Goal: Task Accomplishment & Management: Use online tool/utility

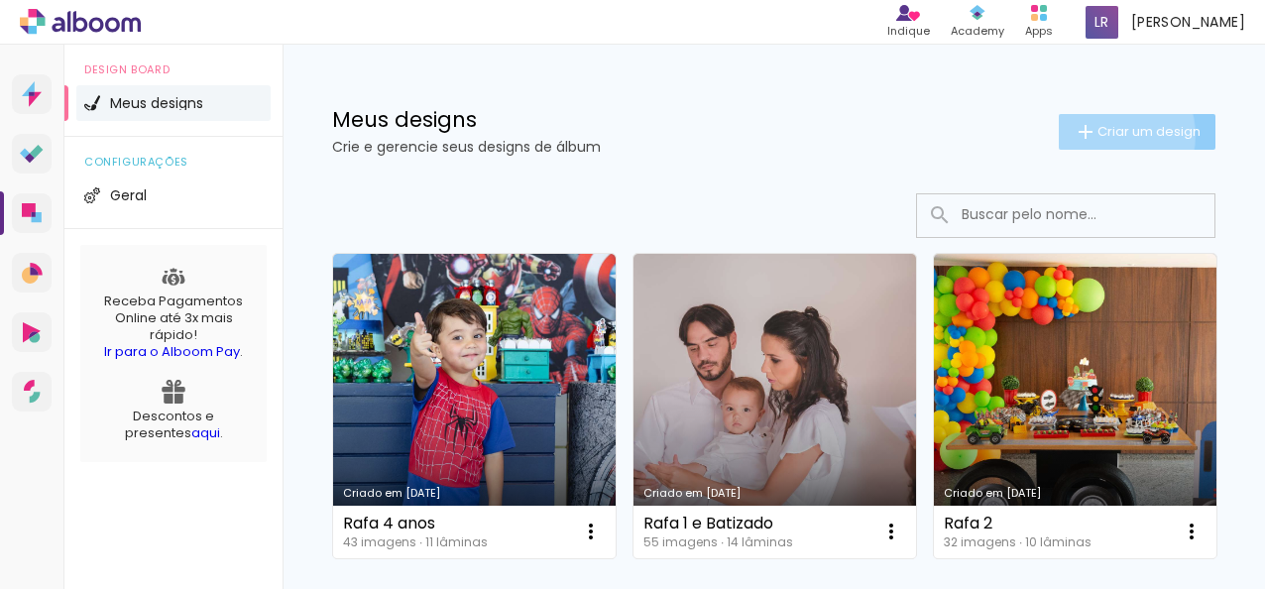
click at [1098, 135] on span "Criar um design" at bounding box center [1149, 131] width 103 height 13
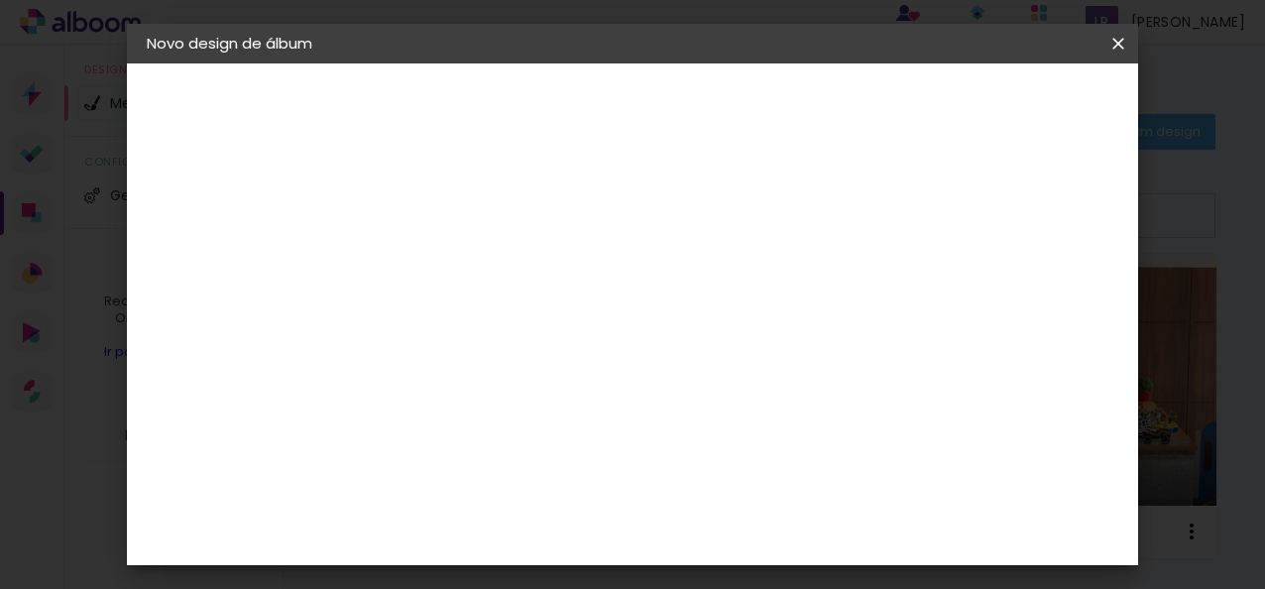
click at [478, 286] on paper-input-container "Título do álbum" at bounding box center [471, 267] width 14 height 51
type input "Rafa 5"
type paper-input "Rafa 5"
click at [0, 0] on slot "Avançar" at bounding box center [0, 0] width 0 height 0
click at [0, 0] on slot "Tamanho Livre" at bounding box center [0, 0] width 0 height 0
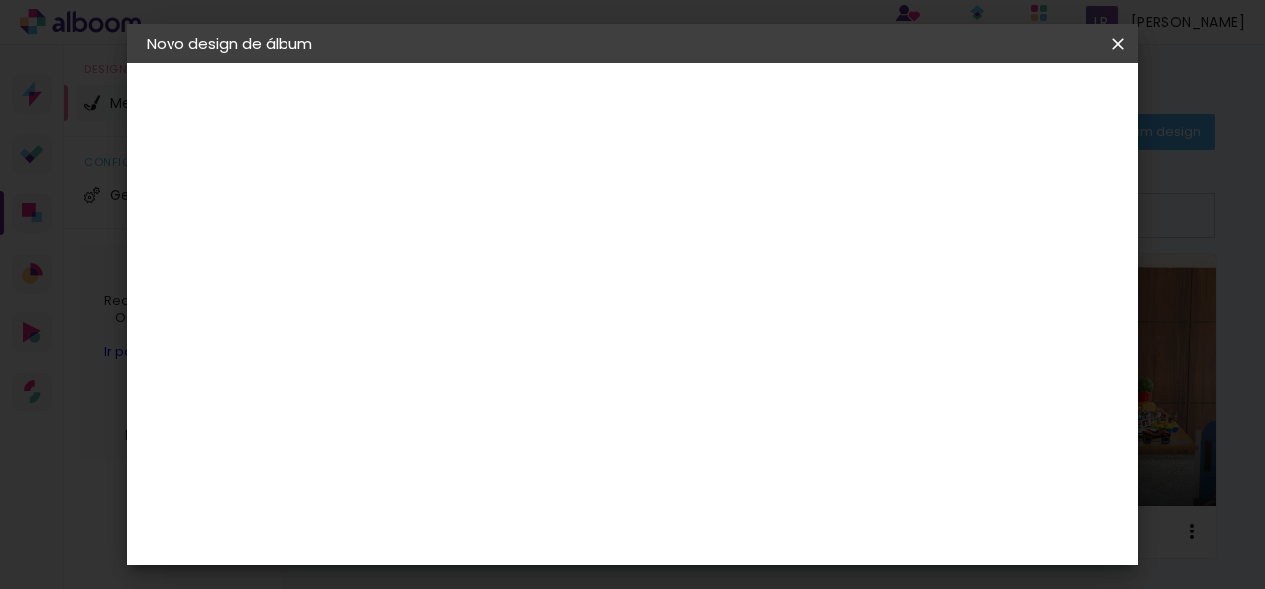
click at [823, 355] on paper-listbox "Tamanho Livre Sugerir uma encadernadora" at bounding box center [746, 346] width 190 height 185
click at [0, 0] on slot "Avançar" at bounding box center [0, 0] width 0 height 0
drag, startPoint x: 409, startPoint y: 398, endPoint x: 420, endPoint y: 398, distance: 11.9
click at [420, 398] on input "30" at bounding box center [409, 395] width 52 height 30
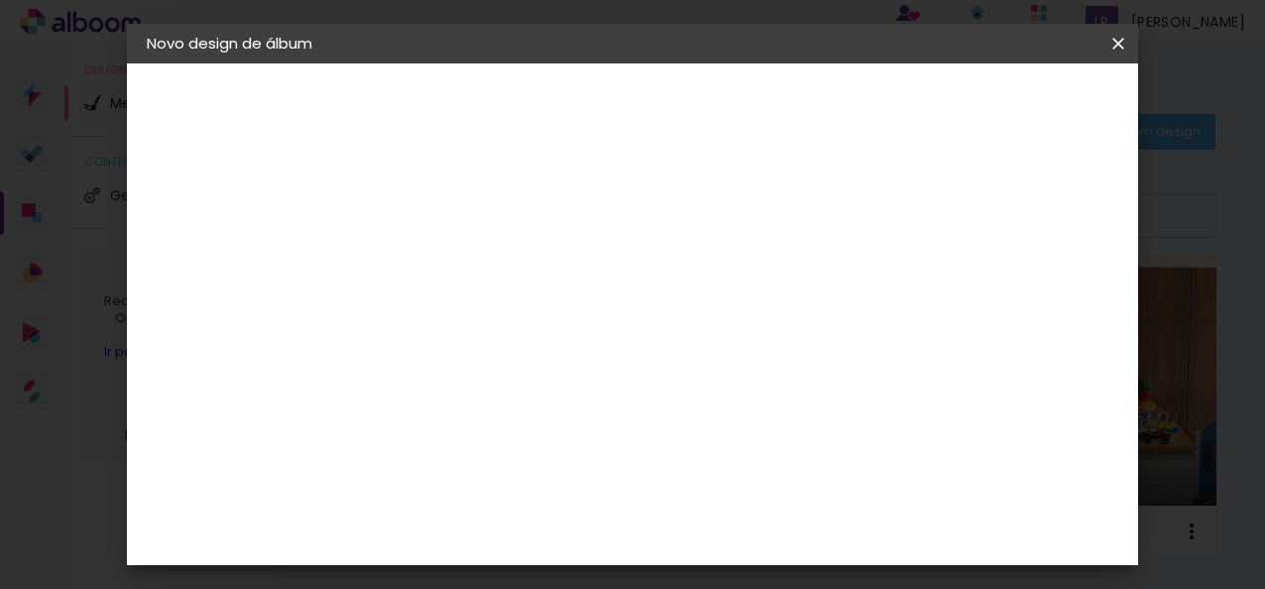
scroll to position [184, 0]
type input "20"
type paper-input "20"
click at [754, 520] on input "60" at bounding box center [742, 520] width 52 height 30
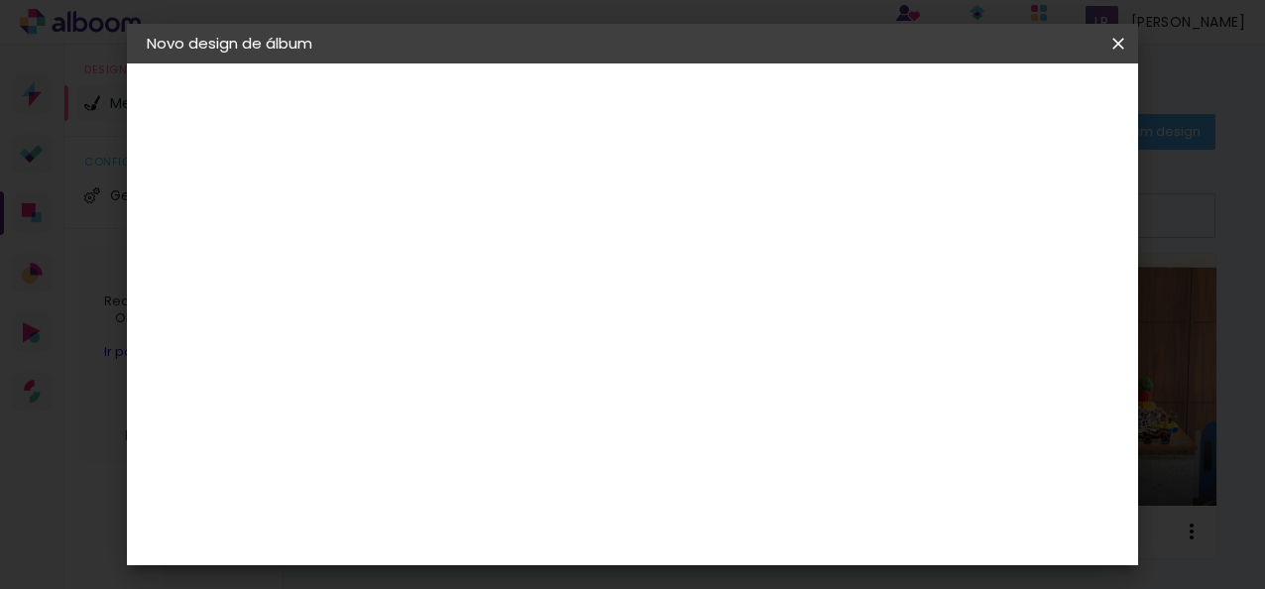
type input "30"
type paper-input "30"
click at [791, 223] on div at bounding box center [782, 228] width 18 height 18
type paper-checkbox "on"
click at [889, 109] on span "Iniciar design" at bounding box center [862, 112] width 56 height 28
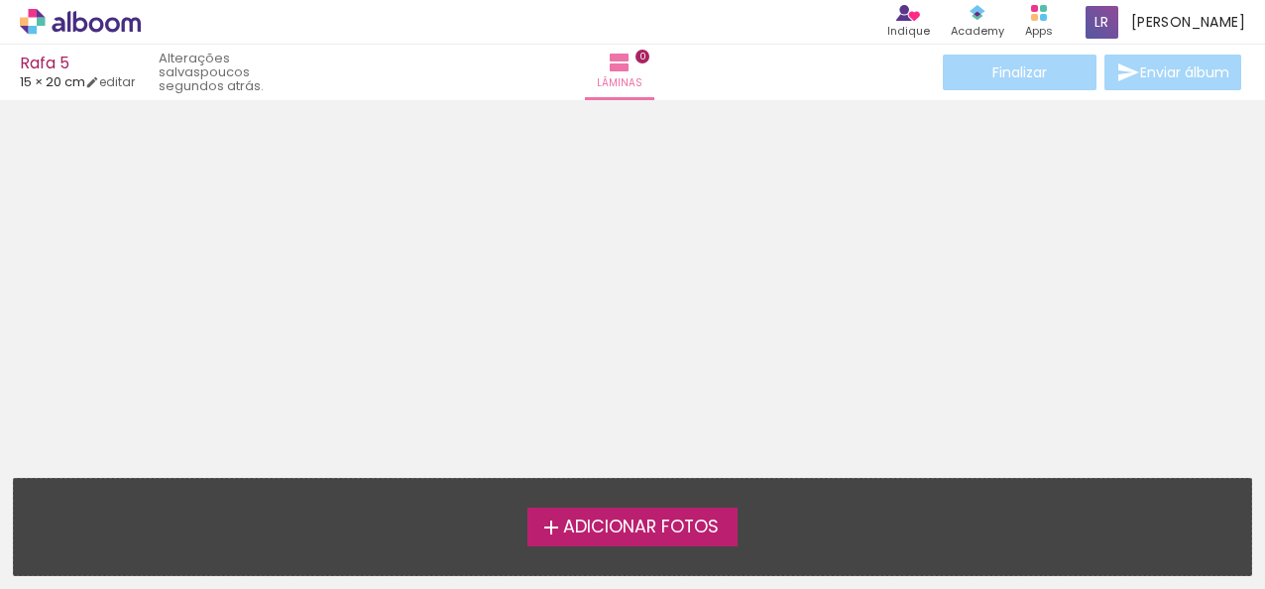
click at [662, 532] on span "Adicionar Fotos" at bounding box center [641, 528] width 156 height 18
click at [0, 0] on input "file" at bounding box center [0, 0] width 0 height 0
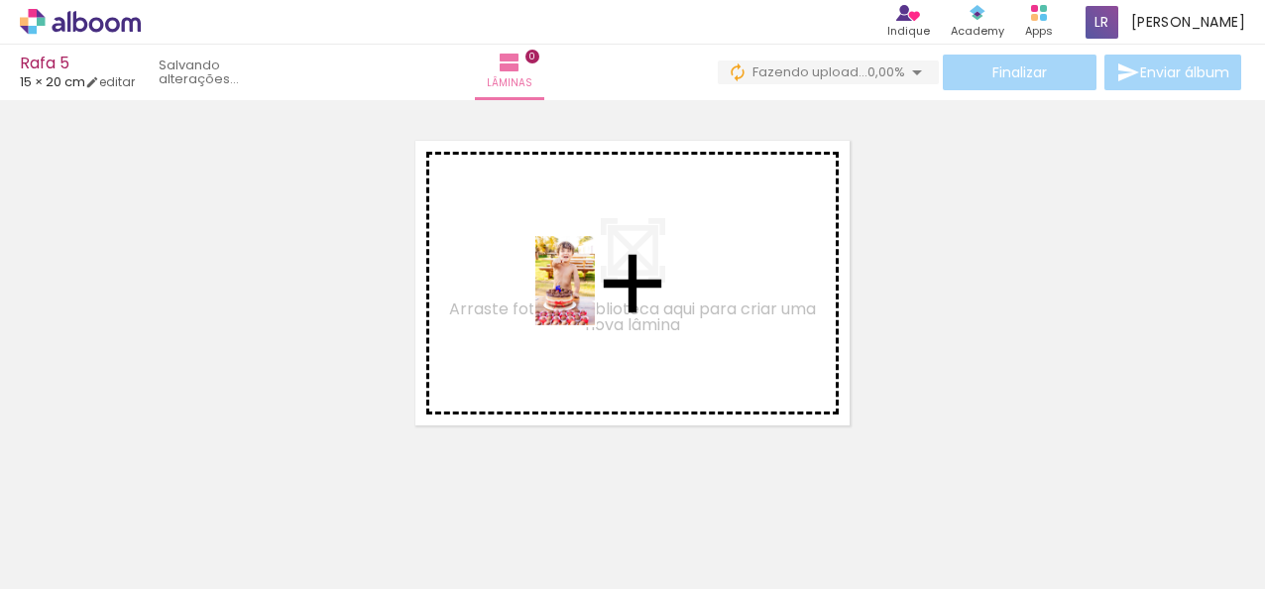
drag, startPoint x: 217, startPoint y: 520, endPoint x: 596, endPoint y: 295, distance: 440.1
click at [596, 295] on quentale-workspace at bounding box center [632, 294] width 1265 height 589
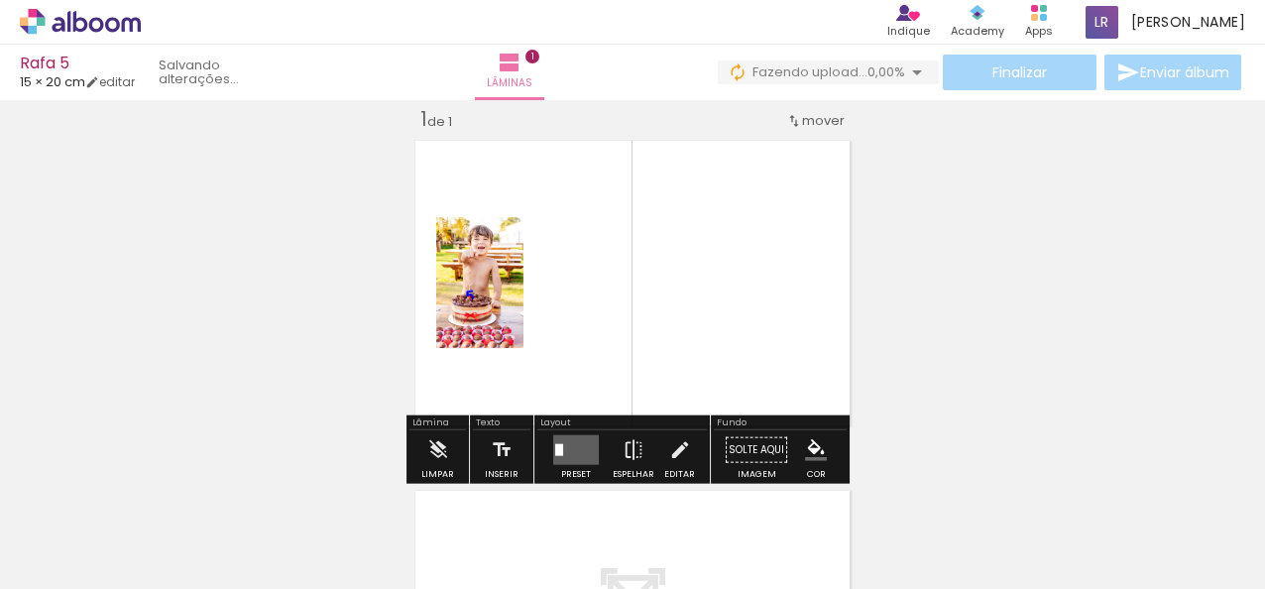
scroll to position [25, 0]
click at [569, 444] on quentale-layouter at bounding box center [576, 450] width 46 height 30
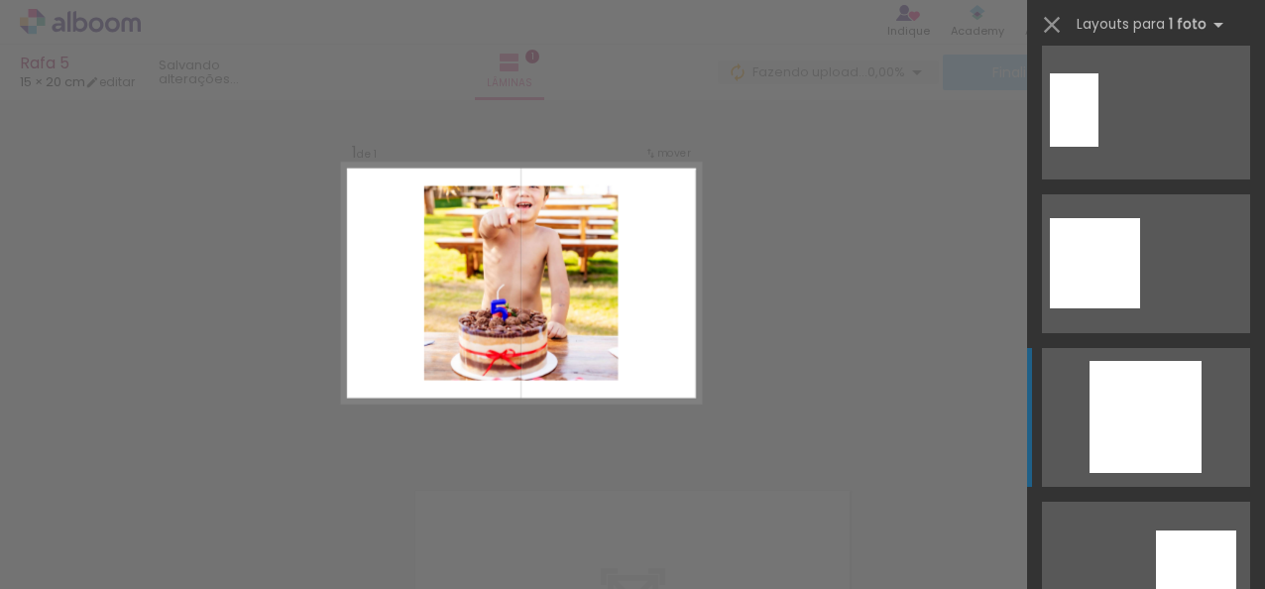
scroll to position [1586, 0]
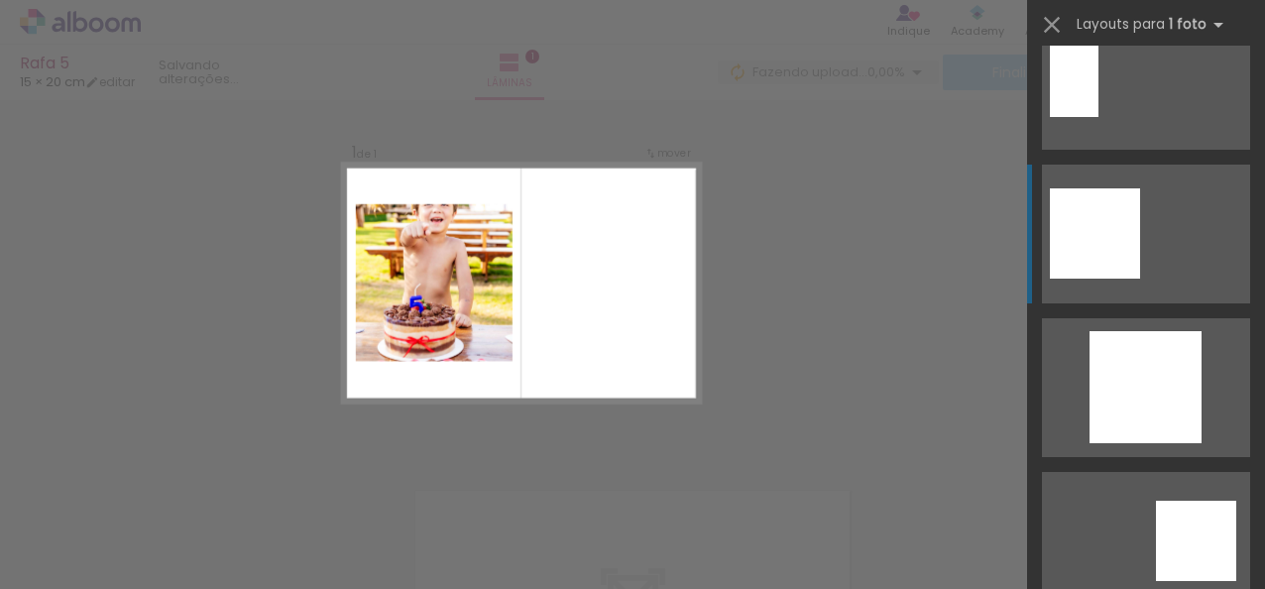
click at [1088, 237] on div at bounding box center [1095, 233] width 90 height 90
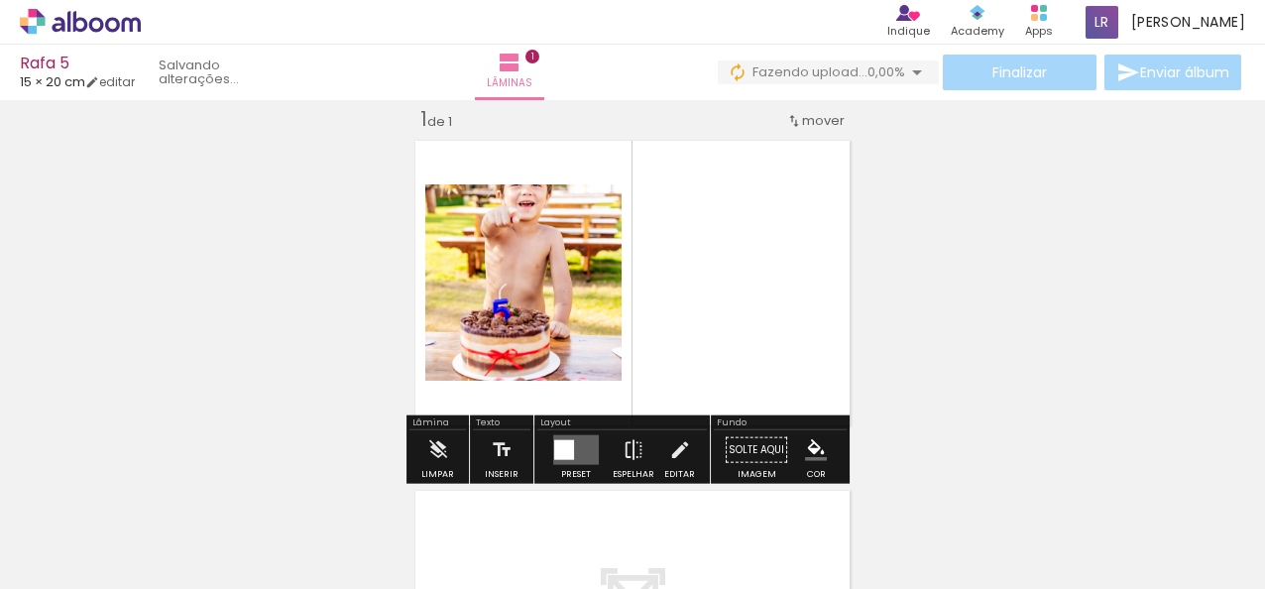
click at [87, 559] on span "Adicionar Fotos" at bounding box center [70, 562] width 59 height 22
click at [0, 0] on input "file" at bounding box center [0, 0] width 0 height 0
click at [527, 305] on quentale-photo at bounding box center [523, 282] width 196 height 196
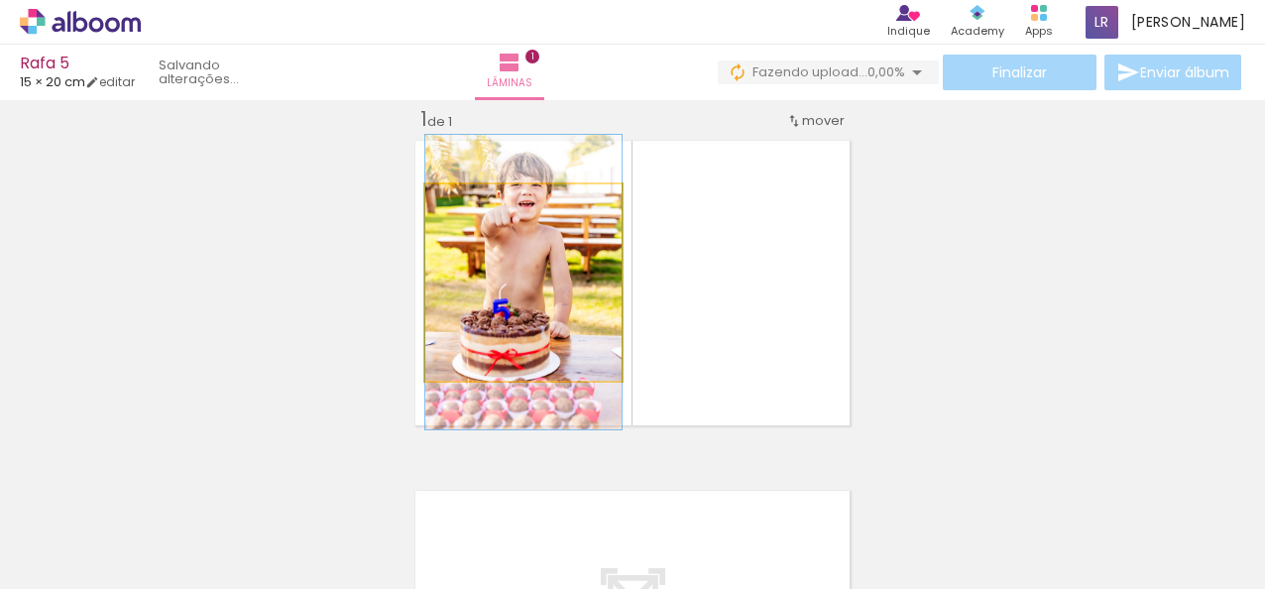
click at [507, 290] on quentale-photo at bounding box center [523, 282] width 196 height 196
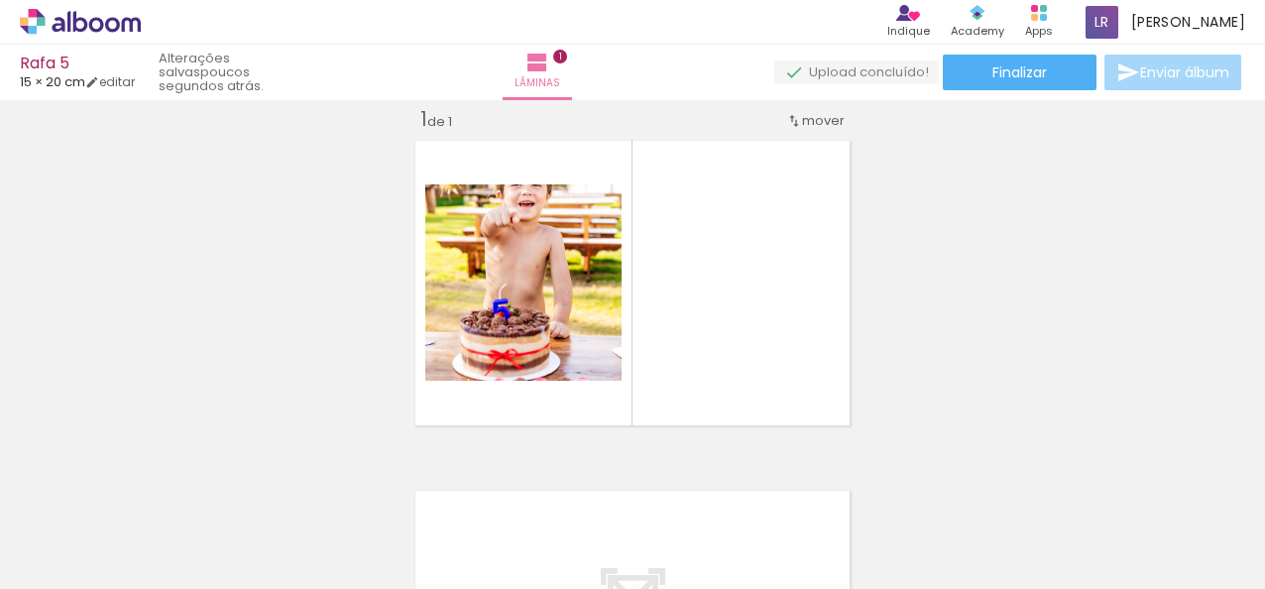
click at [59, 565] on span "Adicionar Fotos" at bounding box center [70, 562] width 59 height 22
click at [0, 0] on input "file" at bounding box center [0, 0] width 0 height 0
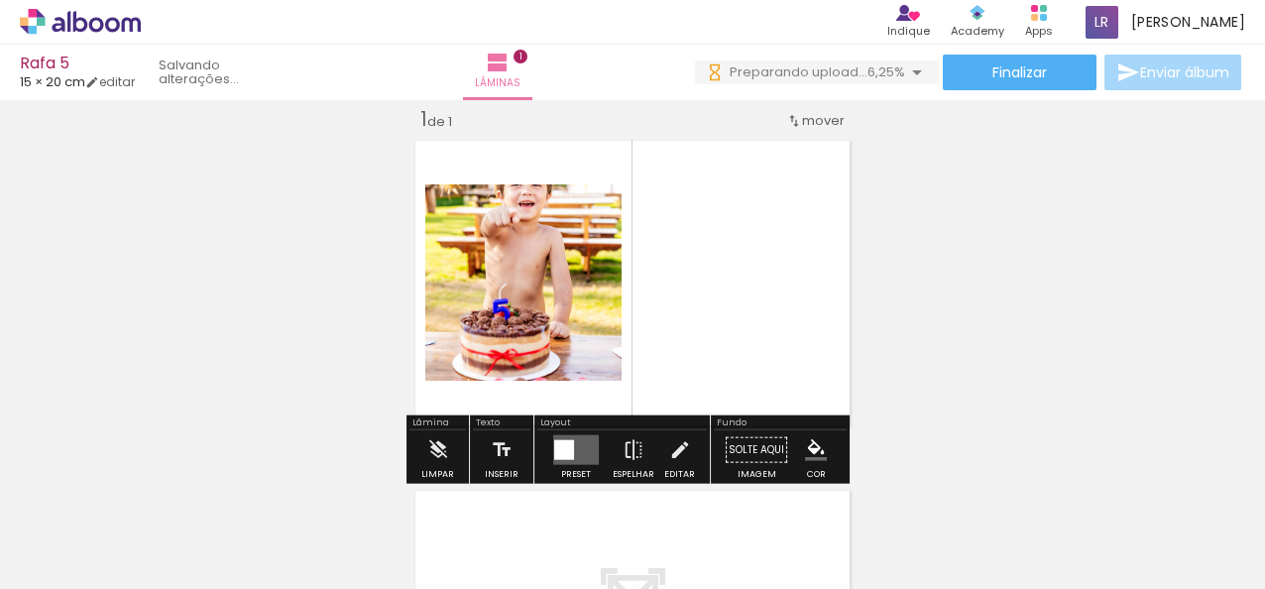
click at [504, 304] on quentale-photo at bounding box center [523, 282] width 196 height 196
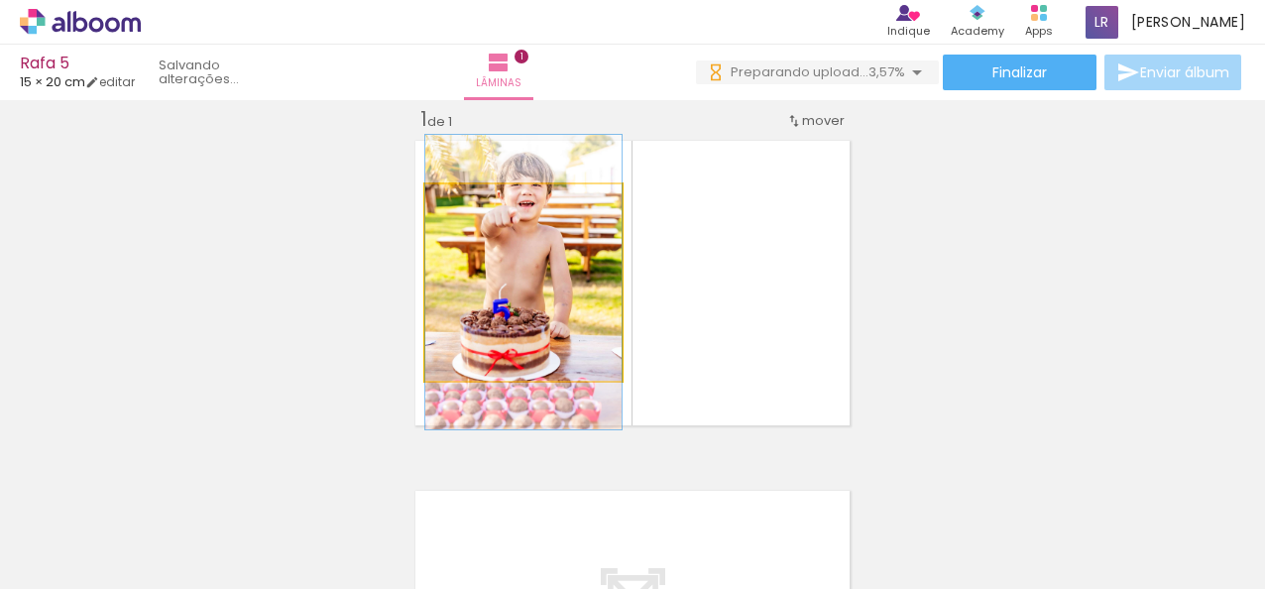
click at [520, 275] on quentale-photo at bounding box center [523, 282] width 196 height 196
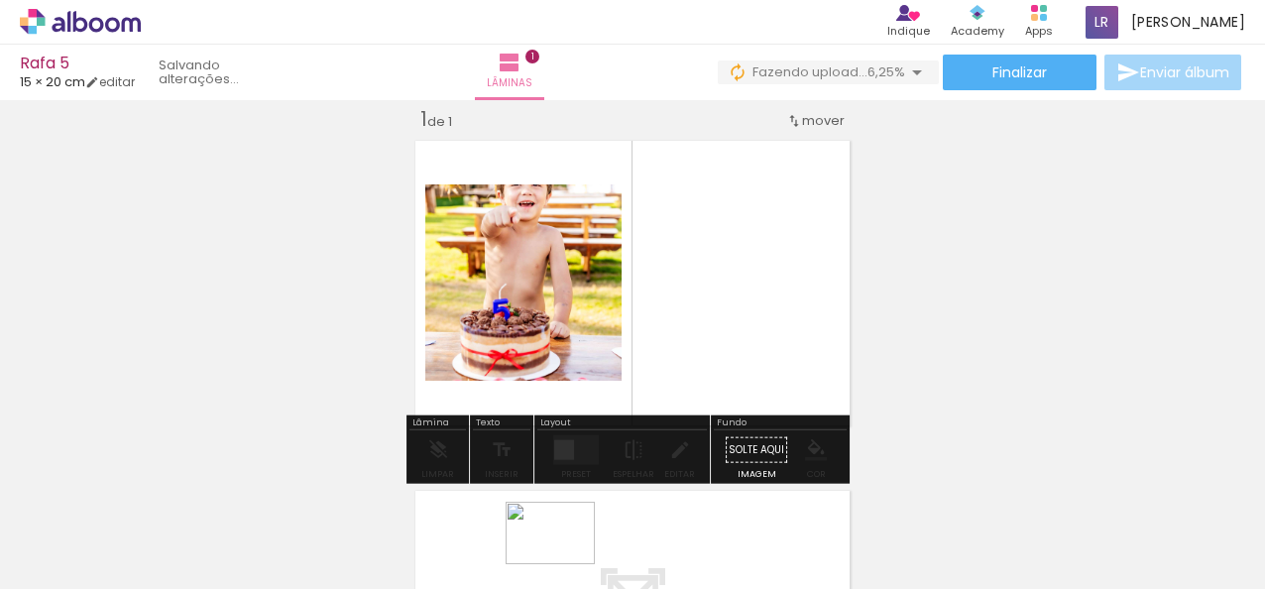
drag, startPoint x: 532, startPoint y: 544, endPoint x: 564, endPoint y: 563, distance: 36.9
click at [564, 556] on div at bounding box center [532, 522] width 98 height 68
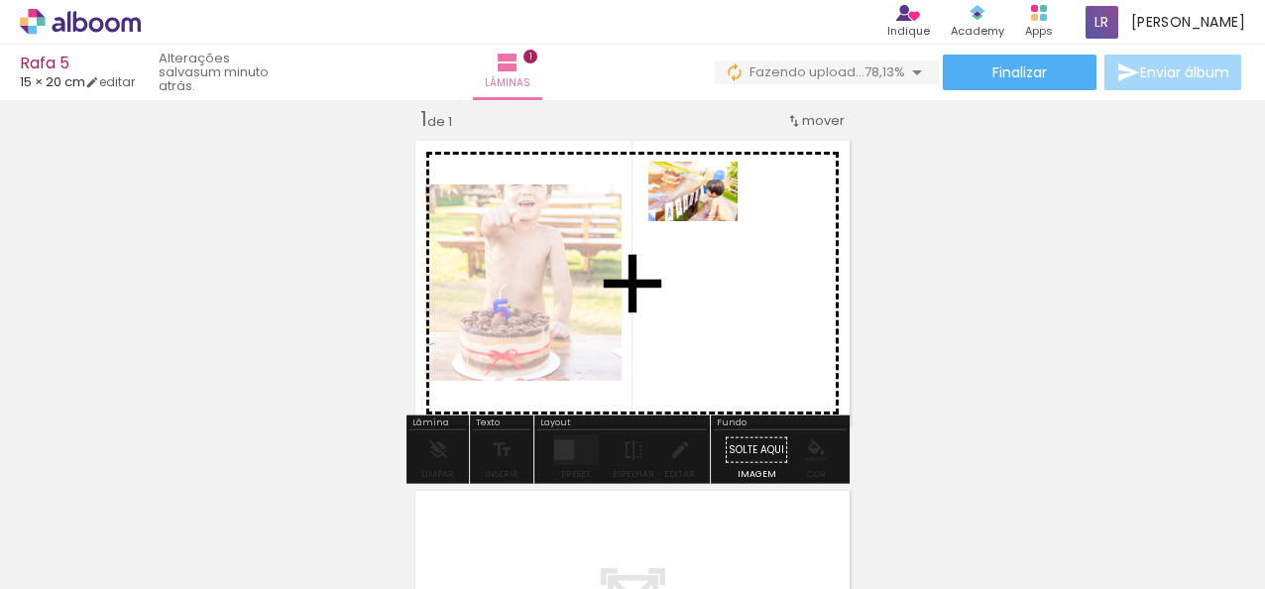
drag, startPoint x: 763, startPoint y: 531, endPoint x: 708, endPoint y: 221, distance: 315.1
click at [708, 221] on quentale-workspace at bounding box center [632, 294] width 1265 height 589
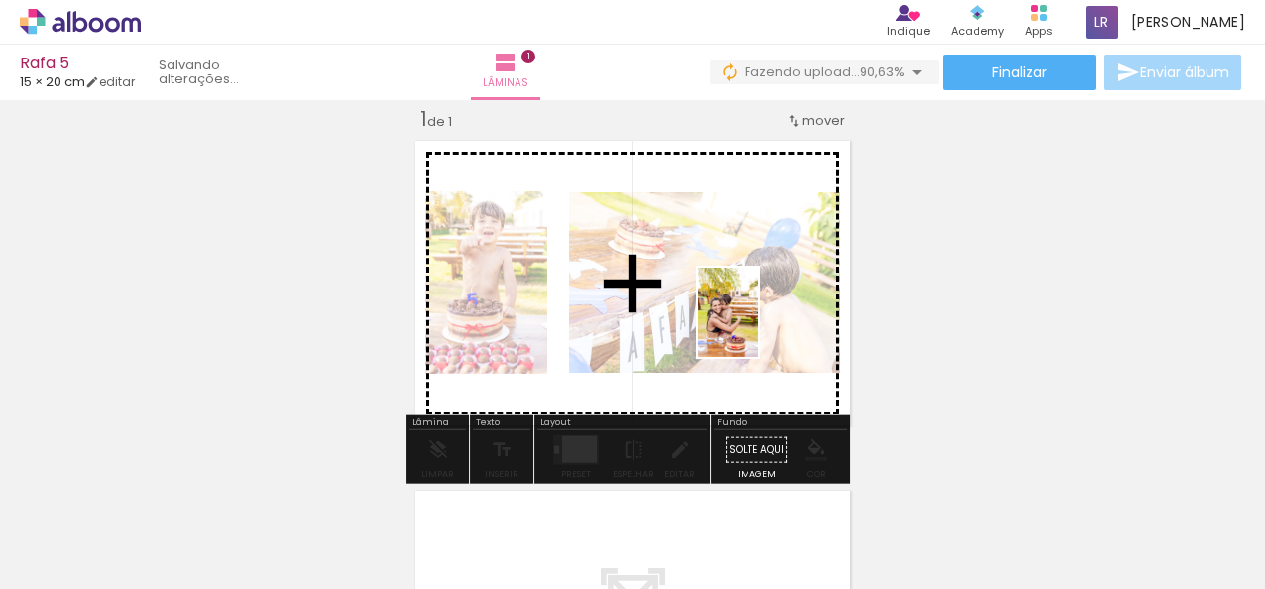
drag, startPoint x: 873, startPoint y: 535, endPoint x: 758, endPoint y: 327, distance: 237.9
click at [758, 327] on quentale-workspace at bounding box center [632, 294] width 1265 height 589
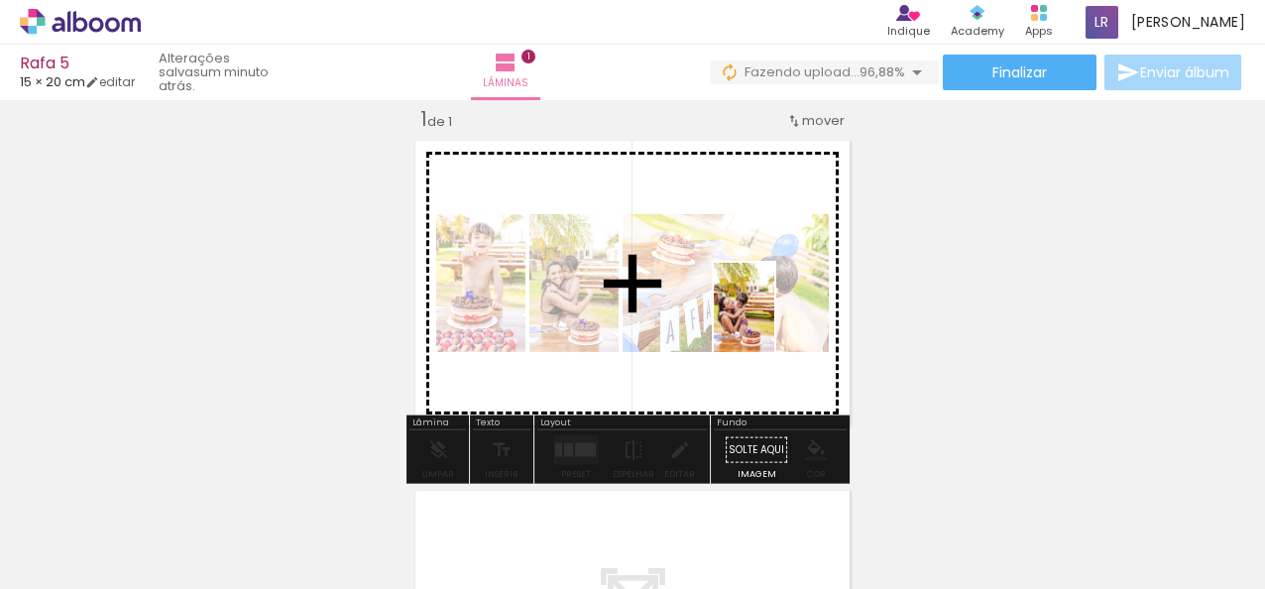
drag, startPoint x: 987, startPoint y: 531, endPoint x: 773, endPoint y: 322, distance: 298.7
click at [773, 322] on quentale-workspace at bounding box center [632, 294] width 1265 height 589
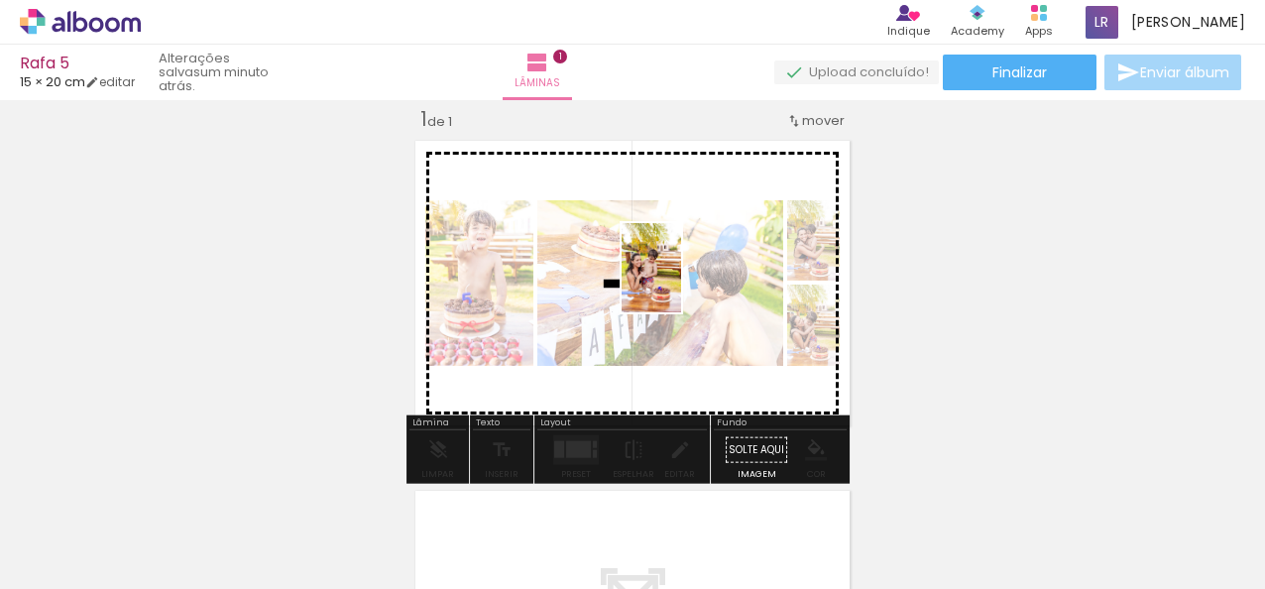
drag, startPoint x: 1093, startPoint y: 544, endPoint x: 681, endPoint y: 283, distance: 487.7
click at [681, 283] on quentale-workspace at bounding box center [632, 294] width 1265 height 589
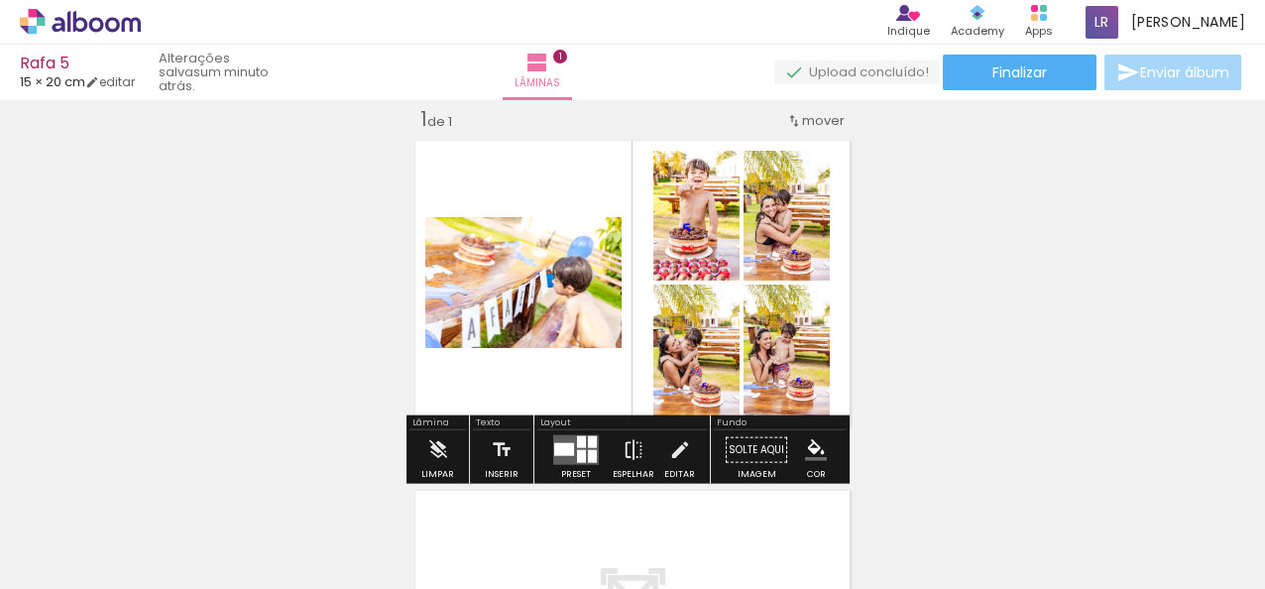
click at [688, 254] on quentale-photo at bounding box center [696, 216] width 86 height 130
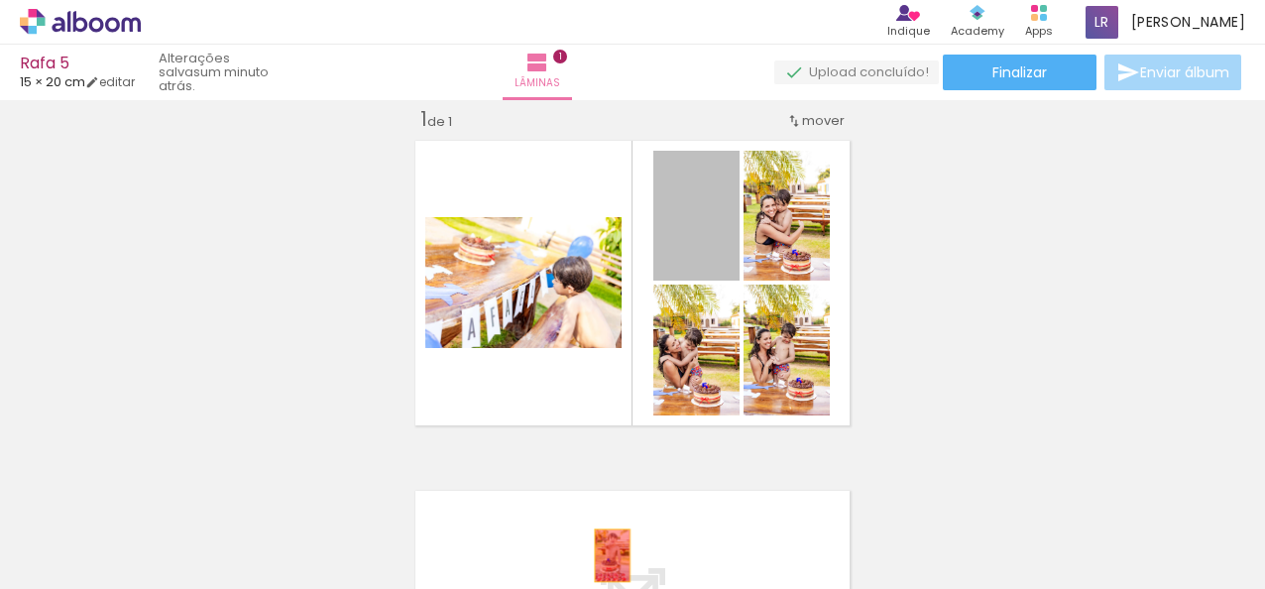
drag, startPoint x: 688, startPoint y: 254, endPoint x: 605, endPoint y: 555, distance: 312.7
click at [605, 555] on quentale-workspace at bounding box center [632, 294] width 1265 height 589
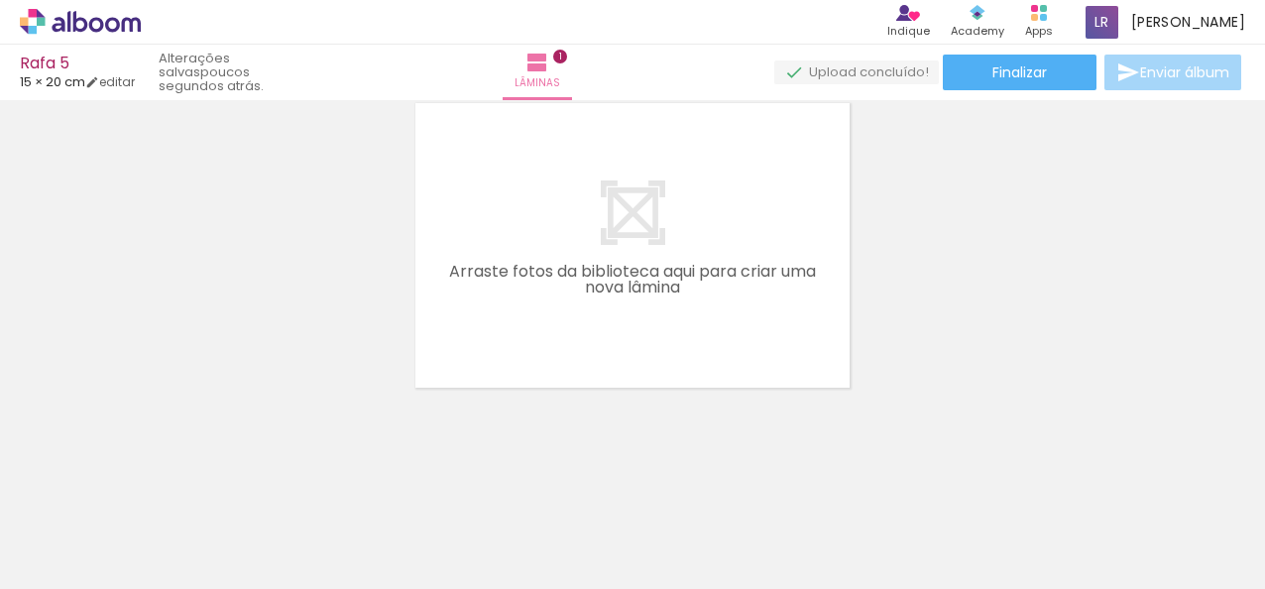
scroll to position [0, 1228]
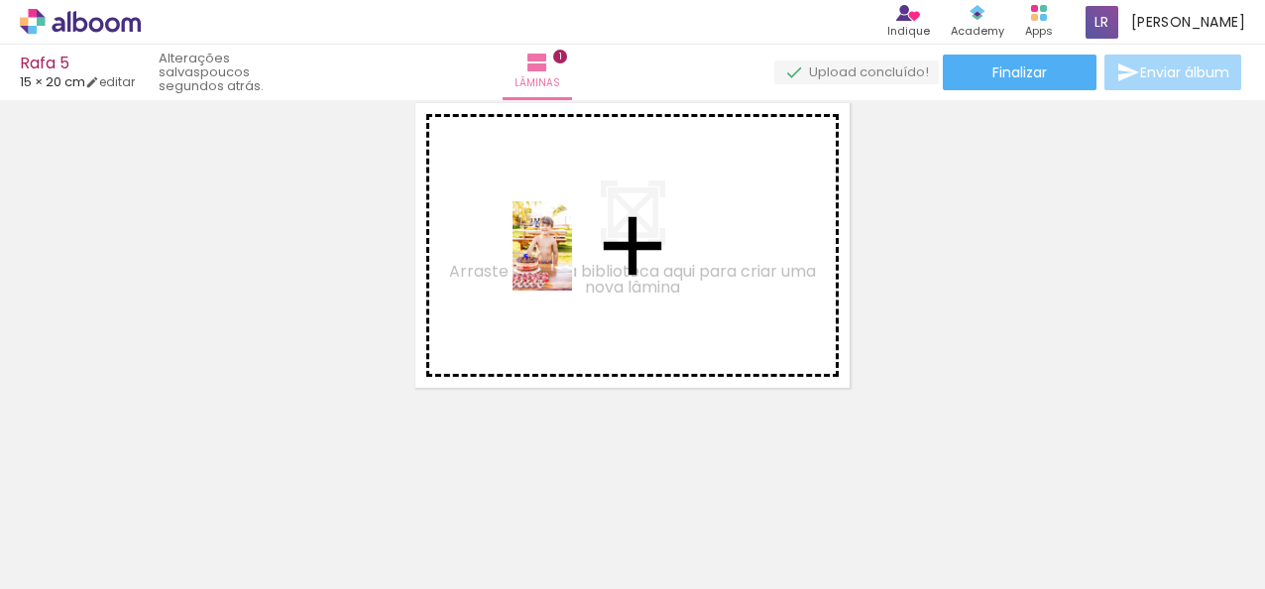
drag, startPoint x: 1091, startPoint y: 534, endPoint x: 560, endPoint y: 258, distance: 598.3
click at [560, 258] on quentale-workspace at bounding box center [632, 294] width 1265 height 589
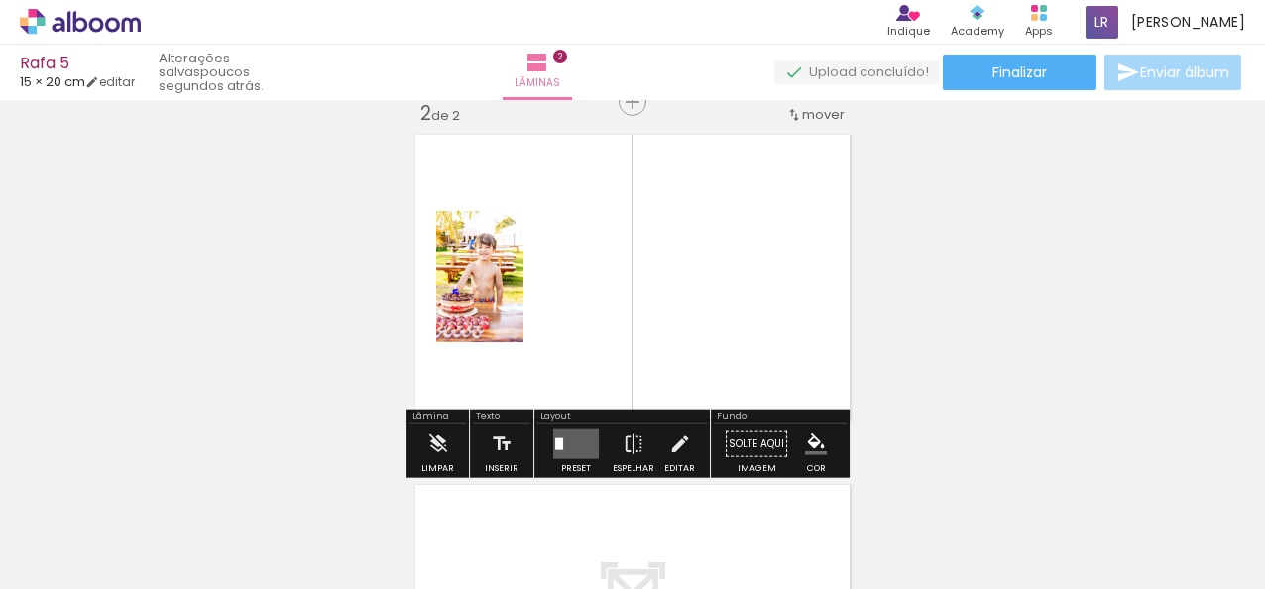
scroll to position [375, 0]
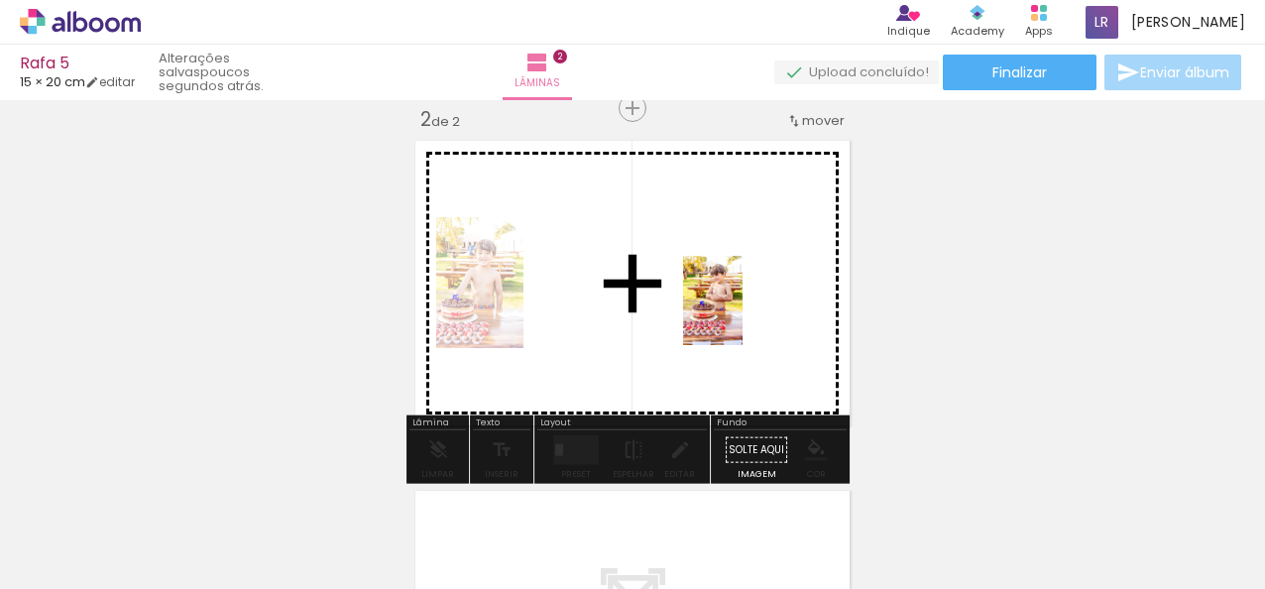
drag, startPoint x: 1200, startPoint y: 551, endPoint x: 743, endPoint y: 315, distance: 514.4
click at [743, 315] on quentale-workspace at bounding box center [632, 294] width 1265 height 589
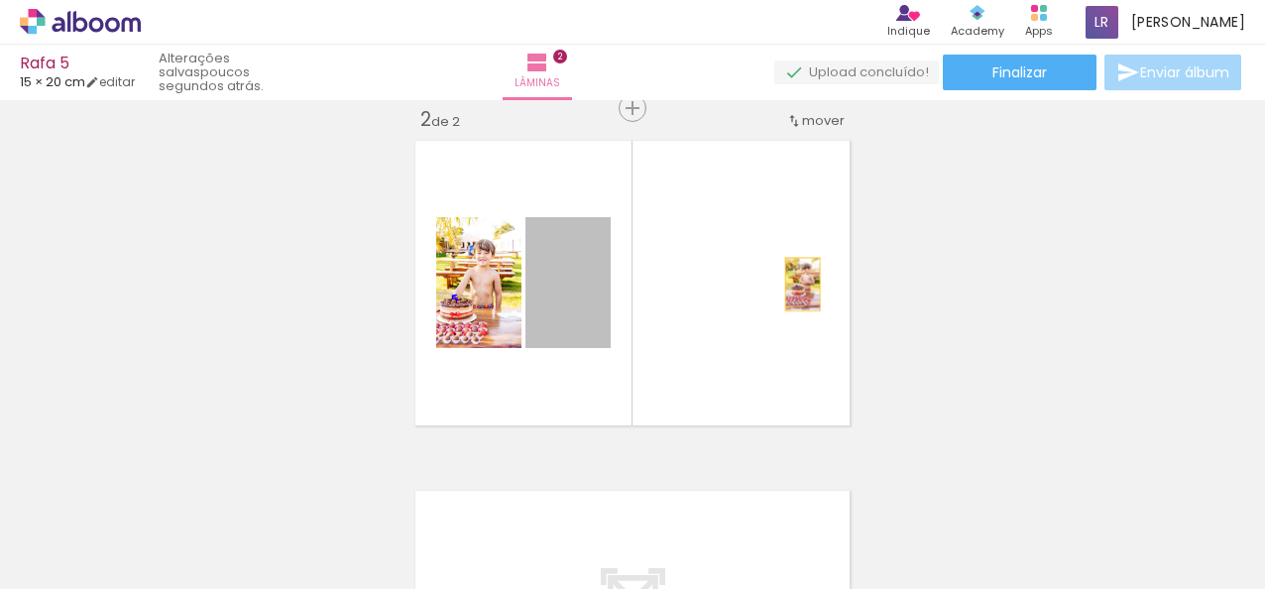
drag, startPoint x: 559, startPoint y: 326, endPoint x: 789, endPoint y: 284, distance: 234.0
click at [789, 284] on quentale-layouter at bounding box center [633, 283] width 450 height 300
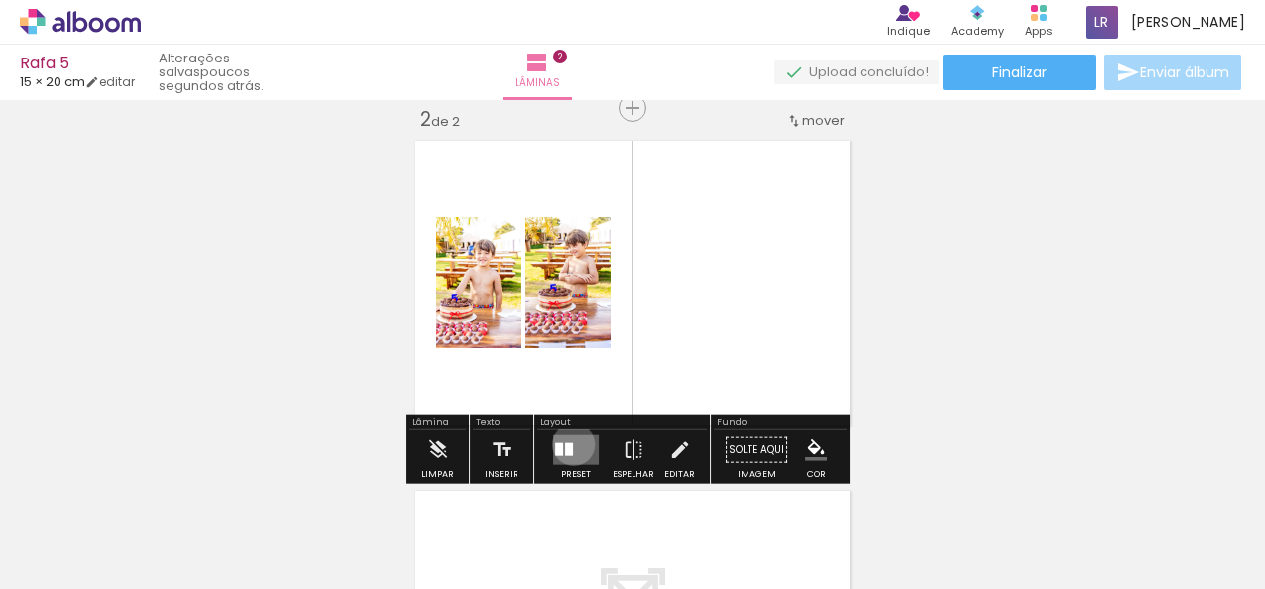
click at [569, 443] on quentale-layouter at bounding box center [576, 450] width 46 height 30
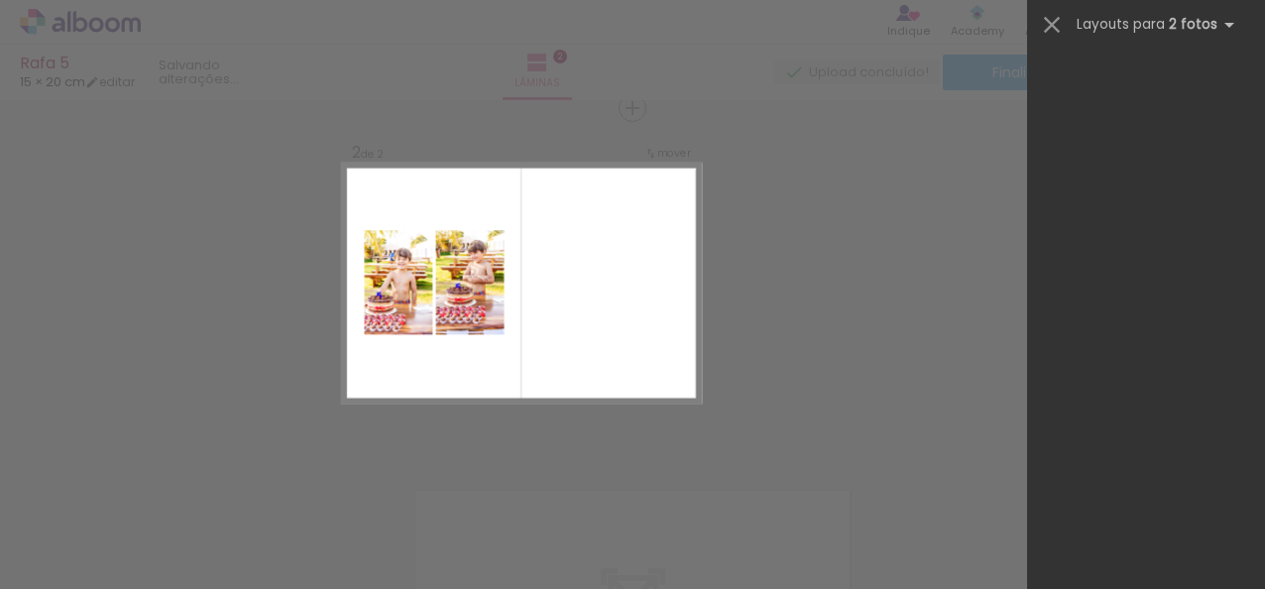
scroll to position [0, 0]
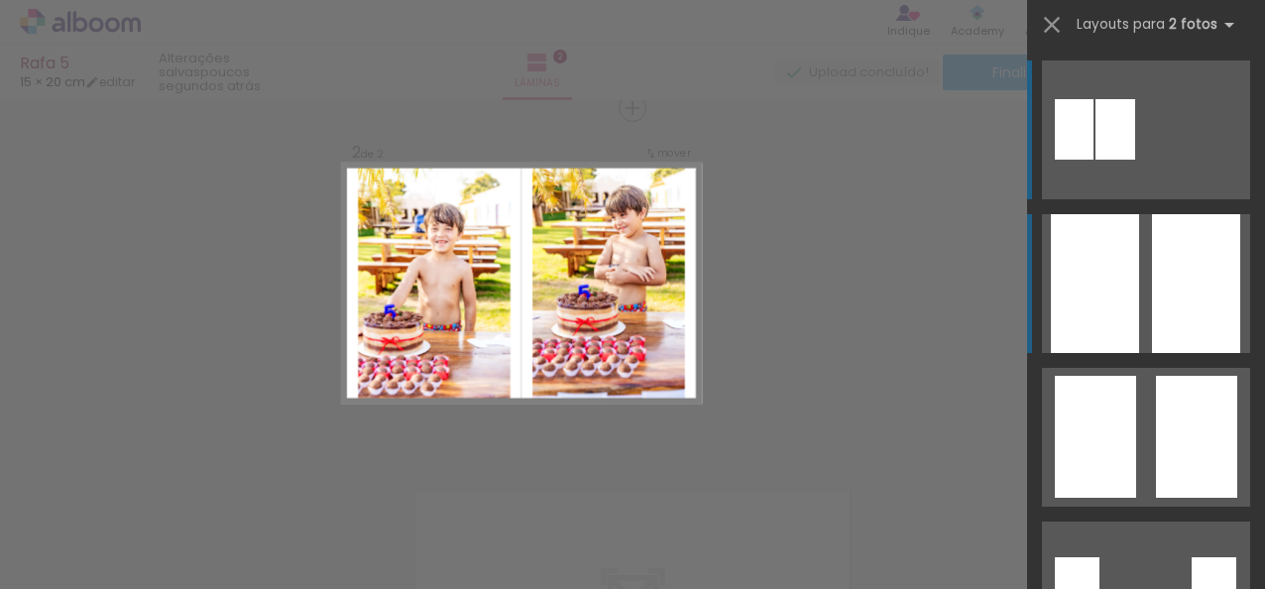
click at [1112, 271] on div at bounding box center [1095, 283] width 88 height 139
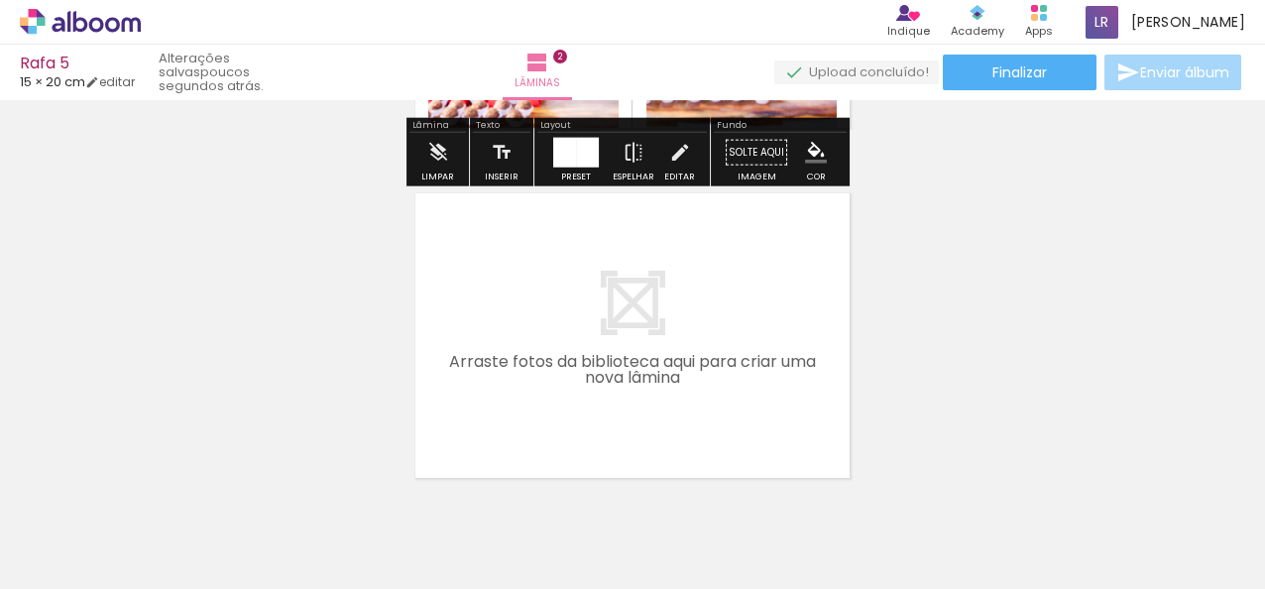
scroll to position [762, 0]
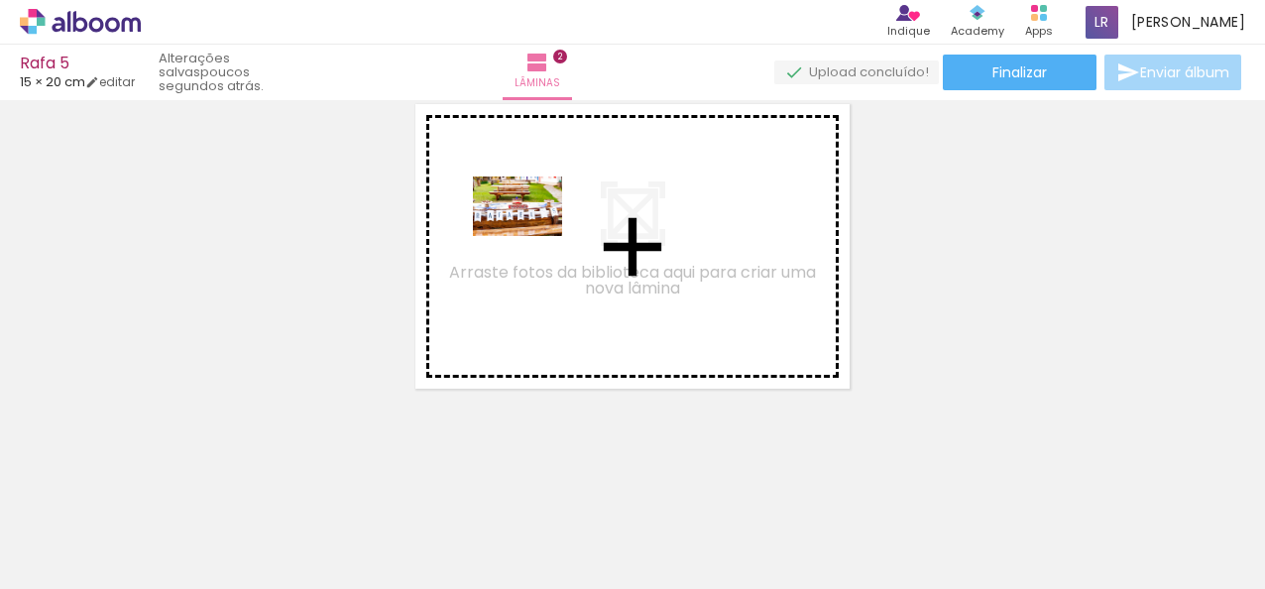
drag, startPoint x: 551, startPoint y: 526, endPoint x: 532, endPoint y: 230, distance: 296.1
click at [532, 230] on quentale-workspace at bounding box center [632, 294] width 1265 height 589
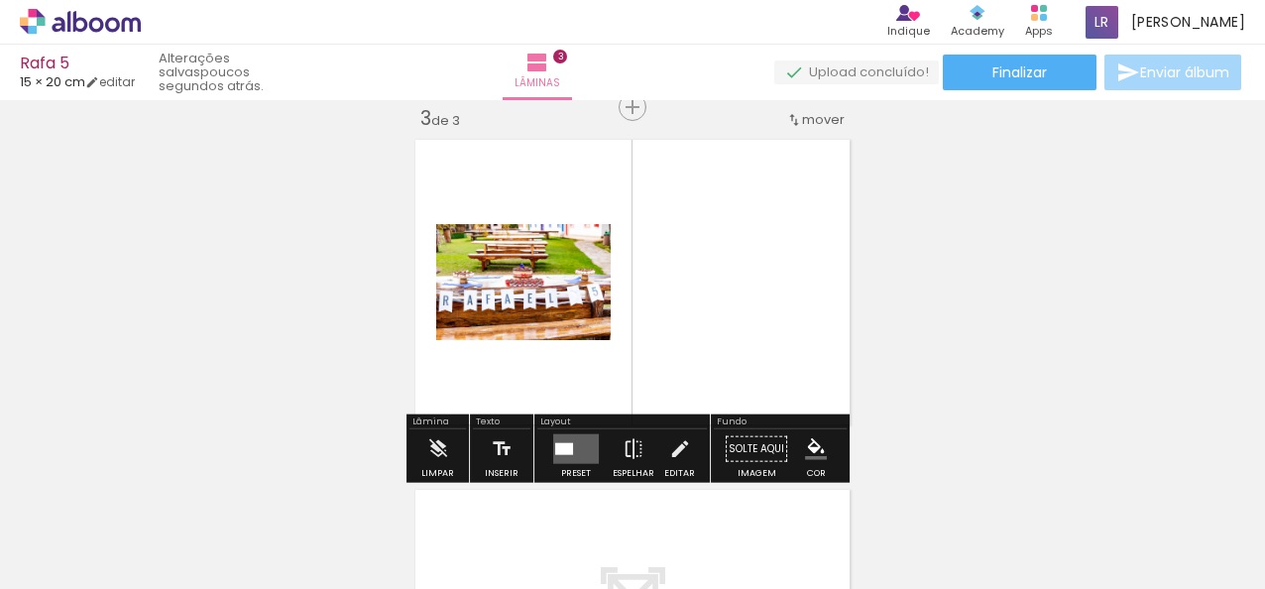
scroll to position [725, 0]
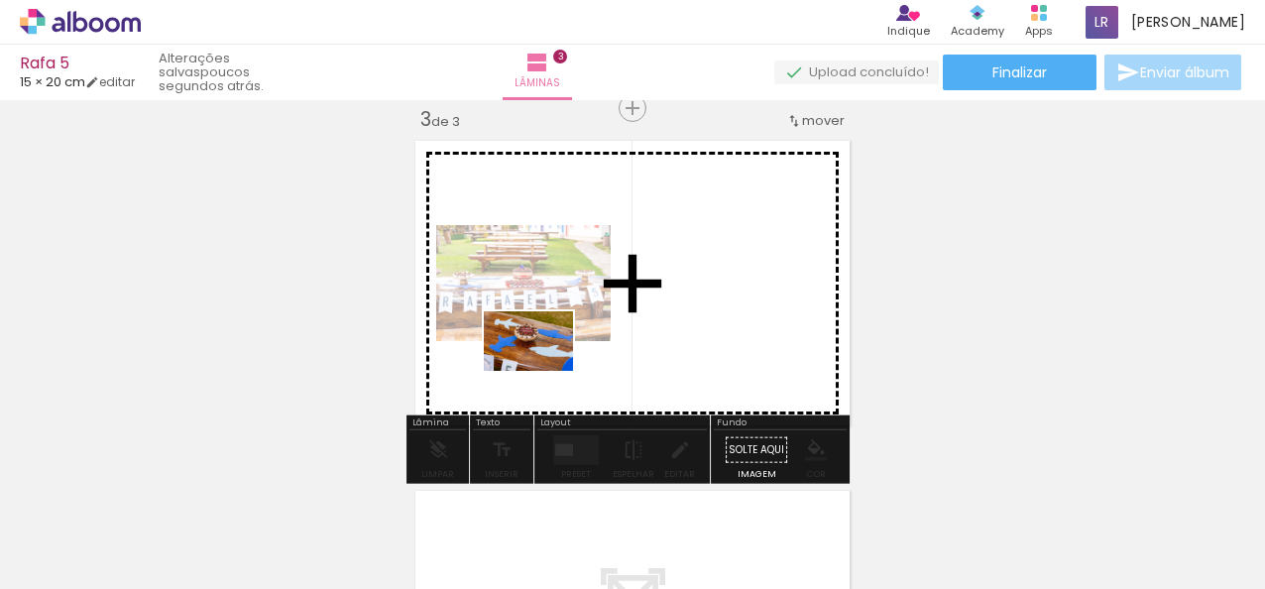
drag, startPoint x: 736, startPoint y: 539, endPoint x: 543, endPoint y: 371, distance: 255.8
click at [543, 371] on quentale-workspace at bounding box center [632, 294] width 1265 height 589
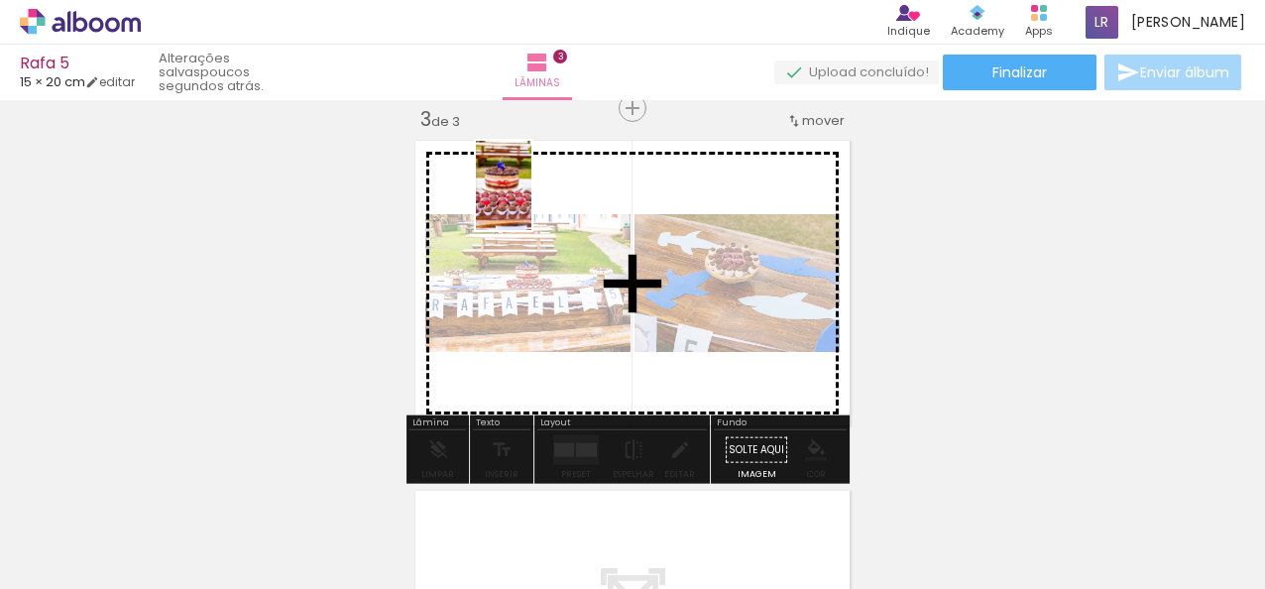
drag, startPoint x: 641, startPoint y: 555, endPoint x: 535, endPoint y: 200, distance: 370.2
click at [535, 200] on quentale-workspace at bounding box center [632, 294] width 1265 height 589
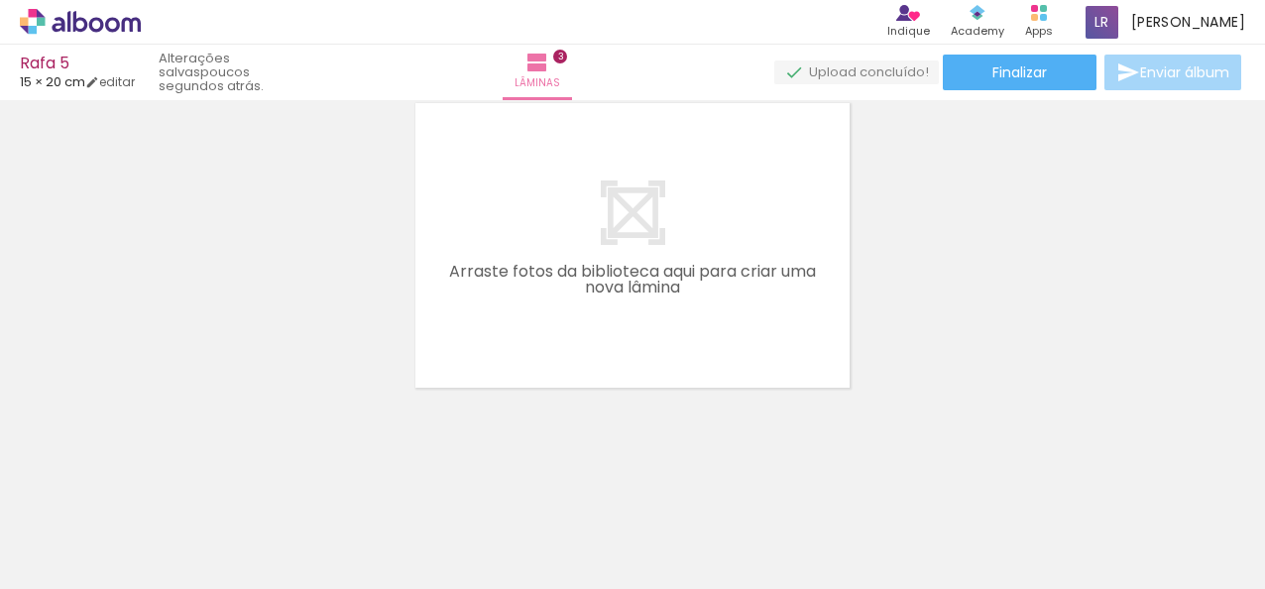
scroll to position [0, 706]
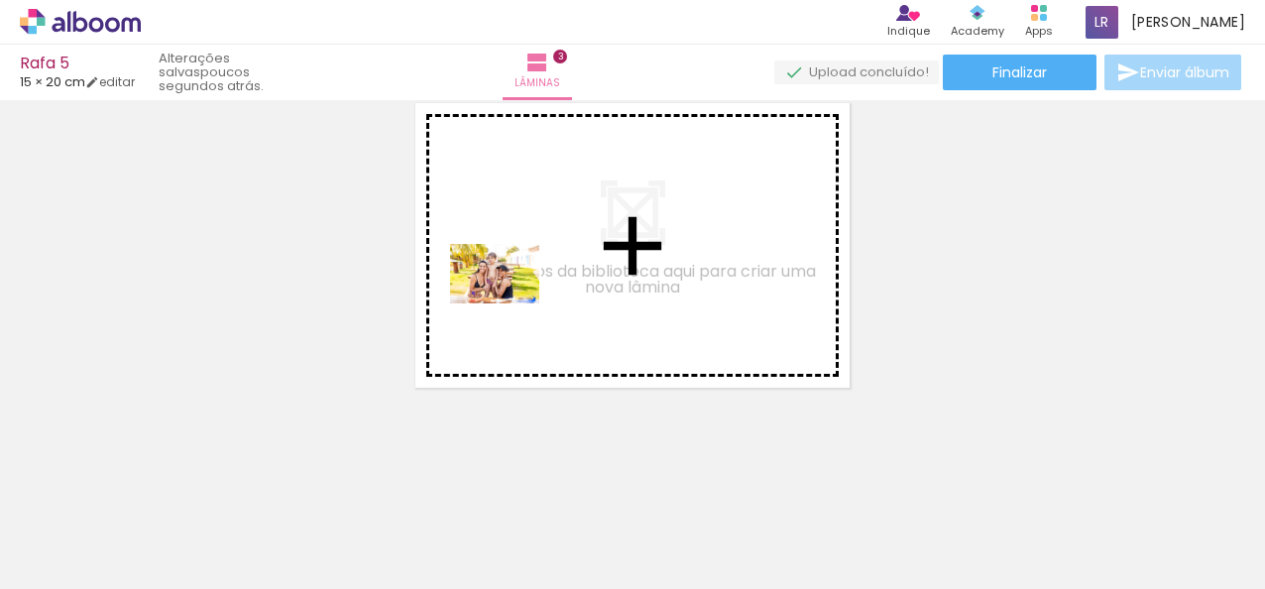
drag, startPoint x: 601, startPoint y: 533, endPoint x: 510, endPoint y: 303, distance: 247.5
click at [510, 303] on quentale-workspace at bounding box center [632, 294] width 1265 height 589
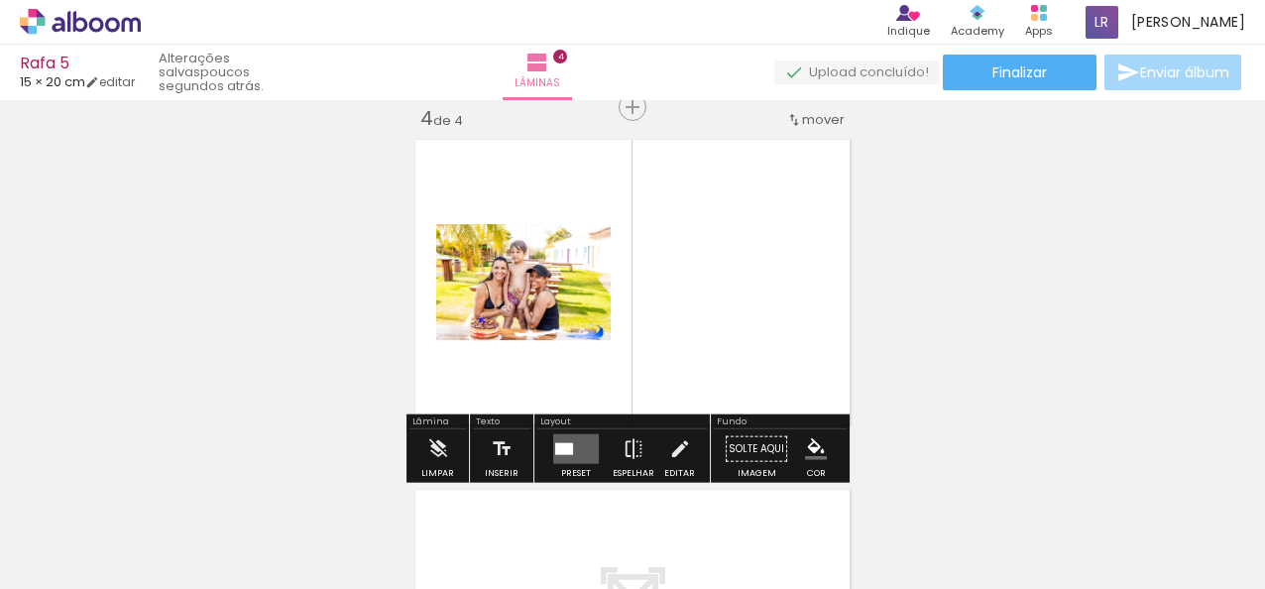
scroll to position [1075, 0]
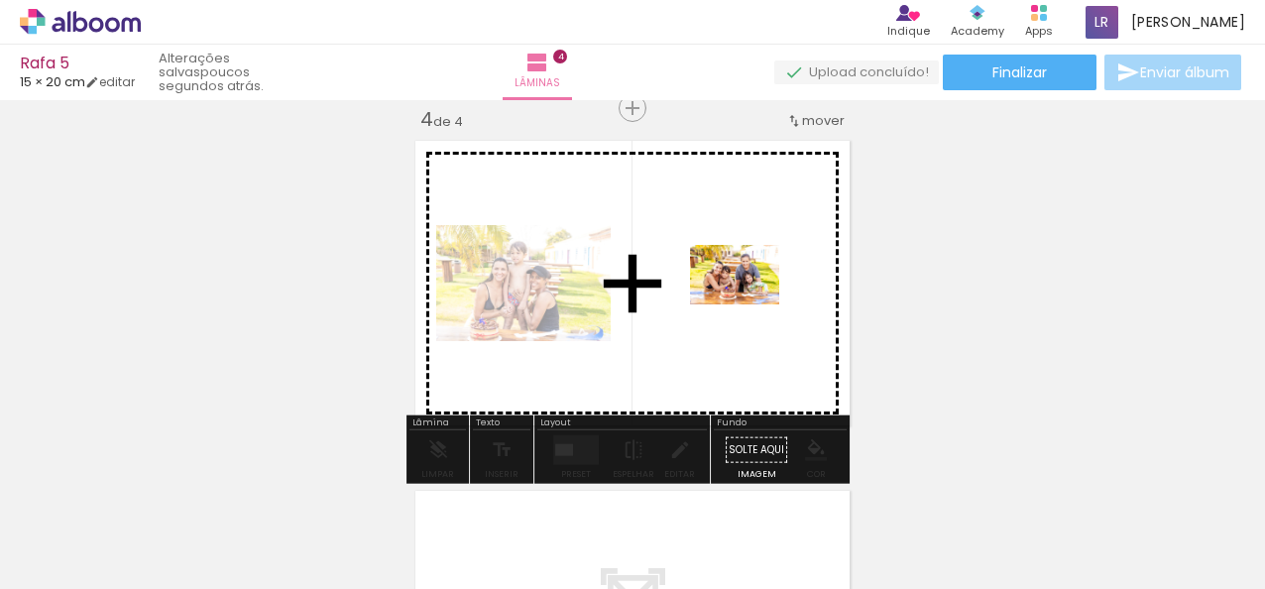
drag, startPoint x: 727, startPoint y: 514, endPoint x: 752, endPoint y: 302, distance: 212.7
click at [752, 302] on quentale-workspace at bounding box center [632, 294] width 1265 height 589
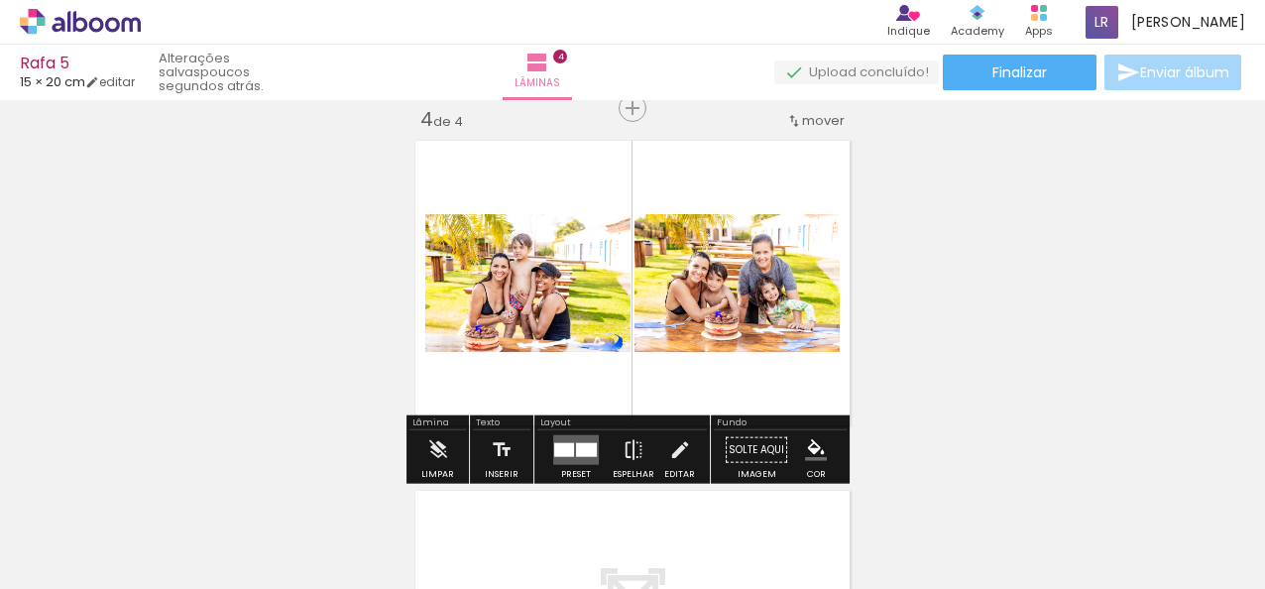
click at [570, 448] on quentale-layouter at bounding box center [576, 450] width 46 height 30
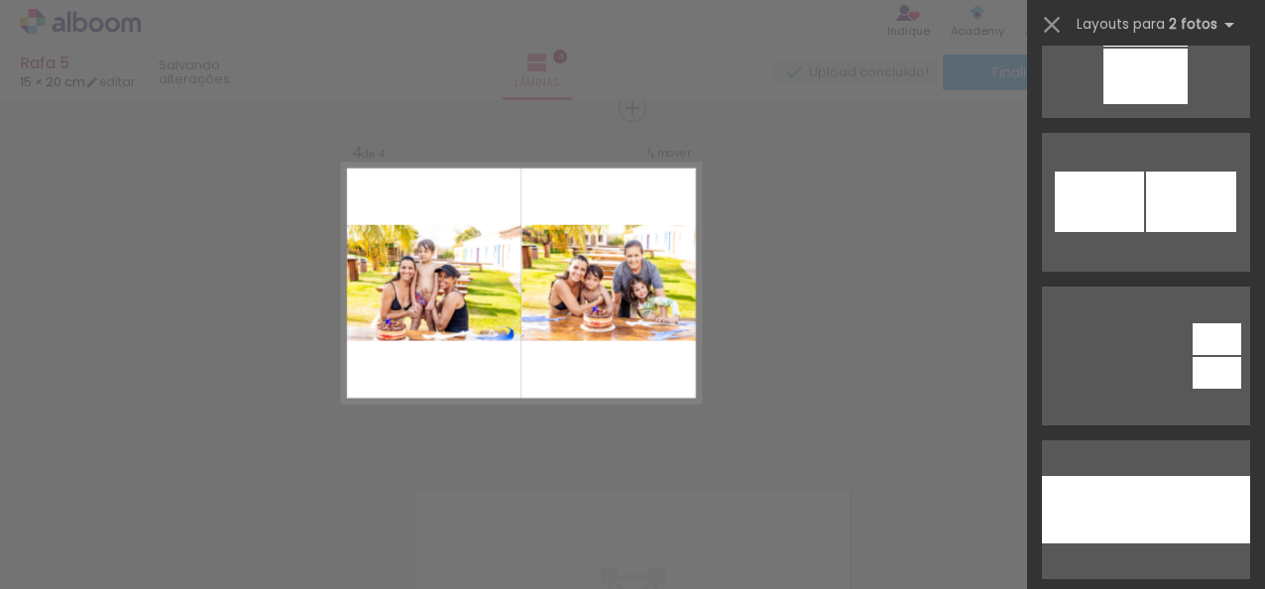
scroll to position [1487, 0]
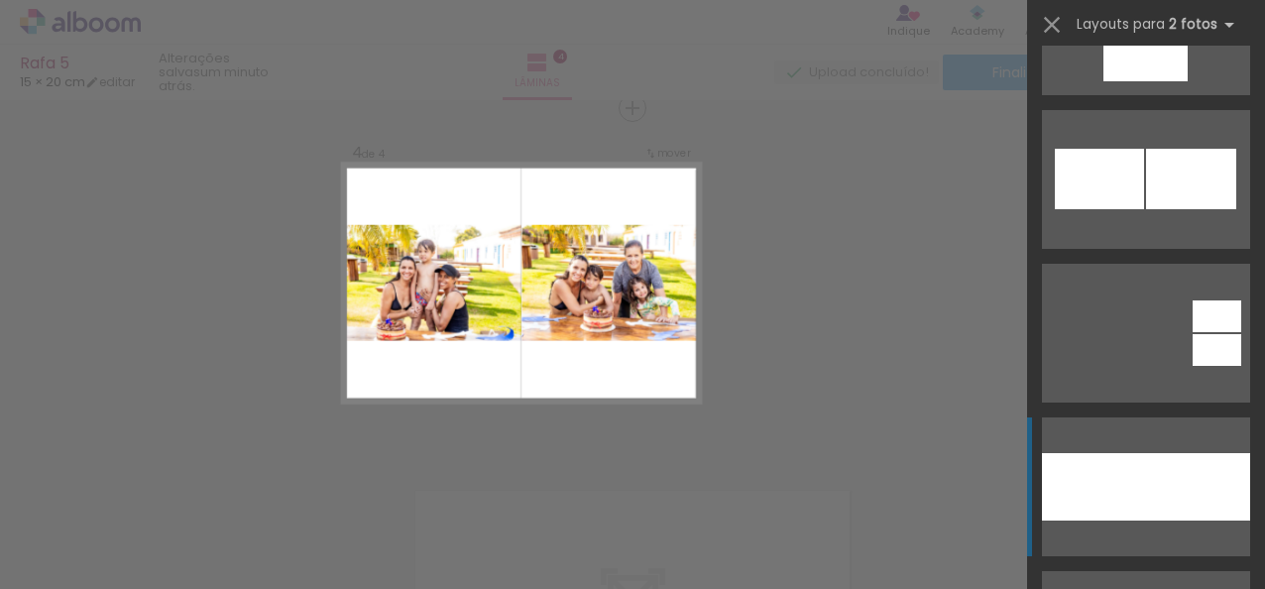
click at [1137, 520] on div at bounding box center [1094, 486] width 104 height 67
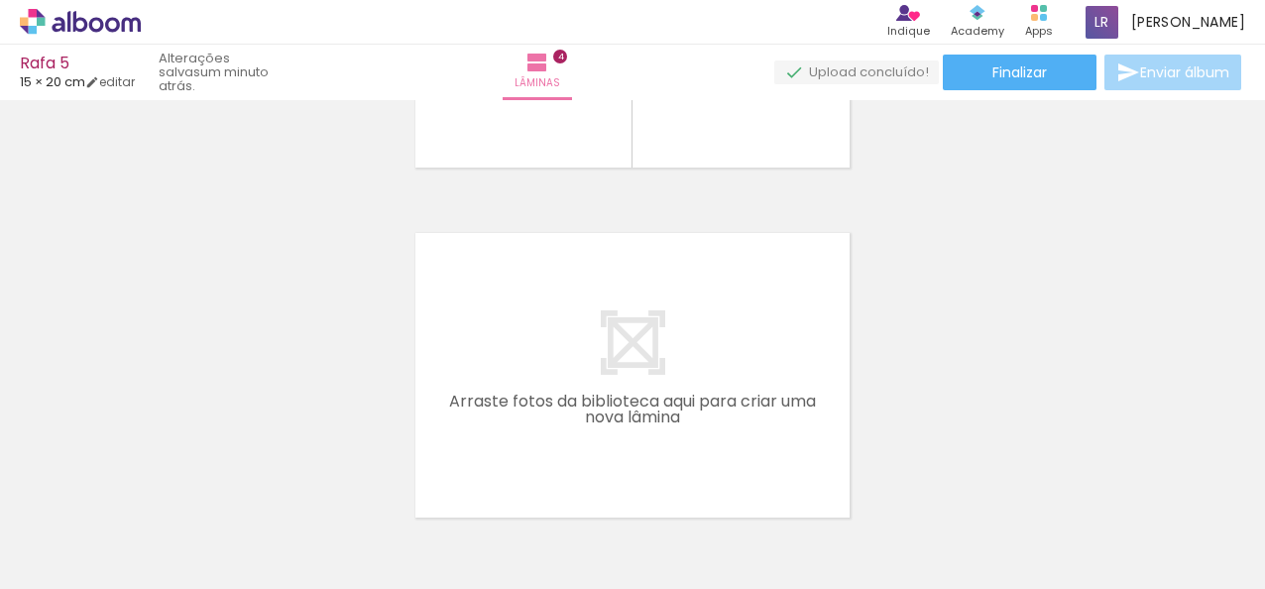
scroll to position [1372, 0]
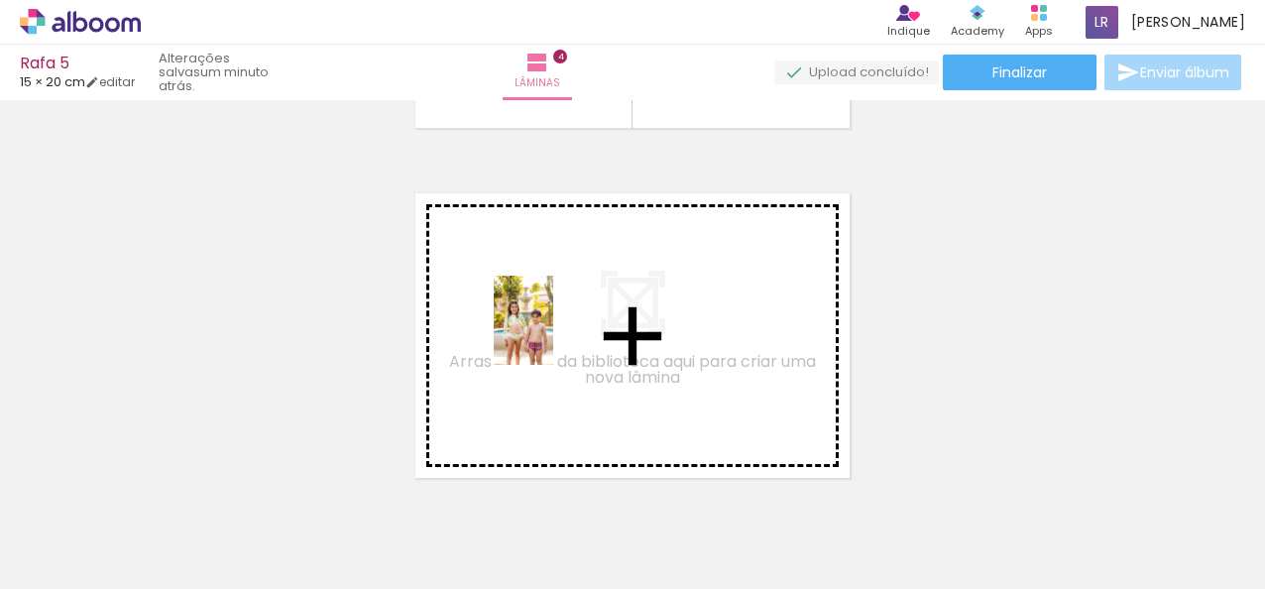
drag, startPoint x: 829, startPoint y: 516, endPoint x: 552, endPoint y: 335, distance: 330.3
click at [552, 335] on quentale-workspace at bounding box center [632, 294] width 1265 height 589
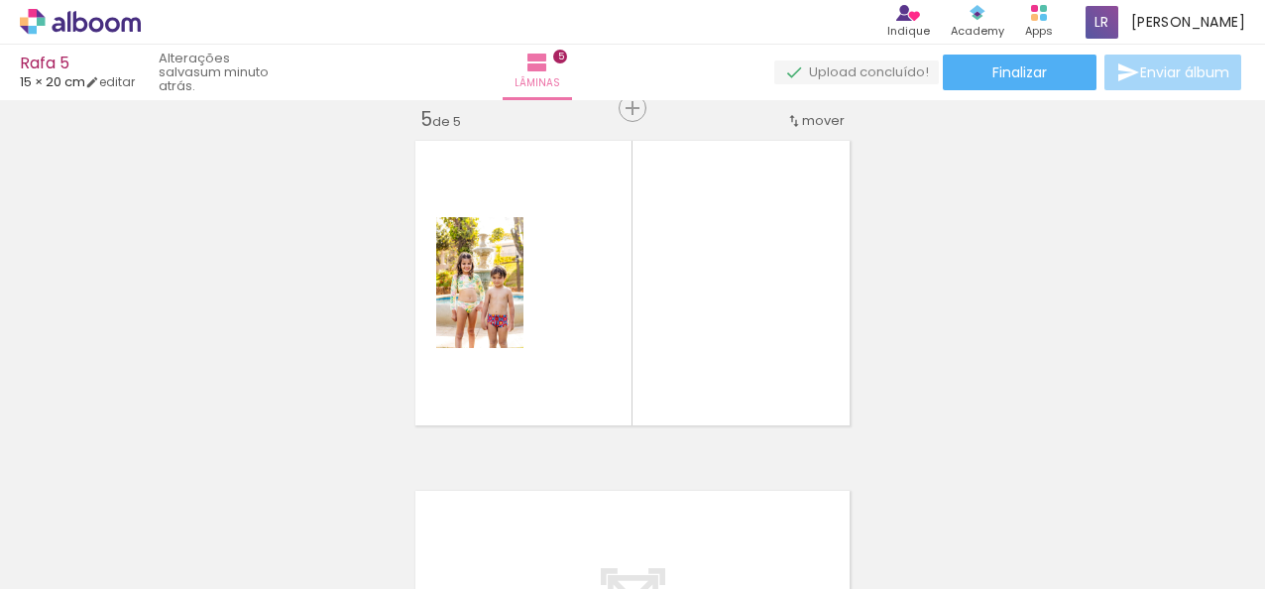
scroll to position [0, 1735]
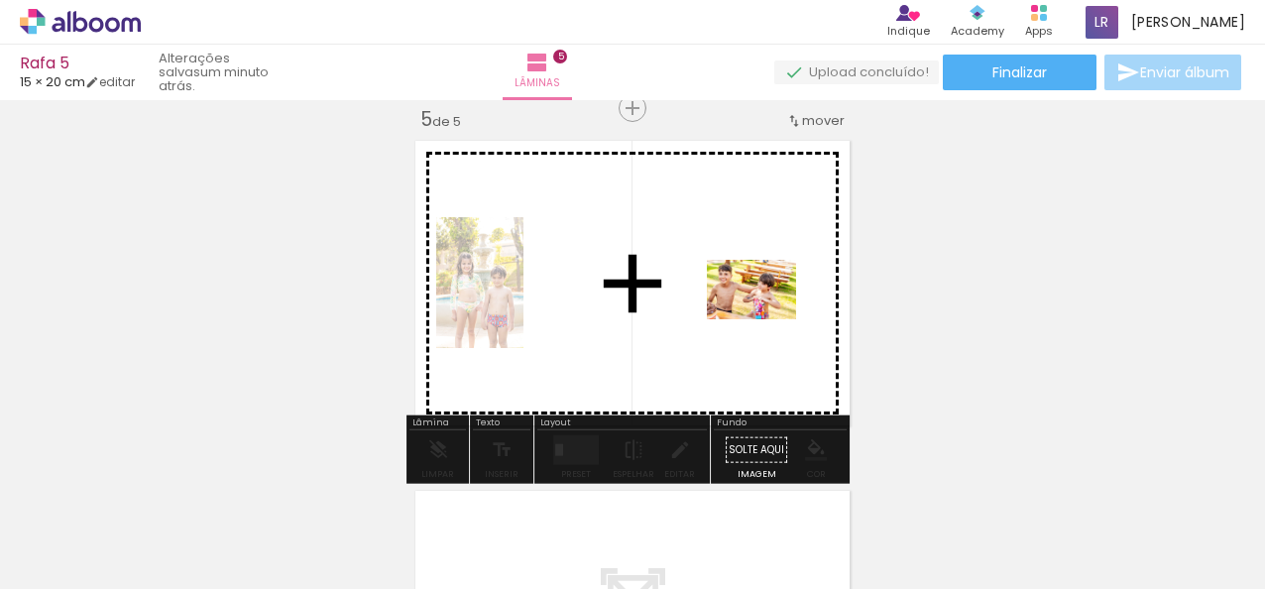
drag, startPoint x: 808, startPoint y: 545, endPoint x: 765, endPoint y: 315, distance: 234.0
click at [765, 315] on quentale-workspace at bounding box center [632, 294] width 1265 height 589
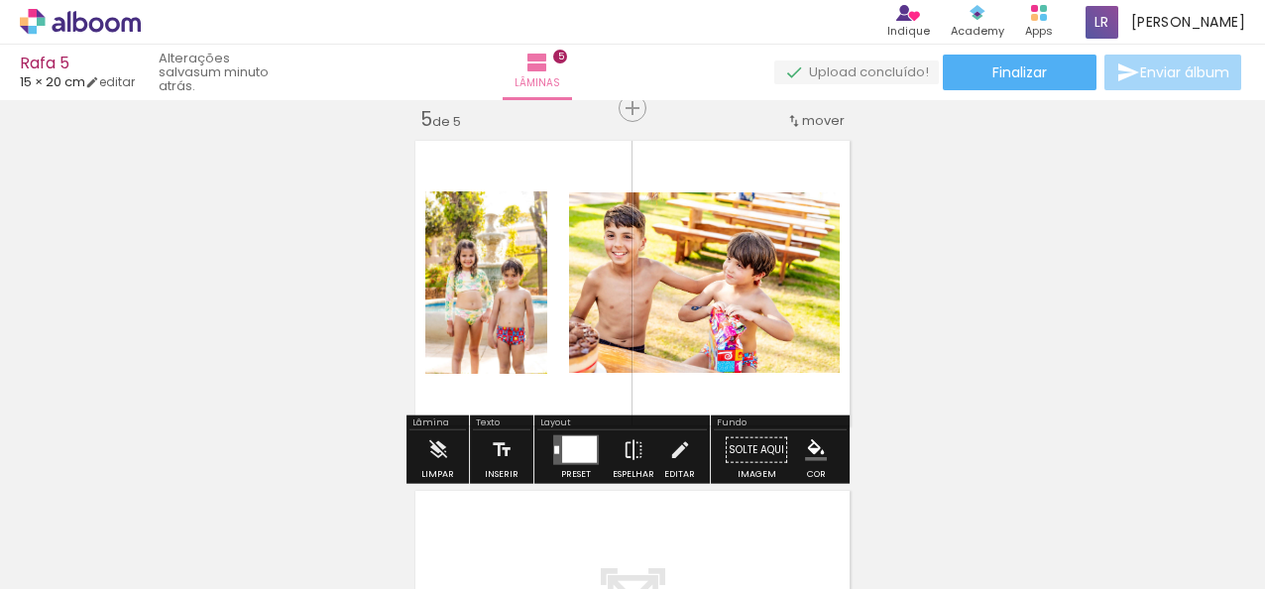
click at [564, 443] on div at bounding box center [579, 449] width 35 height 27
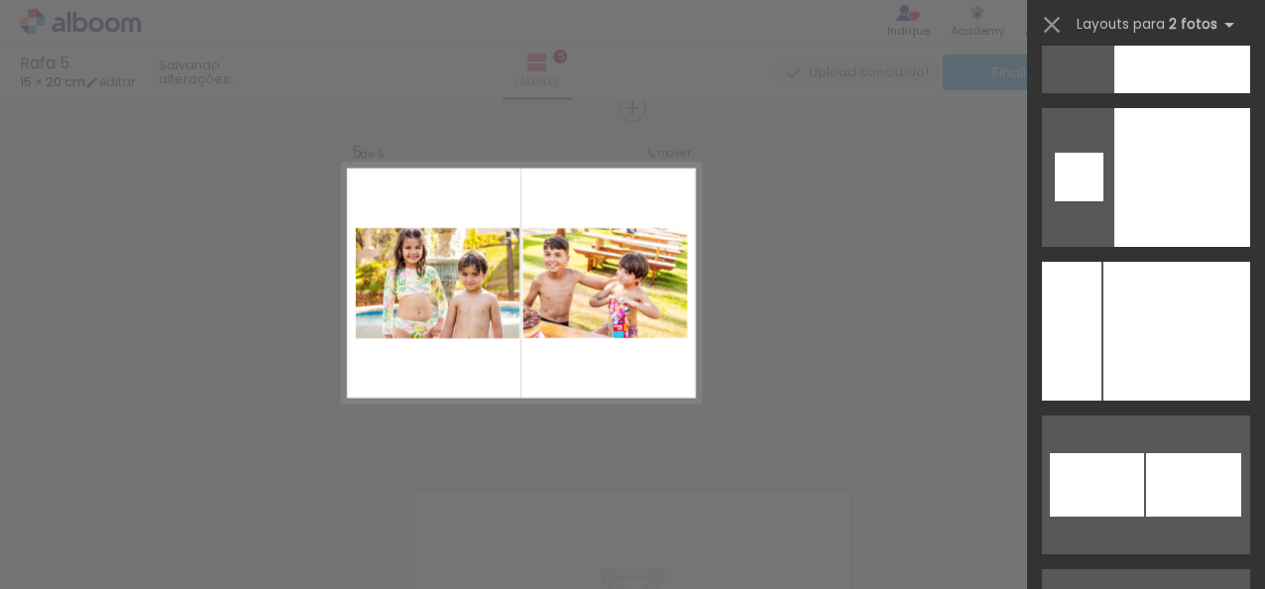
scroll to position [4065, 0]
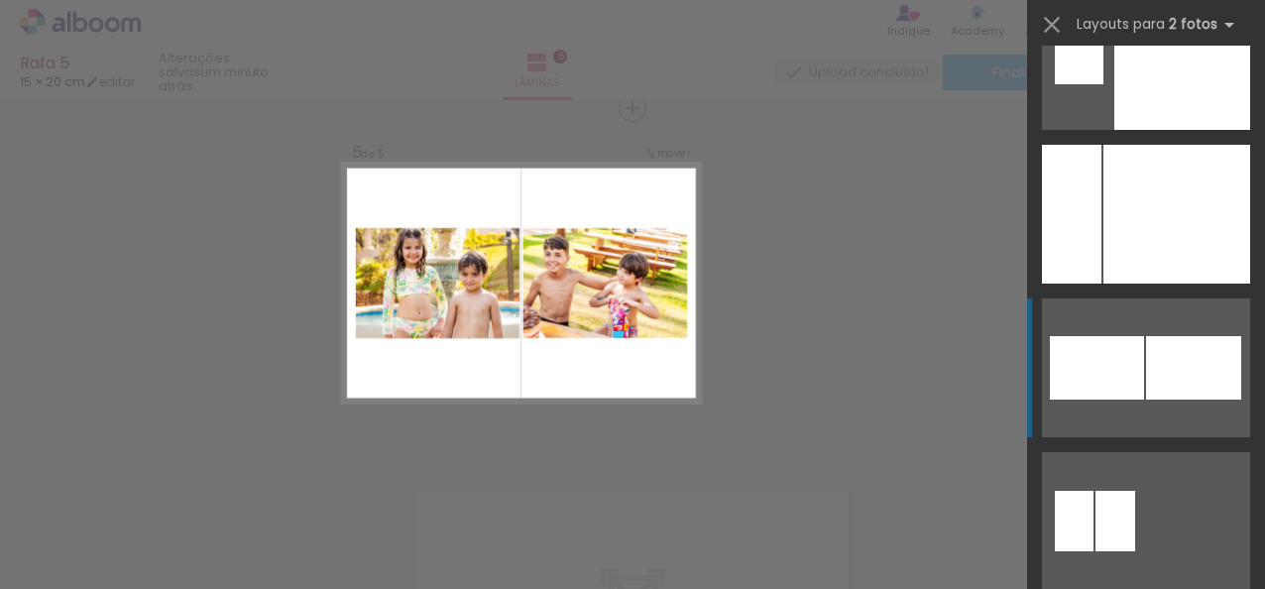
click at [1167, 364] on div at bounding box center [1193, 367] width 95 height 63
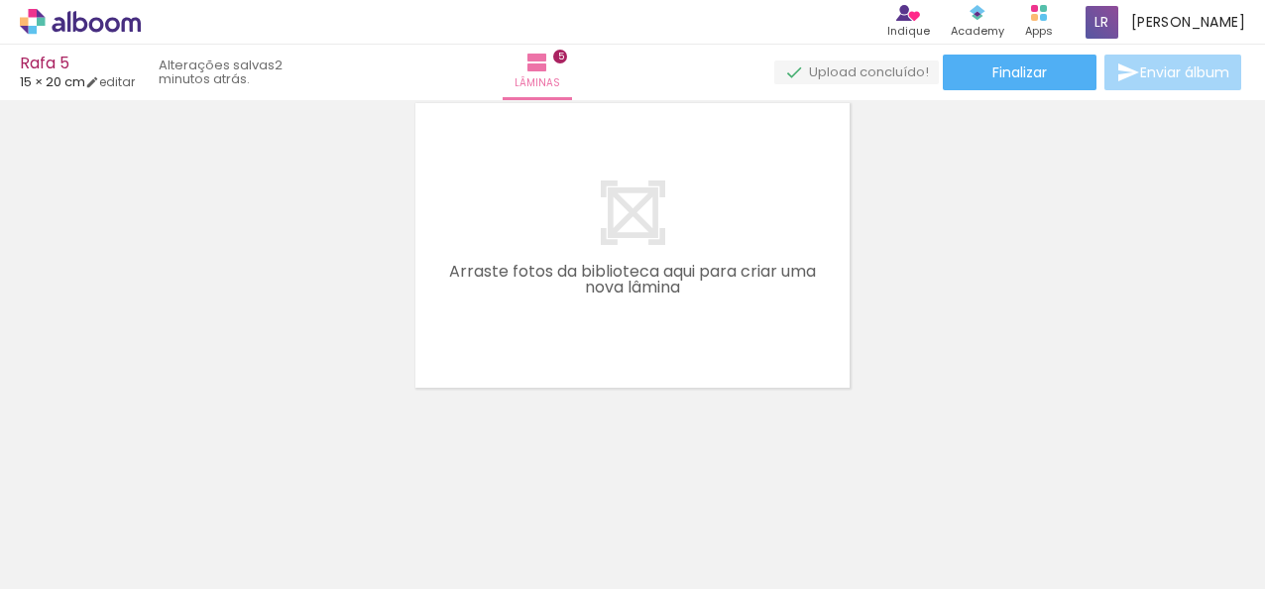
scroll to position [0, 0]
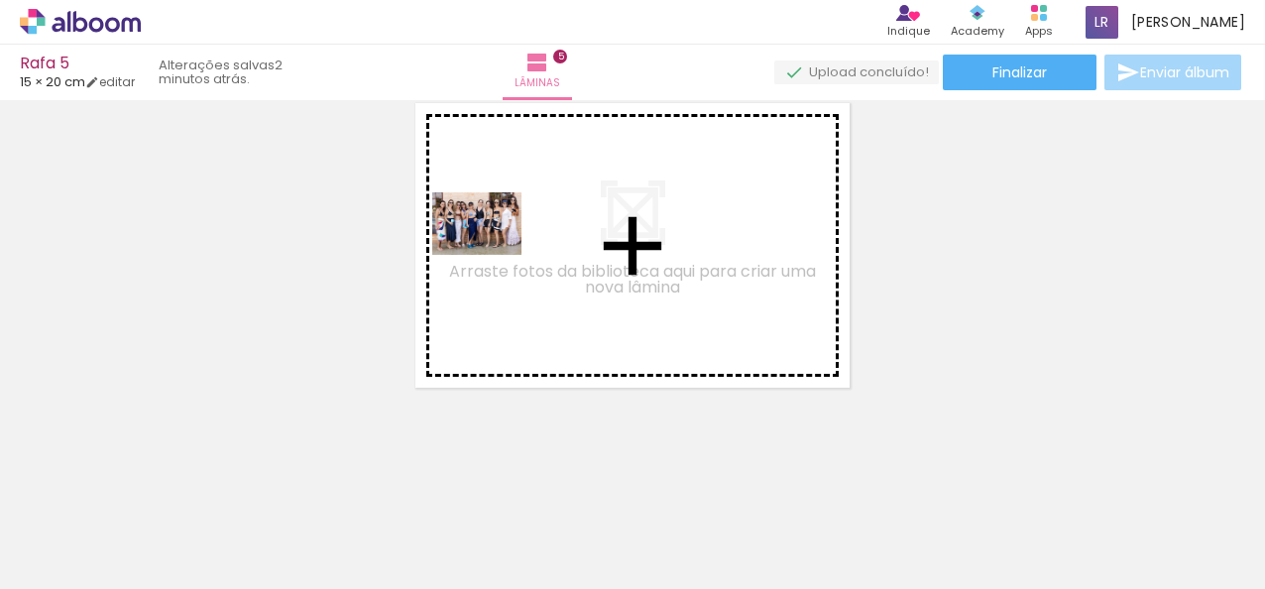
drag, startPoint x: 525, startPoint y: 533, endPoint x: 583, endPoint y: 301, distance: 239.3
click at [495, 244] on quentale-workspace at bounding box center [632, 294] width 1265 height 589
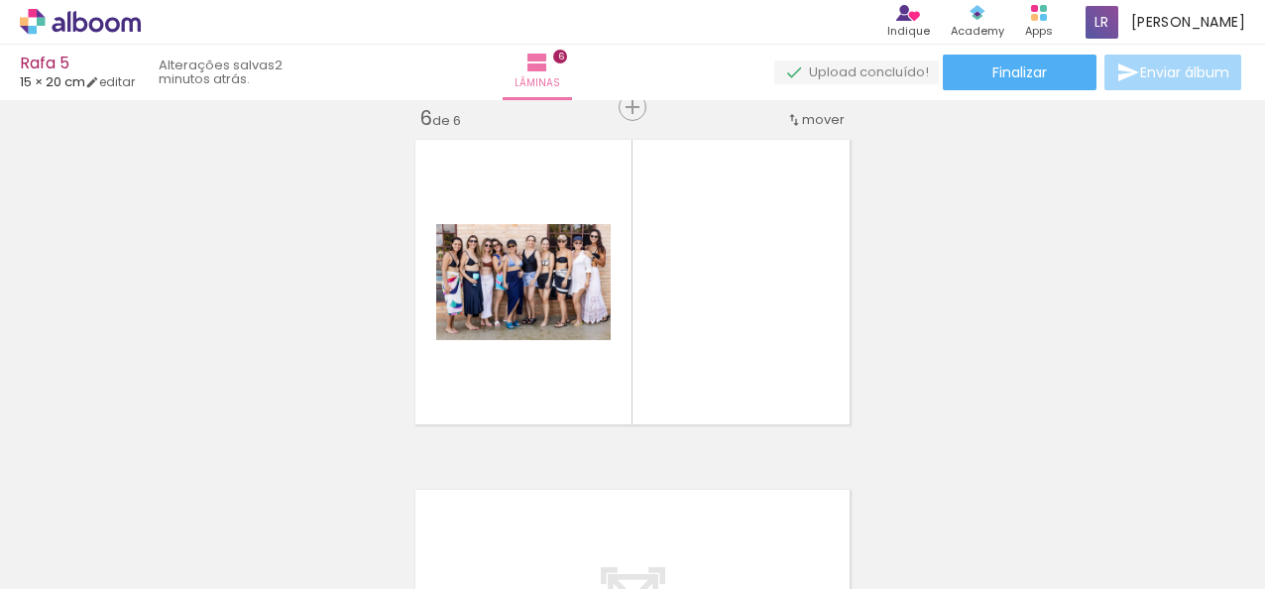
scroll to position [1775, 0]
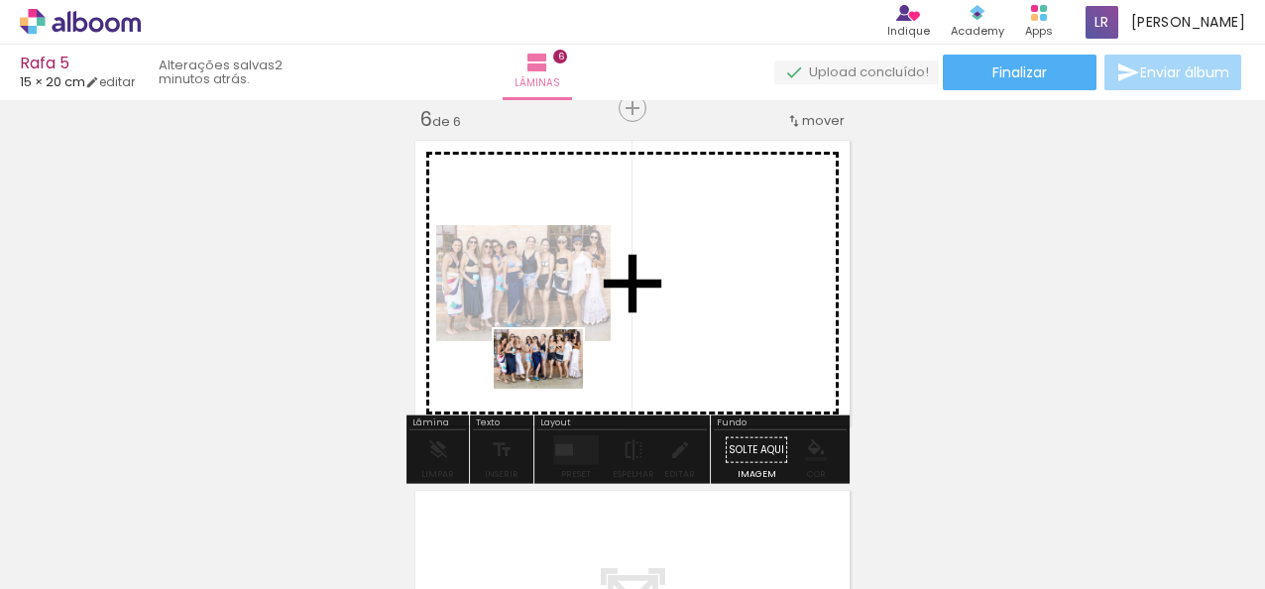
drag, startPoint x: 665, startPoint y: 533, endPoint x: 553, endPoint y: 389, distance: 183.1
click at [553, 389] on quentale-workspace at bounding box center [632, 294] width 1265 height 589
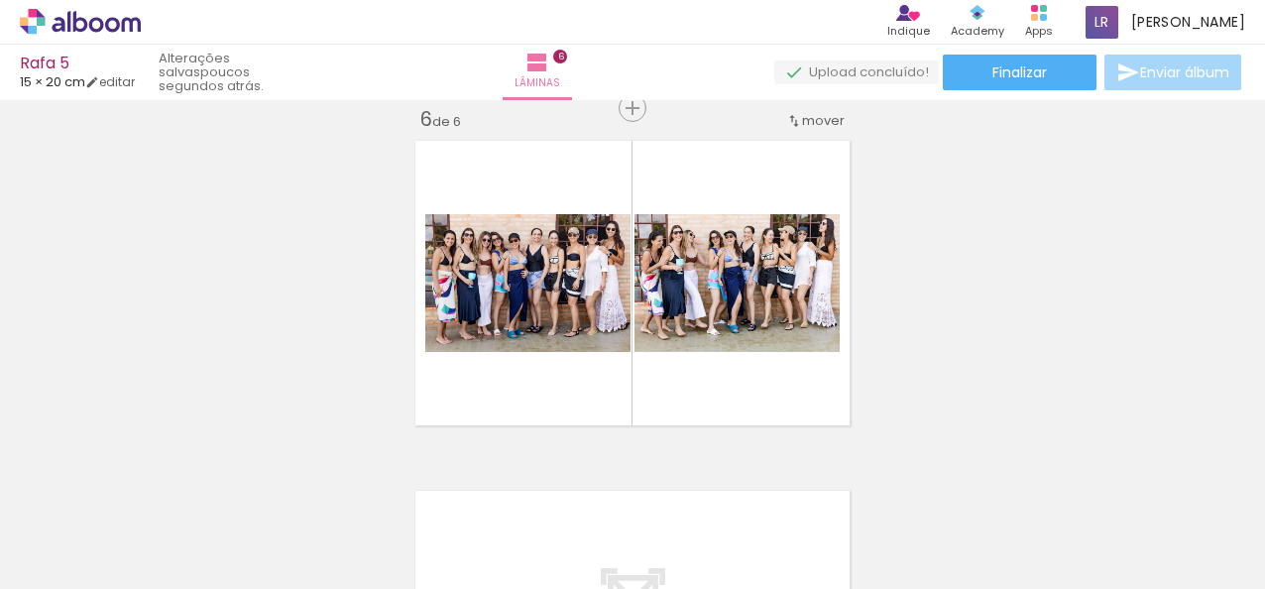
scroll to position [0, 1271]
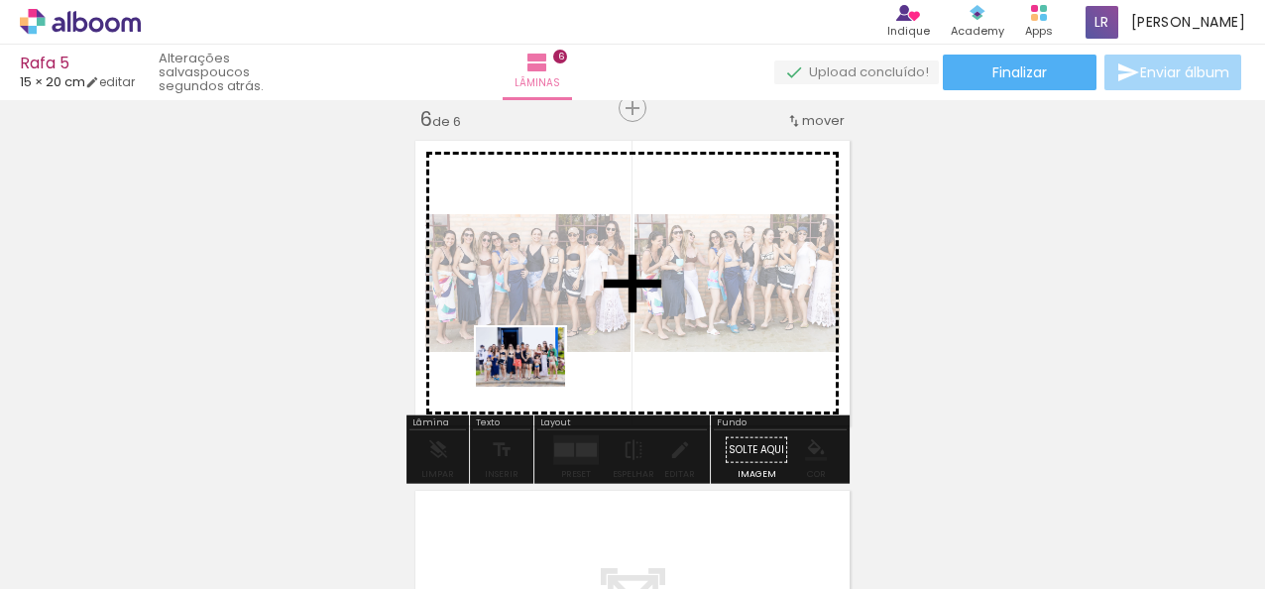
drag, startPoint x: 822, startPoint y: 539, endPoint x: 535, endPoint y: 387, distance: 324.7
click at [535, 387] on quentale-workspace at bounding box center [632, 294] width 1265 height 589
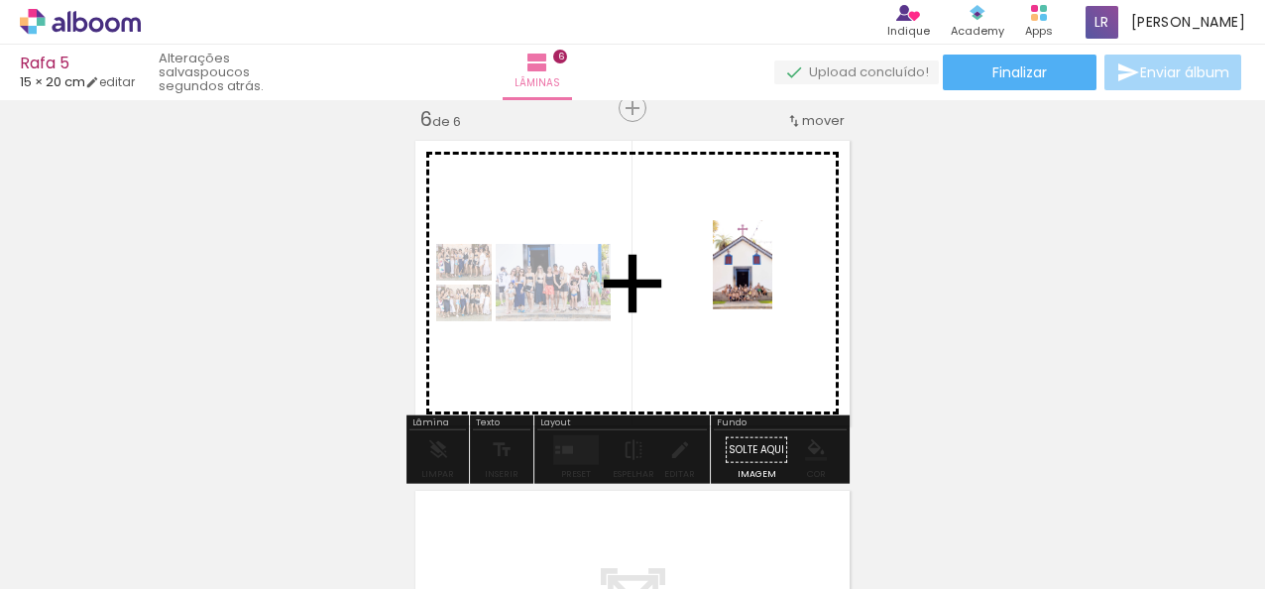
drag, startPoint x: 956, startPoint y: 559, endPoint x: 772, endPoint y: 280, distance: 334.4
click at [772, 280] on quentale-workspace at bounding box center [632, 294] width 1265 height 589
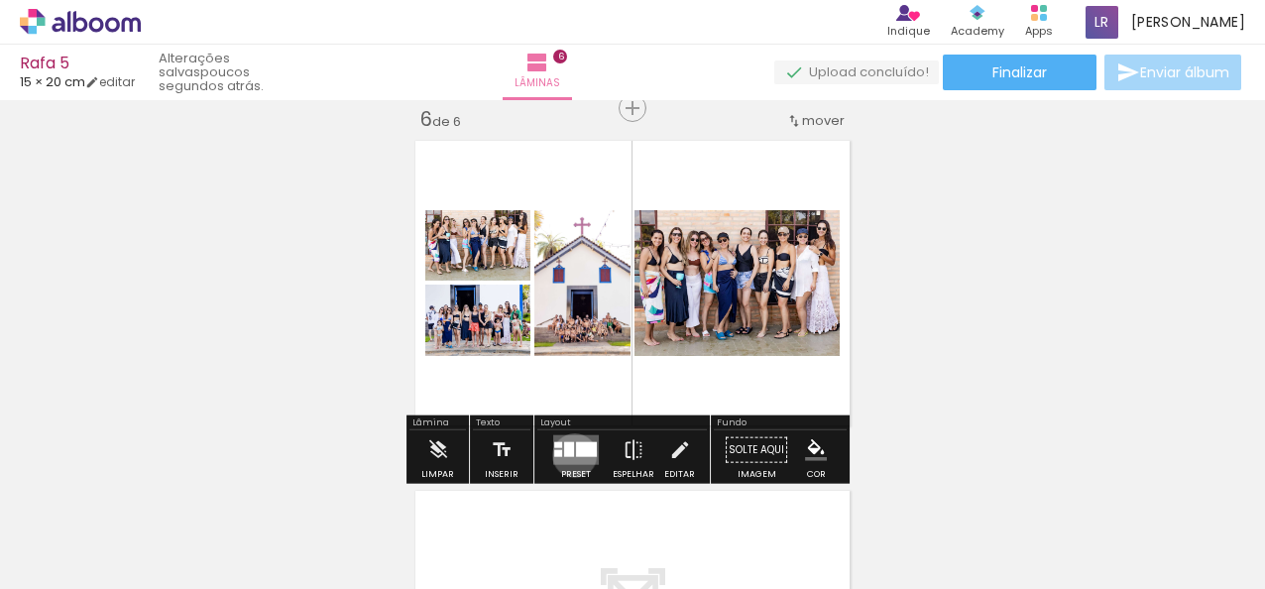
click at [570, 454] on quentale-layouter at bounding box center [576, 450] width 46 height 30
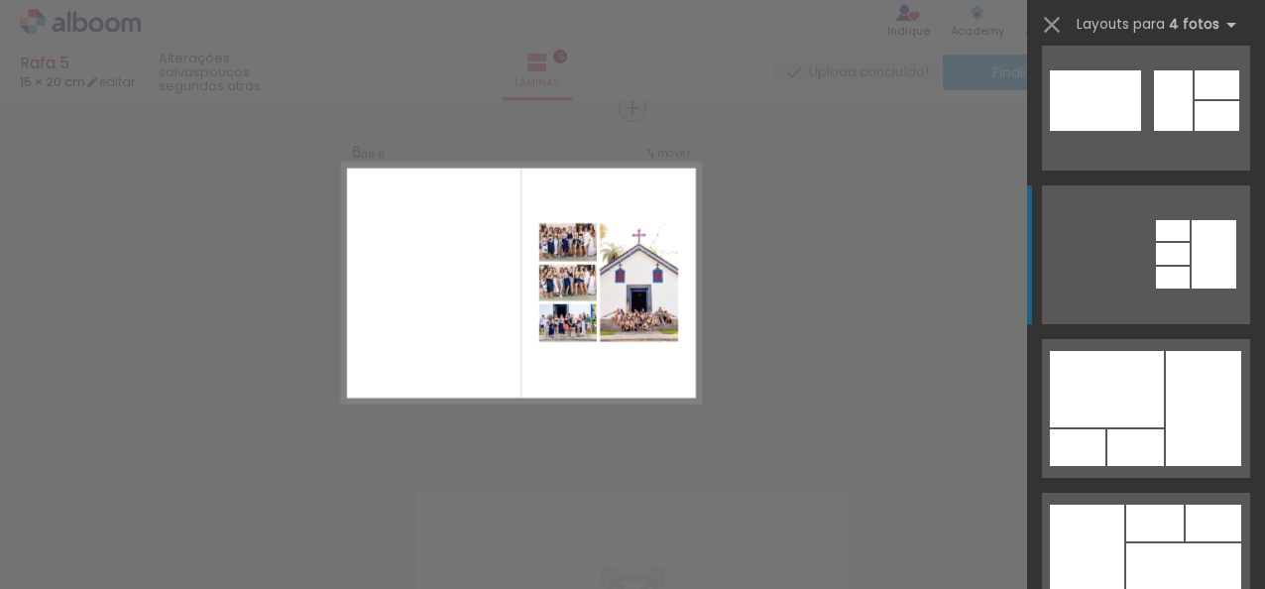
scroll to position [1983, 0]
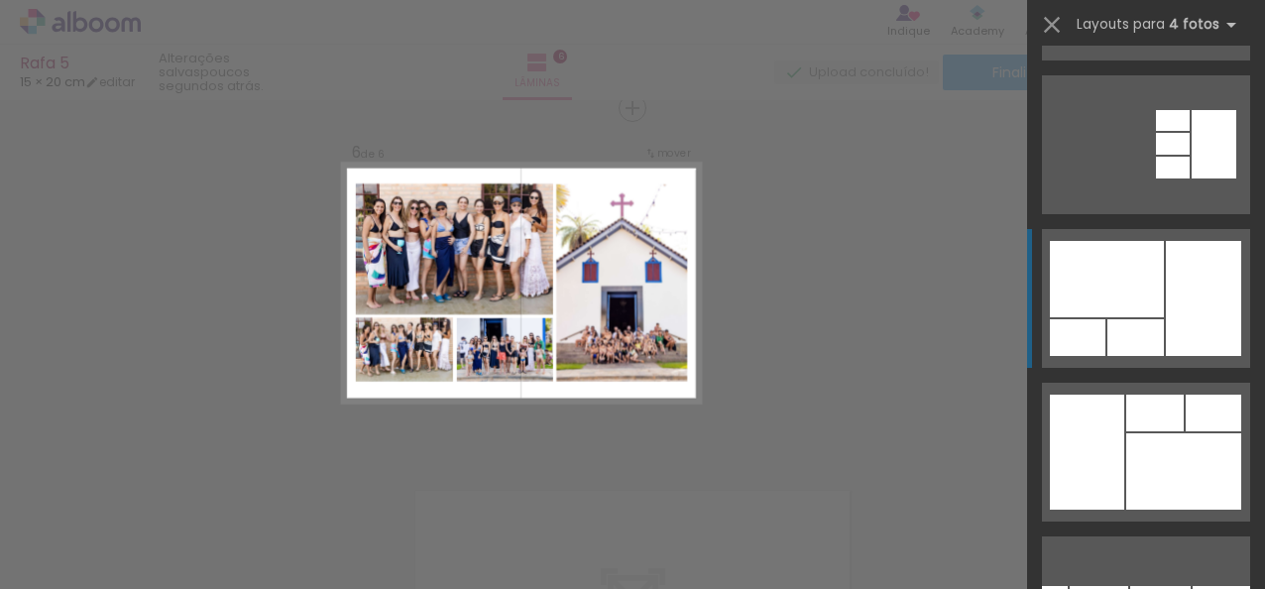
click at [1122, 327] on div at bounding box center [1136, 337] width 57 height 37
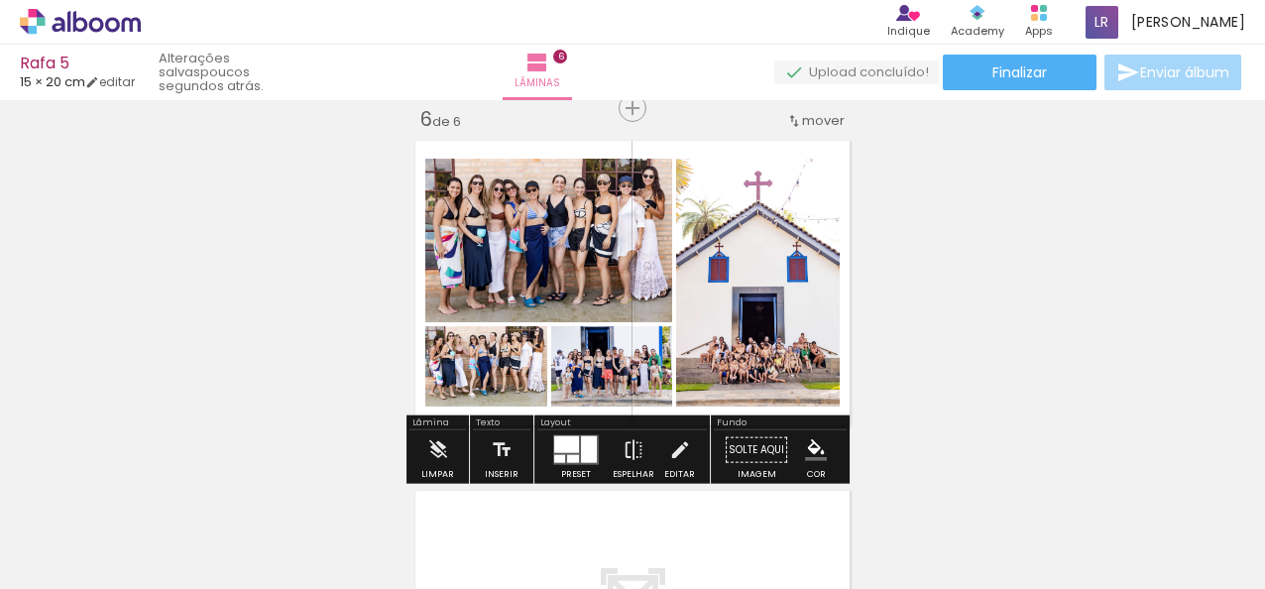
click at [603, 234] on quentale-photo at bounding box center [548, 241] width 247 height 164
click at [574, 462] on quentale-layouter at bounding box center [576, 450] width 46 height 30
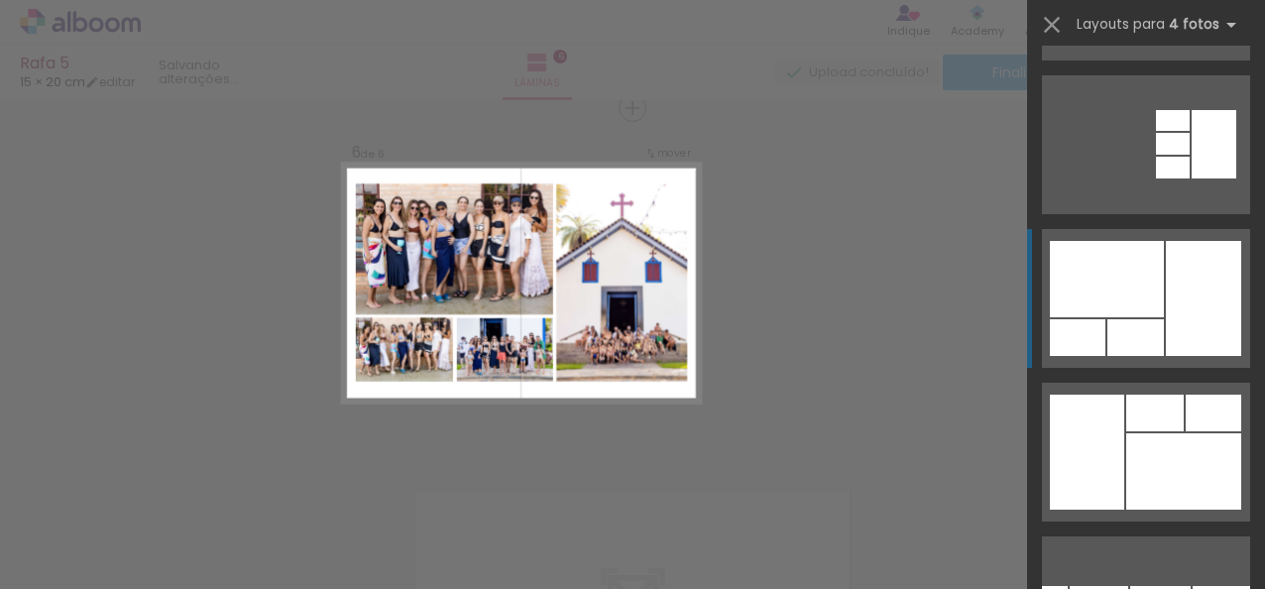
scroll to position [2152, 0]
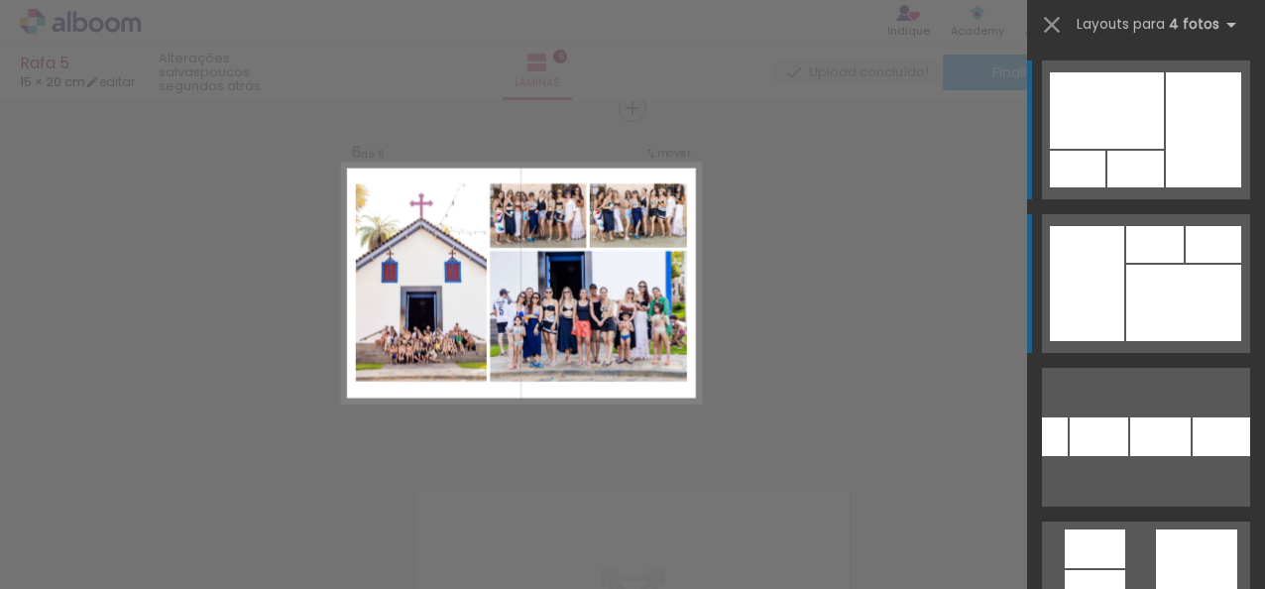
click at [1088, 270] on div at bounding box center [1087, 283] width 74 height 115
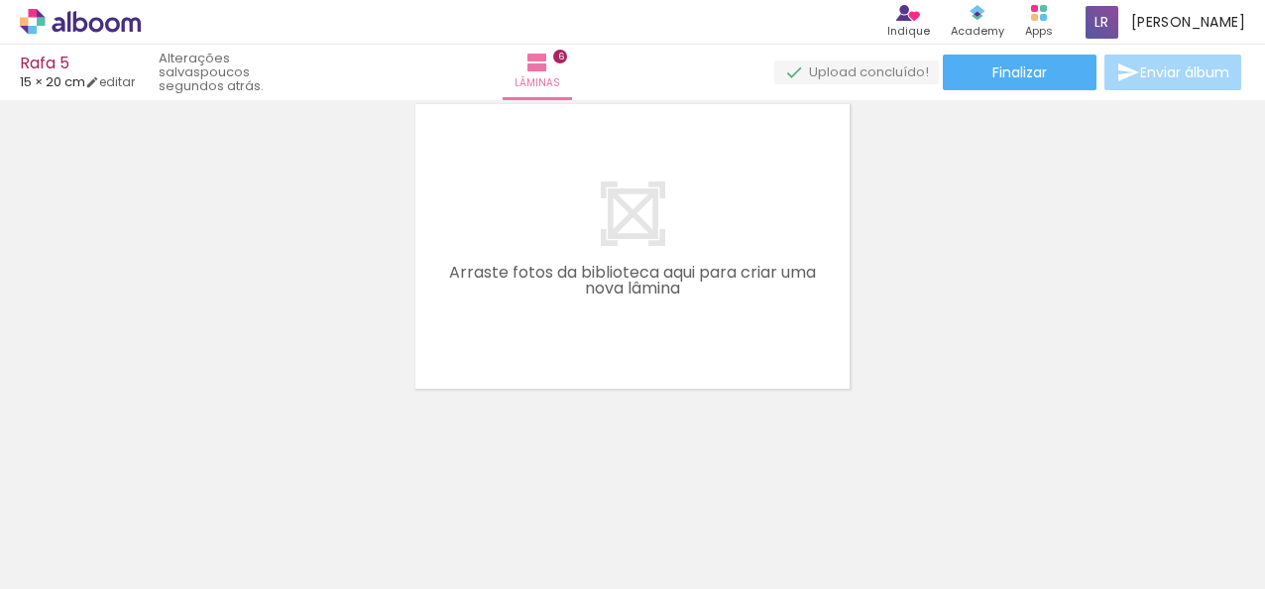
scroll to position [0, 2452]
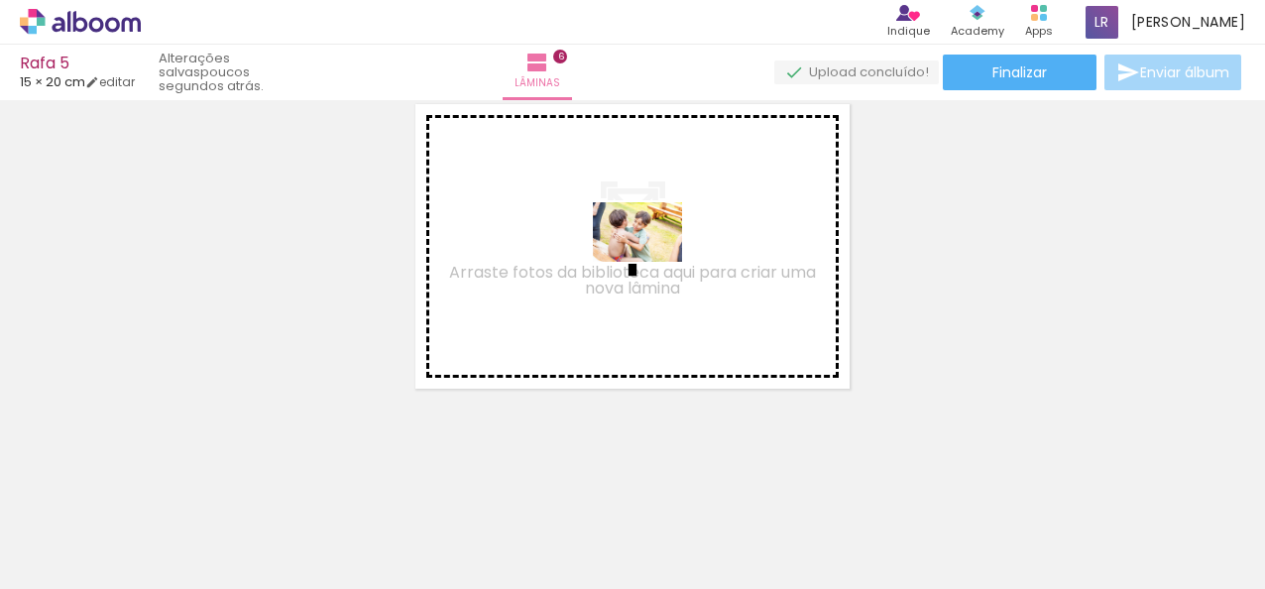
drag, startPoint x: 756, startPoint y: 536, endPoint x: 652, endPoint y: 262, distance: 293.4
click at [652, 262] on quentale-workspace at bounding box center [632, 294] width 1265 height 589
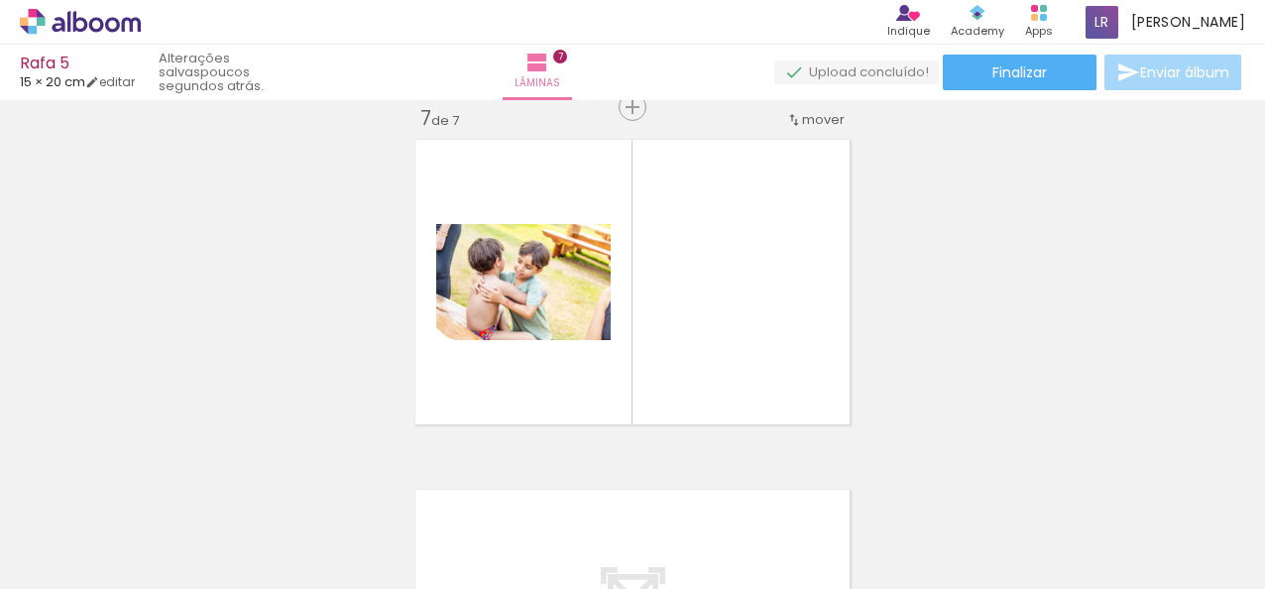
scroll to position [2125, 0]
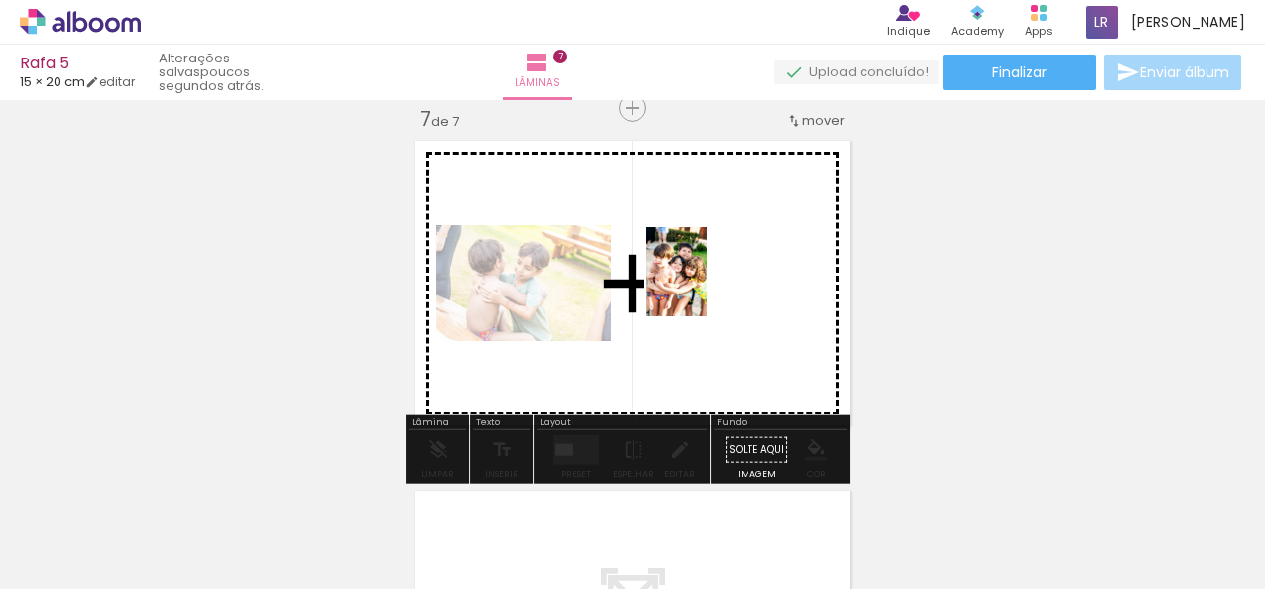
drag, startPoint x: 871, startPoint y: 535, endPoint x: 706, endPoint y: 287, distance: 298.4
click at [706, 287] on quentale-workspace at bounding box center [632, 294] width 1265 height 589
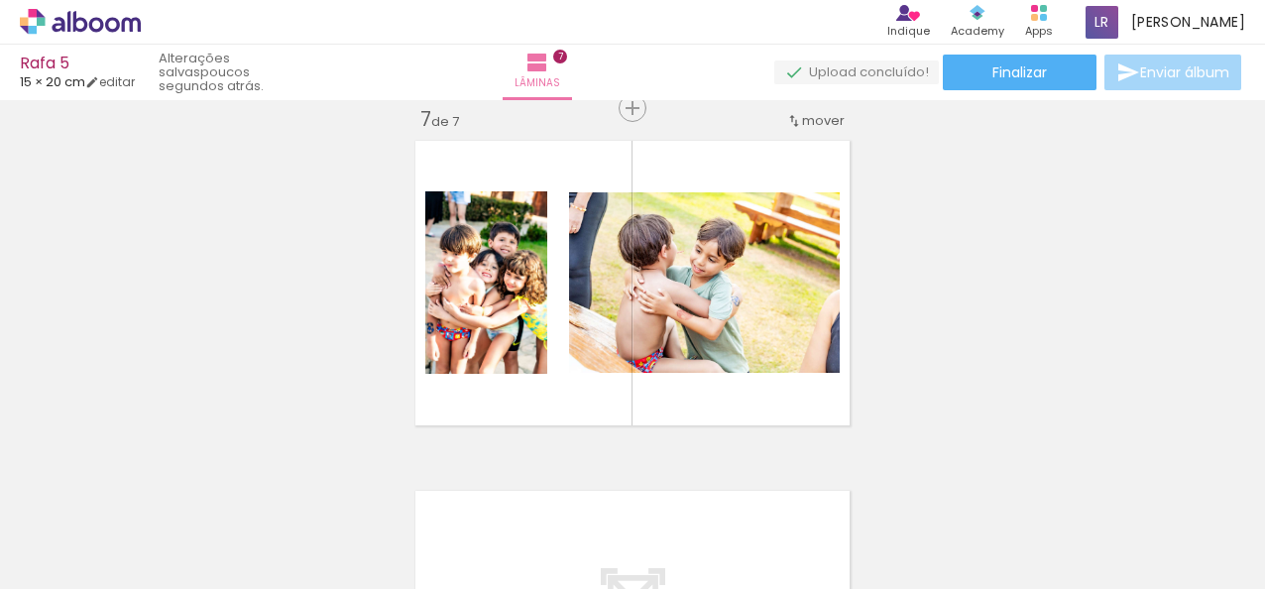
scroll to position [0, 0]
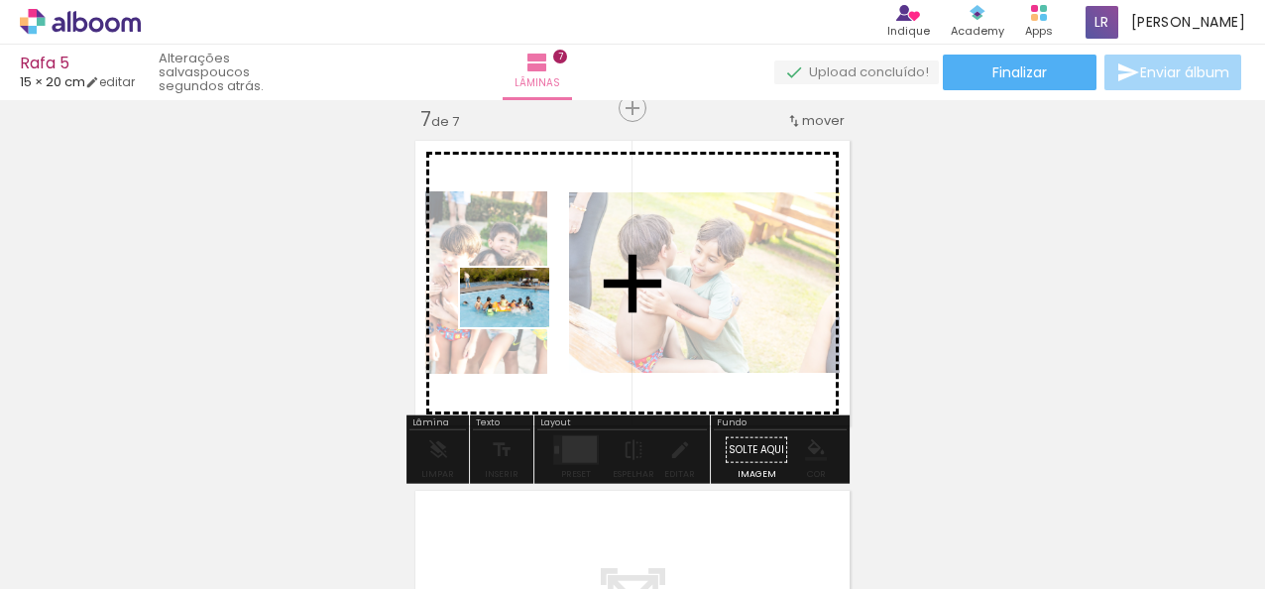
drag, startPoint x: 300, startPoint y: 516, endPoint x: 520, endPoint y: 327, distance: 289.0
click at [520, 327] on quentale-workspace at bounding box center [632, 294] width 1265 height 589
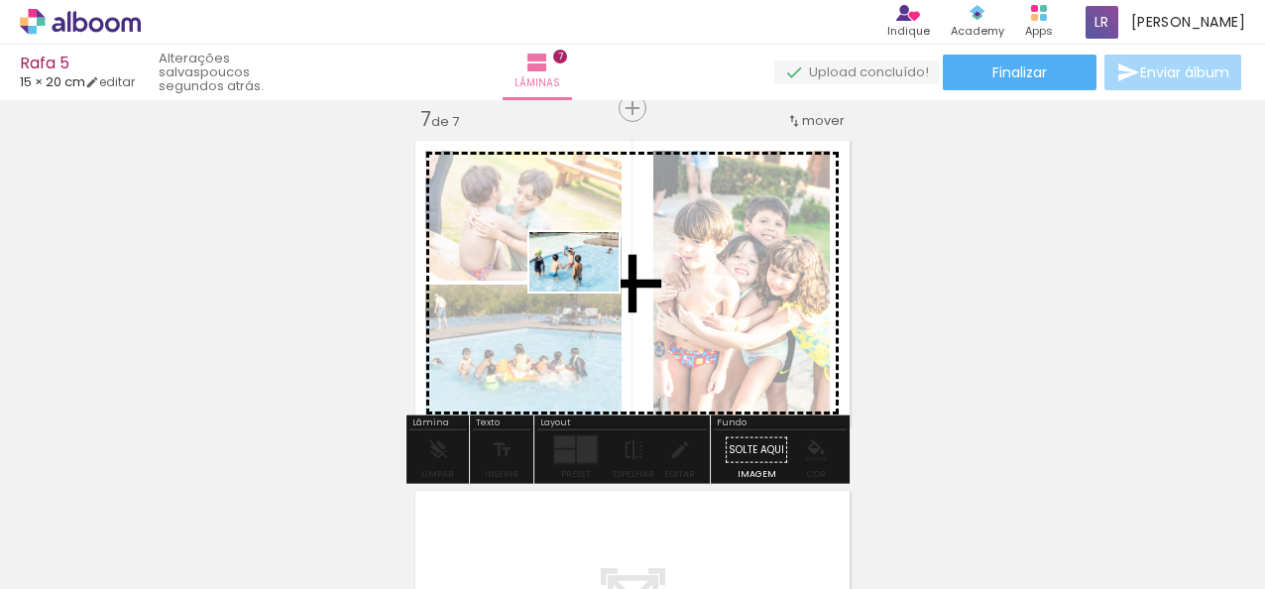
drag, startPoint x: 435, startPoint y: 531, endPoint x: 589, endPoint y: 292, distance: 285.0
click at [589, 292] on quentale-workspace at bounding box center [632, 294] width 1265 height 589
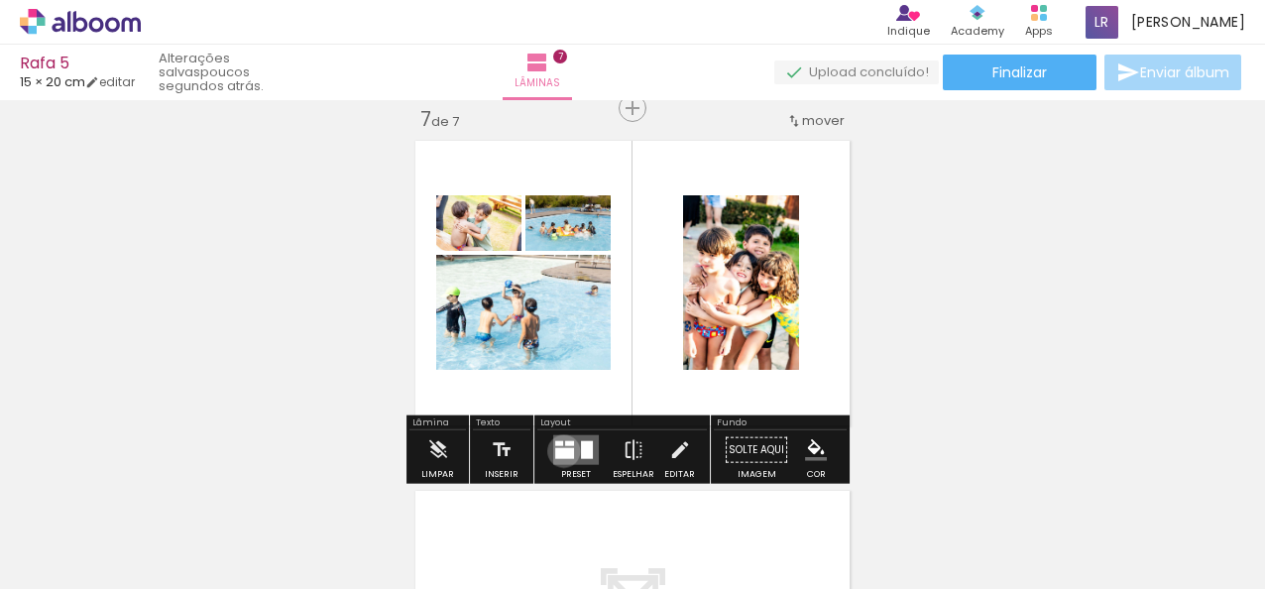
click at [559, 450] on div at bounding box center [564, 453] width 19 height 11
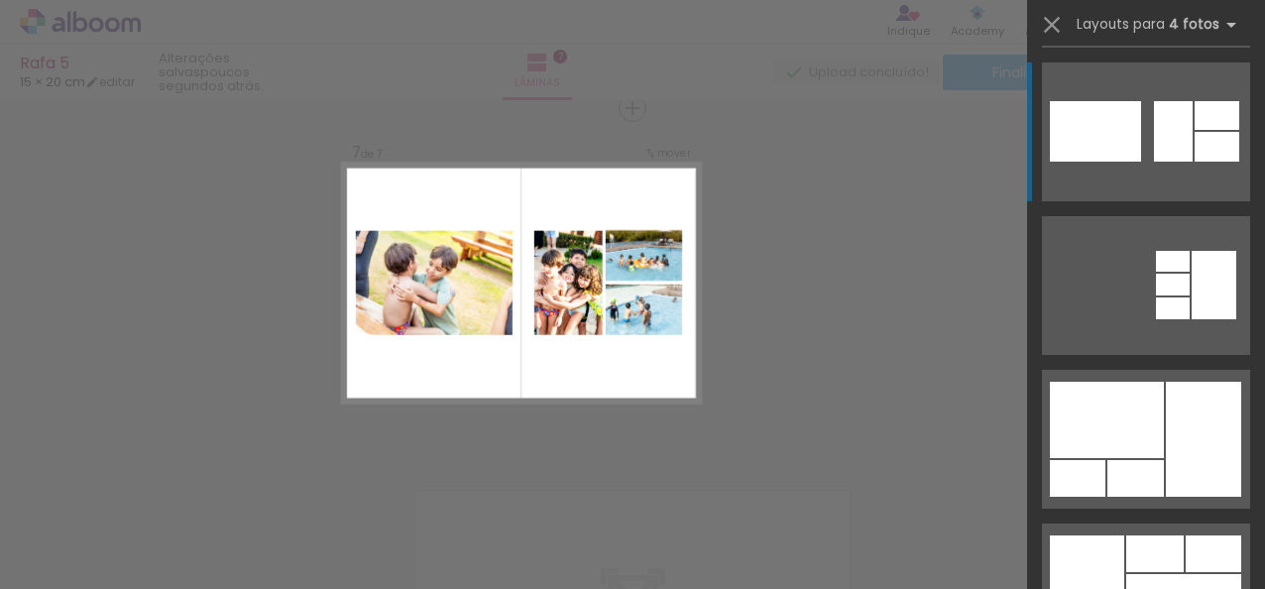
scroll to position [397, 0]
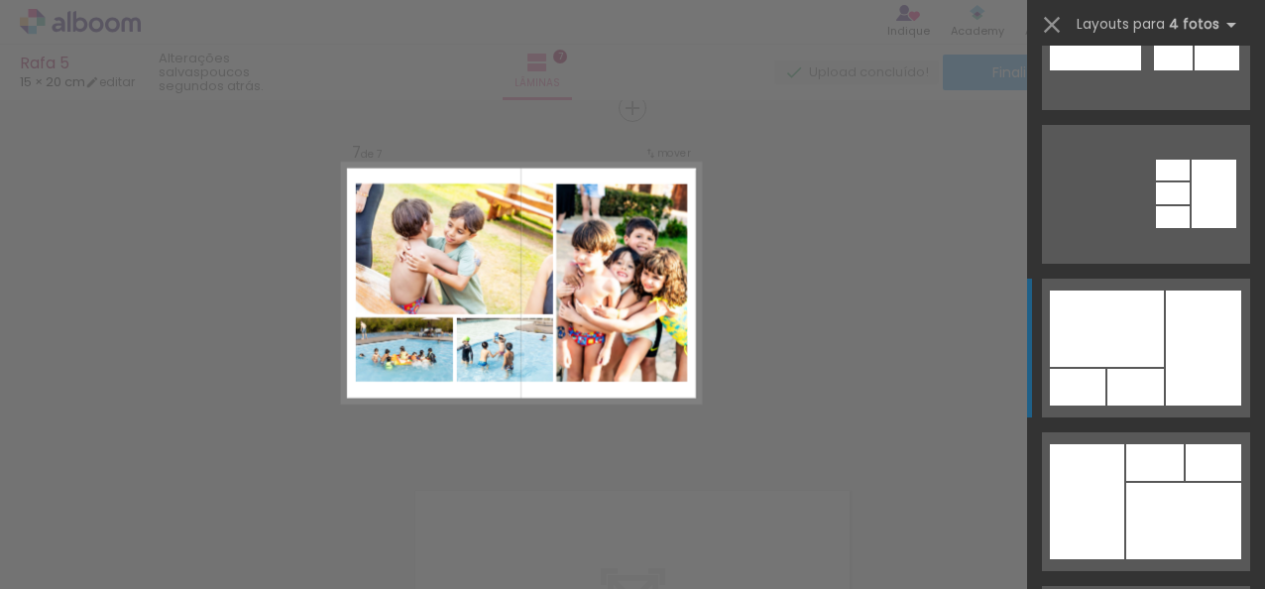
click at [1128, 359] on div at bounding box center [1107, 329] width 114 height 76
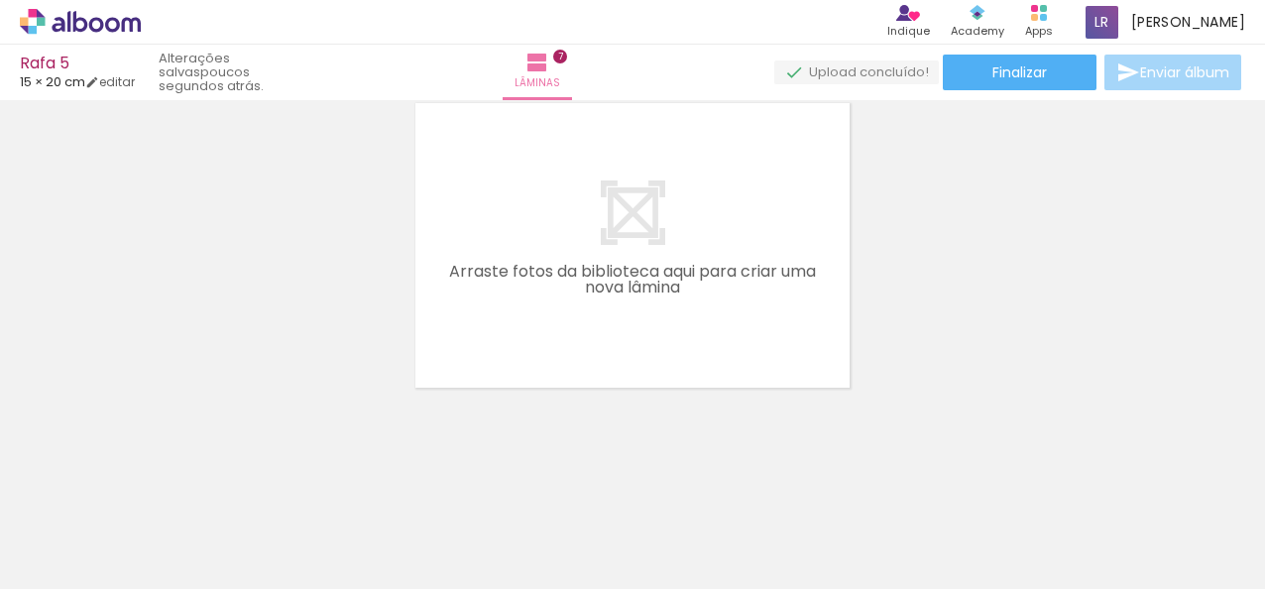
scroll to position [0, 1838]
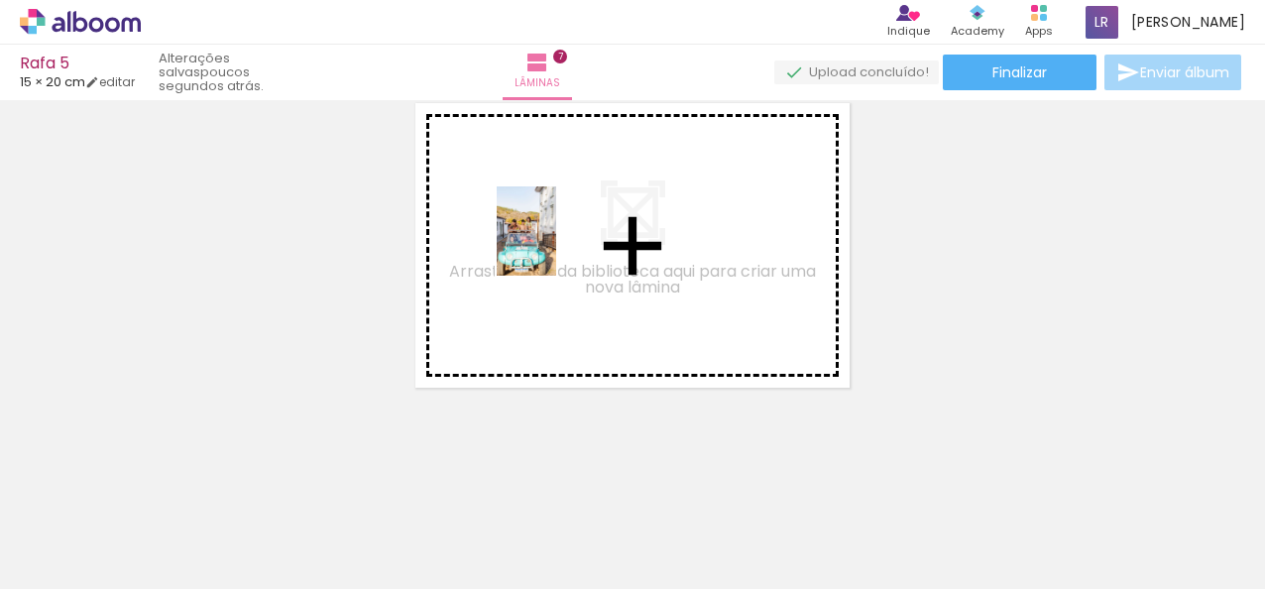
drag, startPoint x: 966, startPoint y: 550, endPoint x: 556, endPoint y: 246, distance: 510.3
click at [556, 246] on quentale-workspace at bounding box center [632, 294] width 1265 height 589
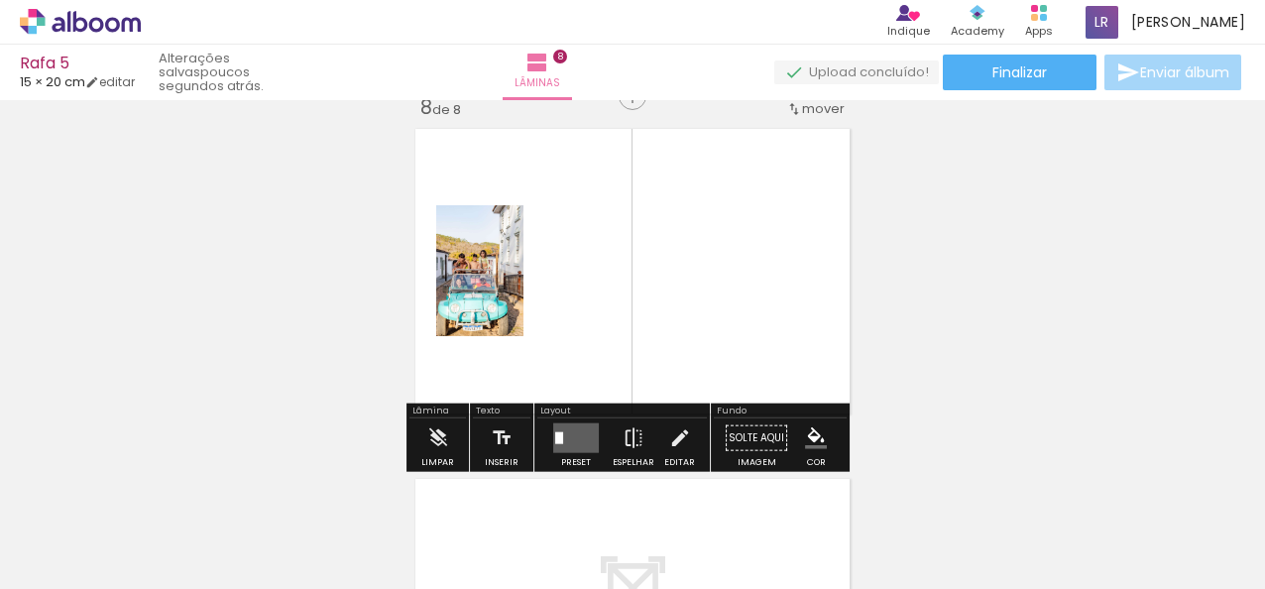
scroll to position [2475, 0]
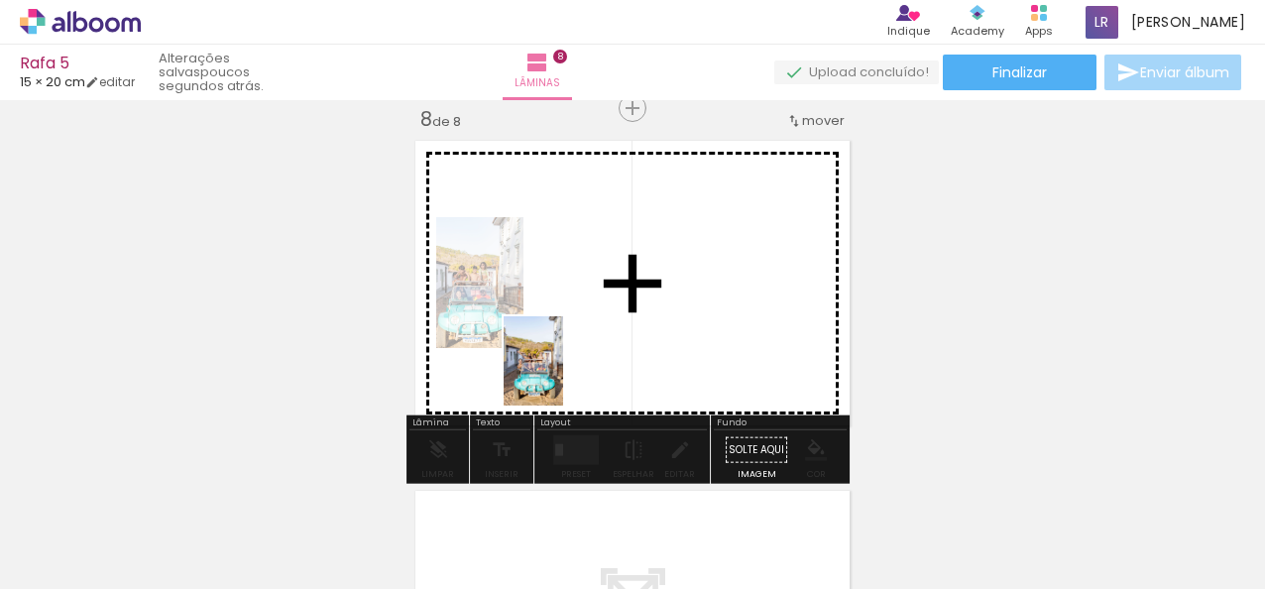
drag, startPoint x: 1086, startPoint y: 541, endPoint x: 561, endPoint y: 376, distance: 550.1
click at [561, 376] on quentale-workspace at bounding box center [632, 294] width 1265 height 589
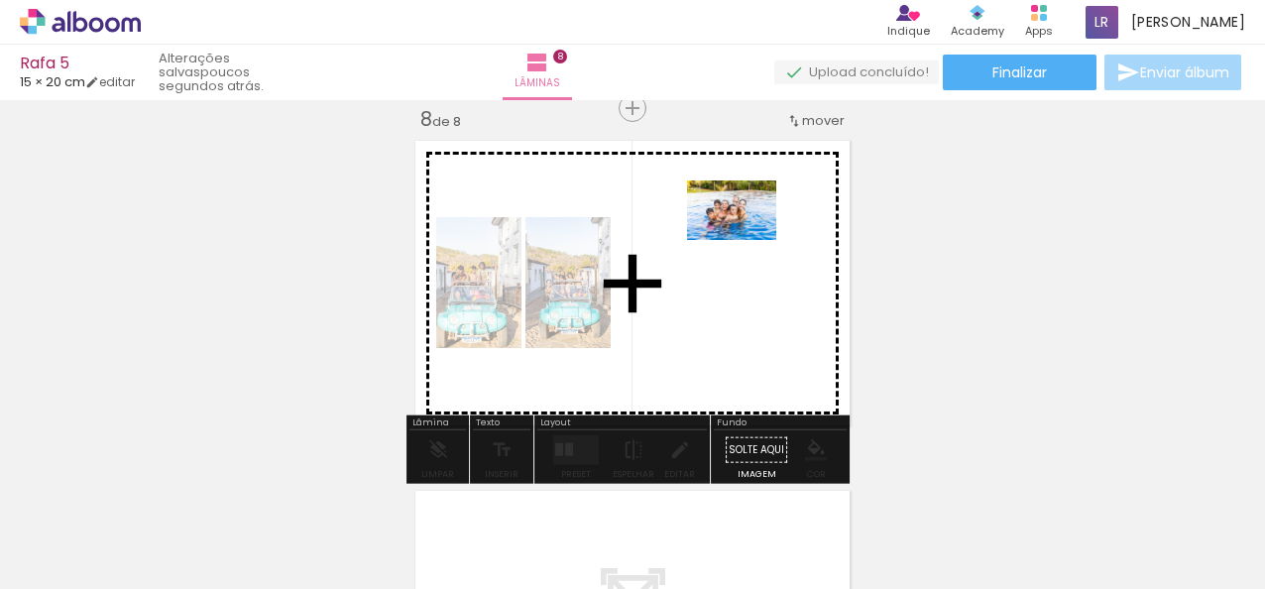
drag, startPoint x: 1206, startPoint y: 545, endPoint x: 747, endPoint y: 240, distance: 551.4
click at [747, 240] on quentale-workspace at bounding box center [632, 294] width 1265 height 589
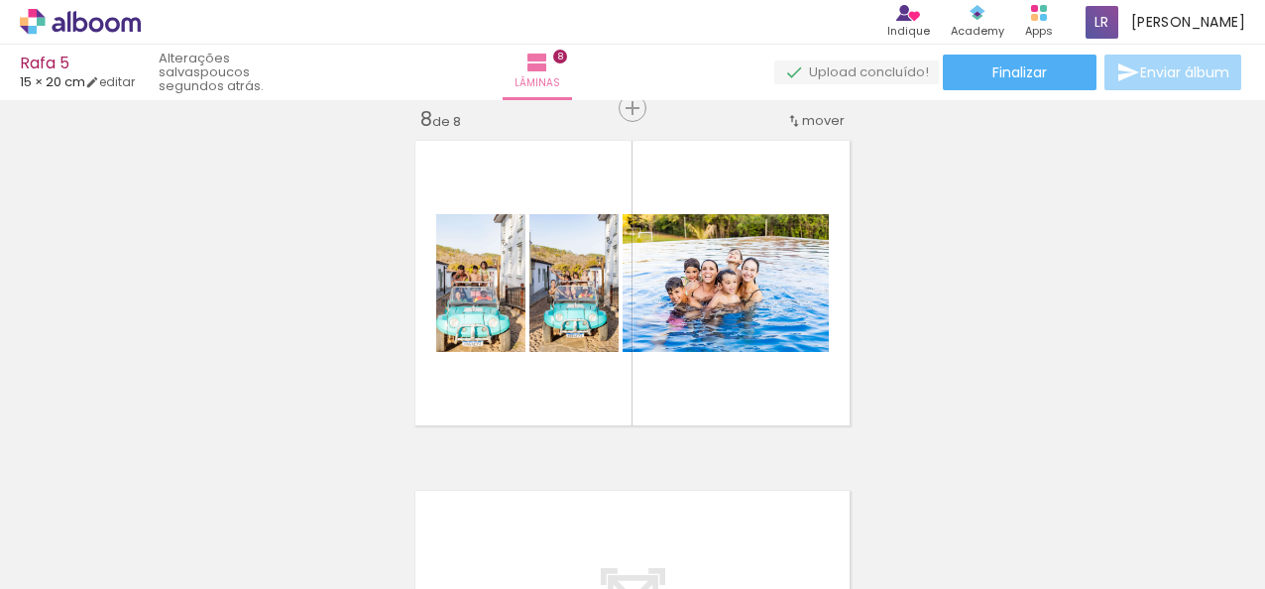
scroll to position [0, 1115]
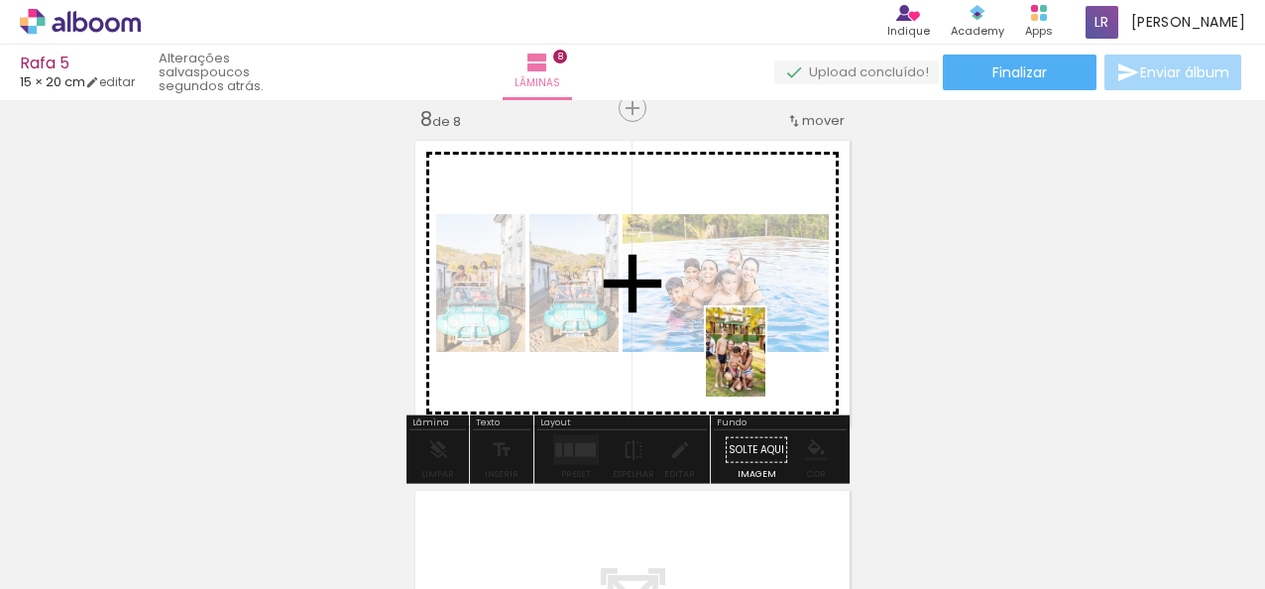
drag, startPoint x: 551, startPoint y: 541, endPoint x: 765, endPoint y: 367, distance: 276.3
click at [765, 367] on quentale-workspace at bounding box center [632, 294] width 1265 height 589
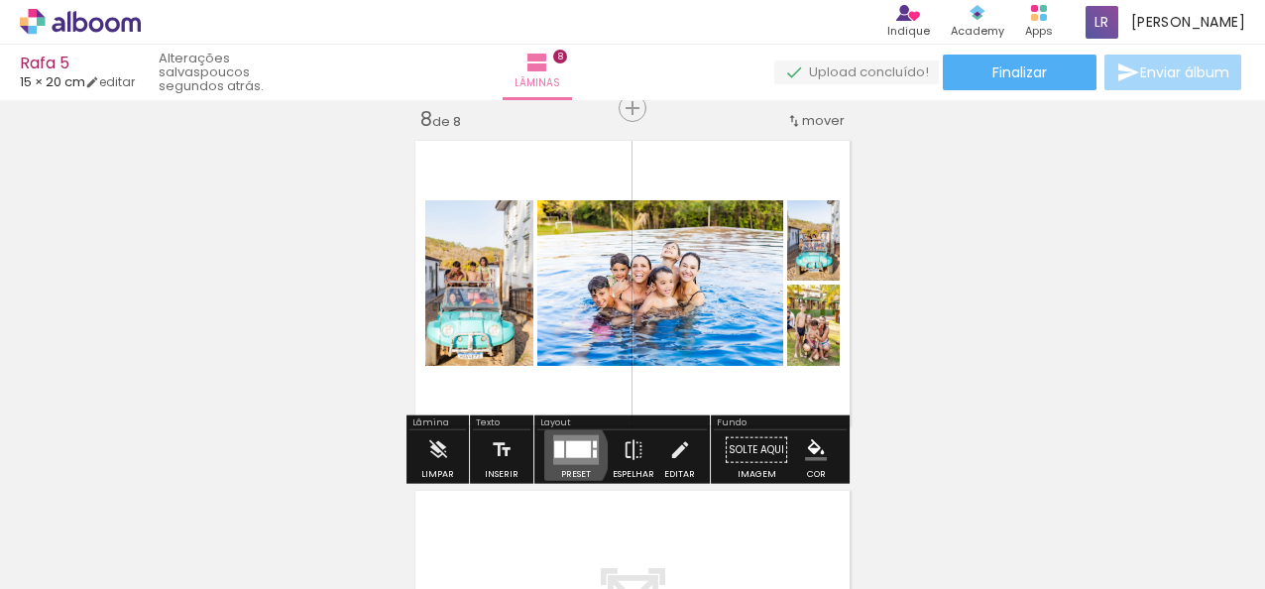
click at [558, 454] on div at bounding box center [559, 449] width 10 height 17
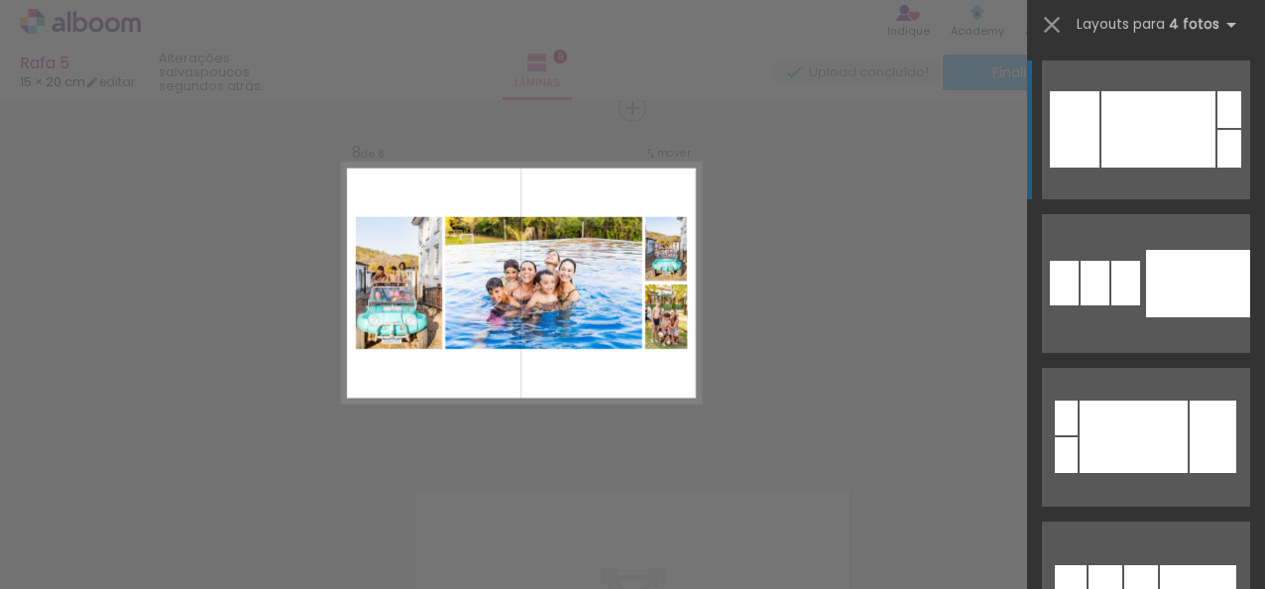
click at [1128, 121] on div at bounding box center [1159, 129] width 114 height 76
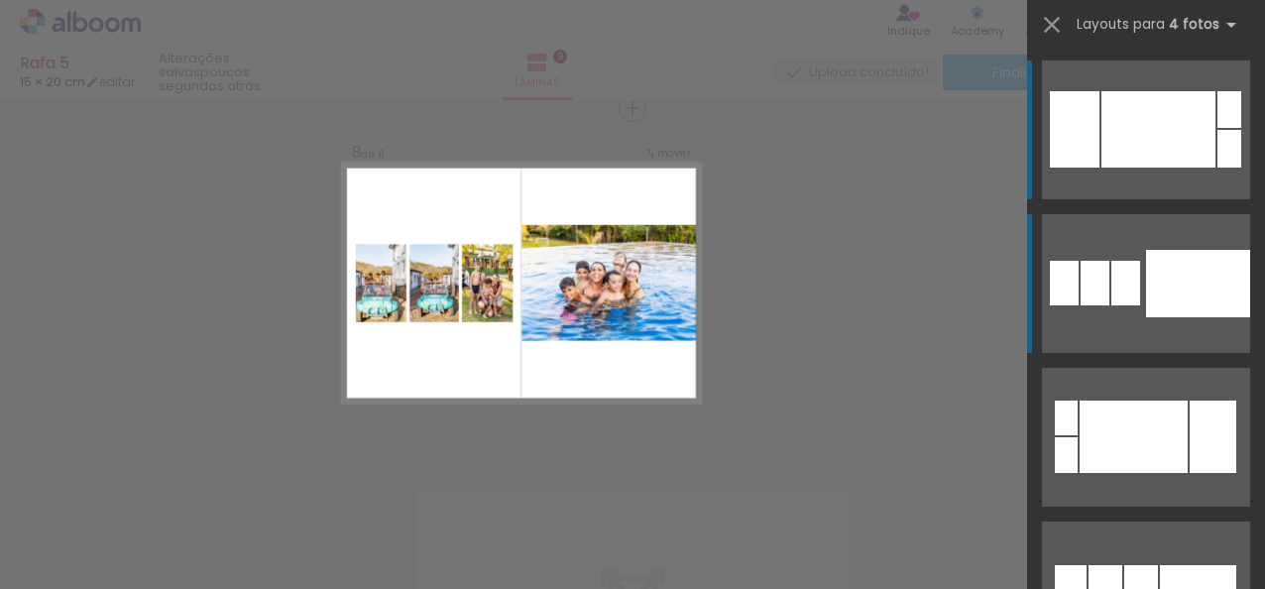
click at [1095, 293] on div at bounding box center [1095, 283] width 29 height 45
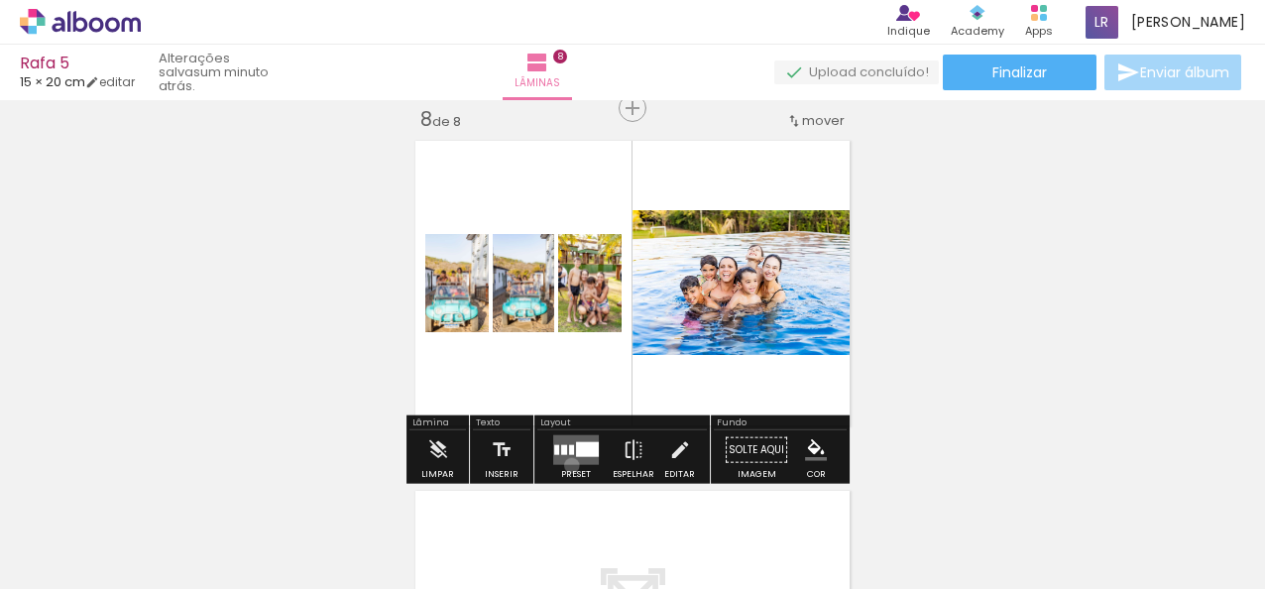
click at [567, 464] on div at bounding box center [576, 450] width 54 height 40
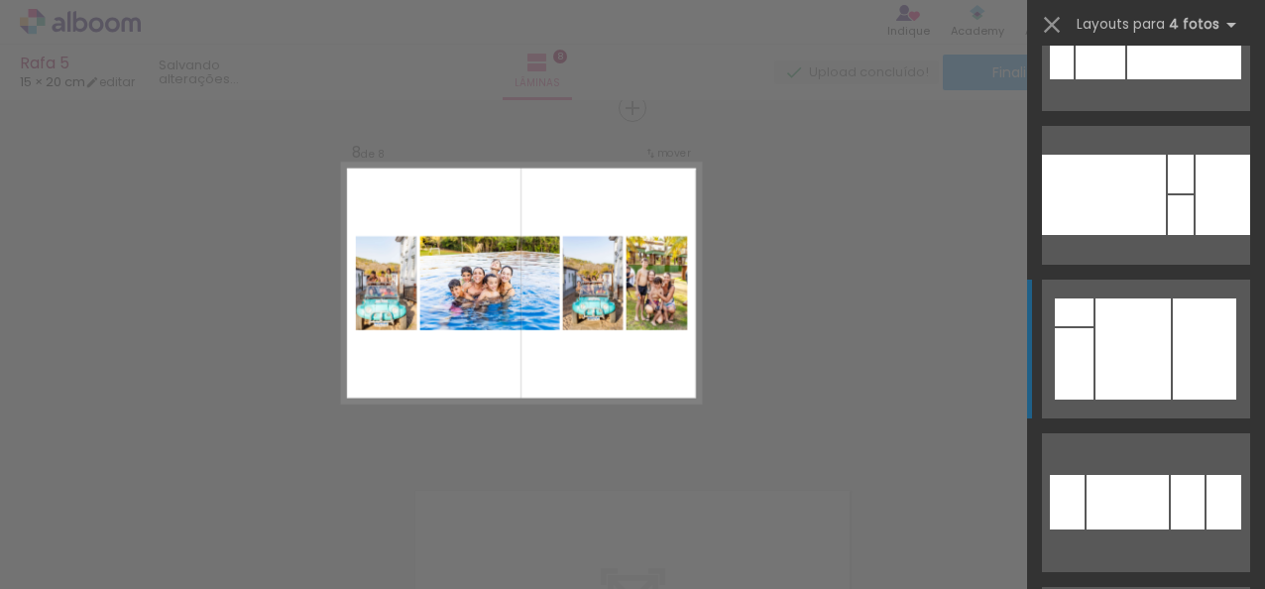
scroll to position [4913, 0]
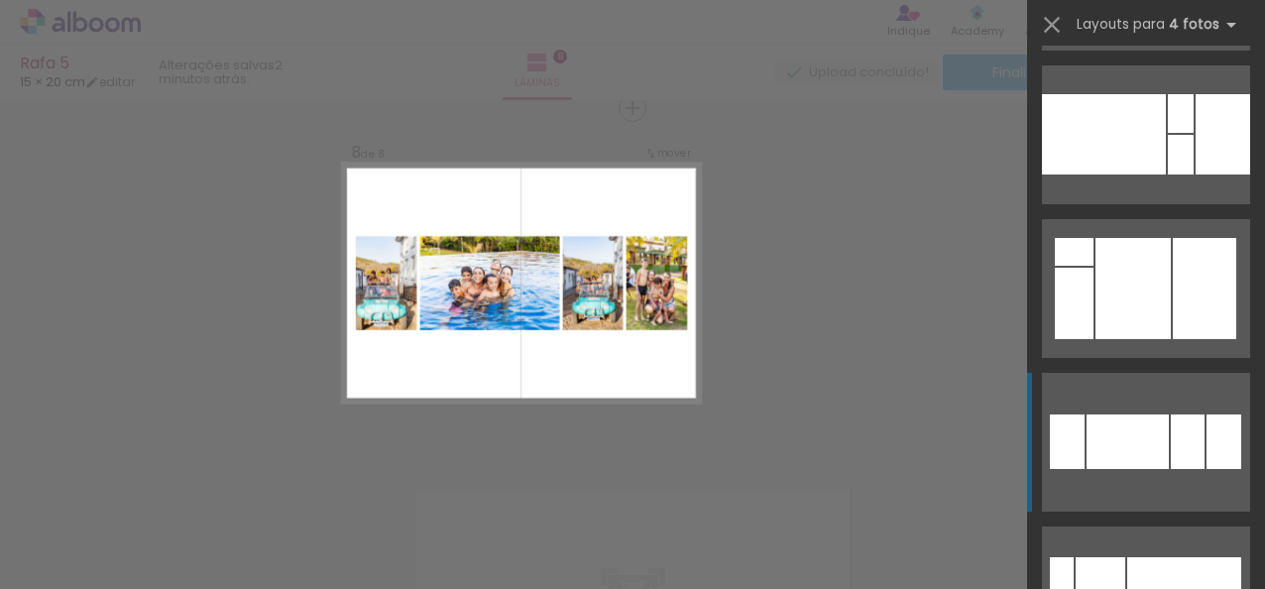
click at [1121, 463] on div at bounding box center [1128, 441] width 82 height 55
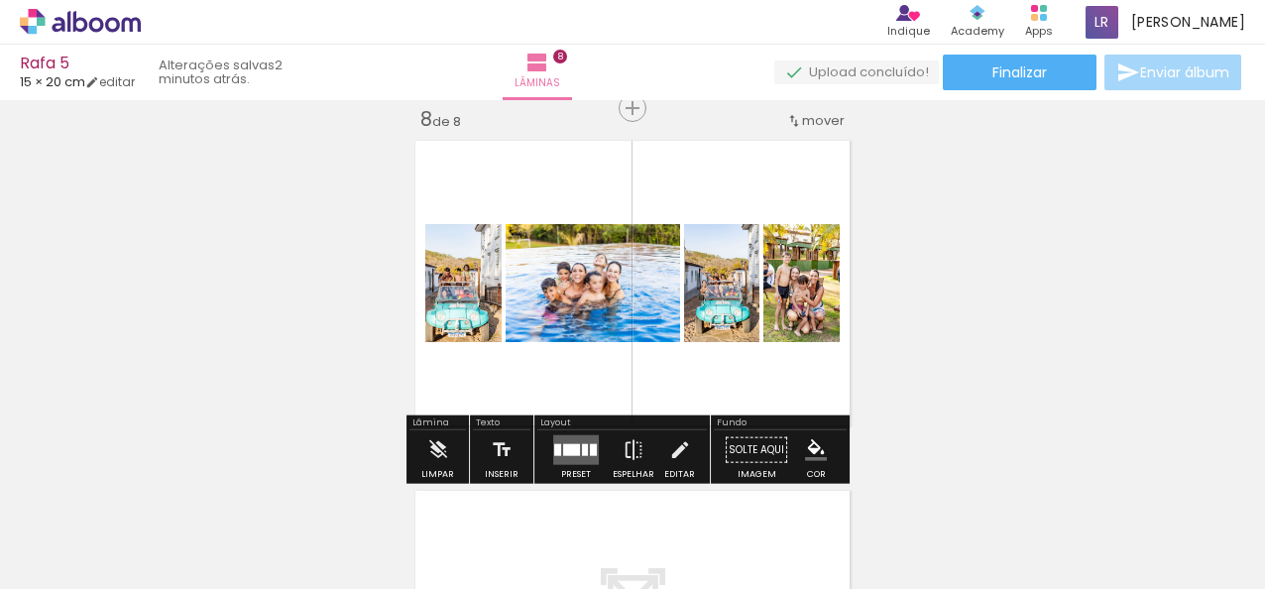
click at [652, 379] on quentale-layouter at bounding box center [633, 283] width 450 height 300
click at [578, 457] on quentale-layouter at bounding box center [576, 450] width 46 height 30
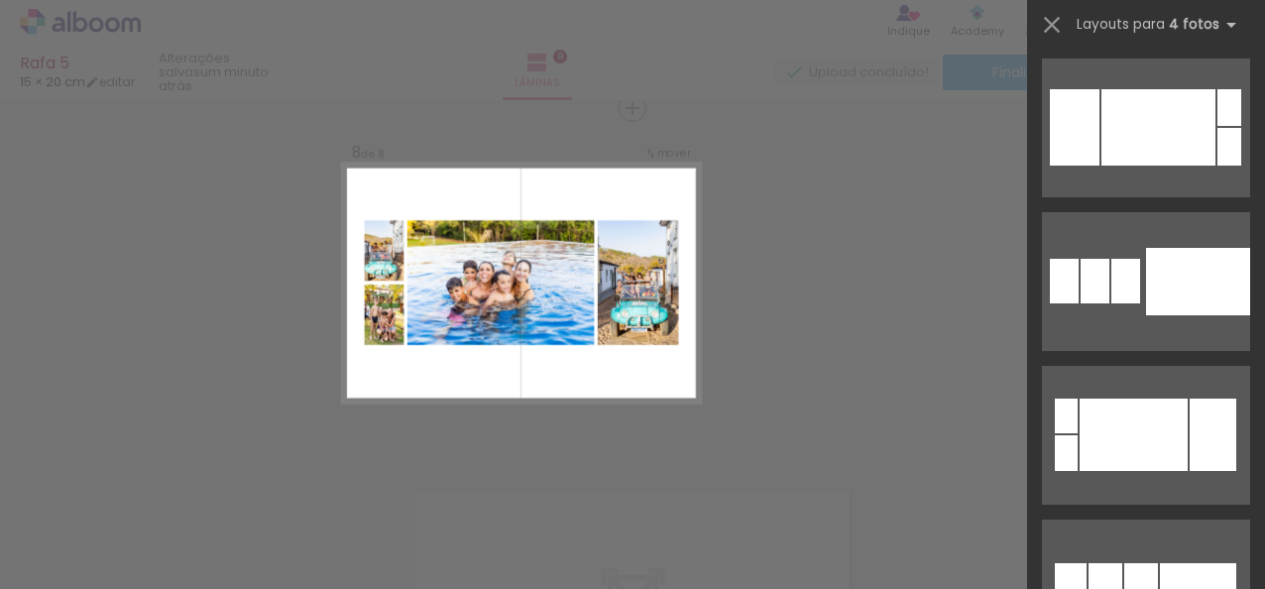
scroll to position [0, 0]
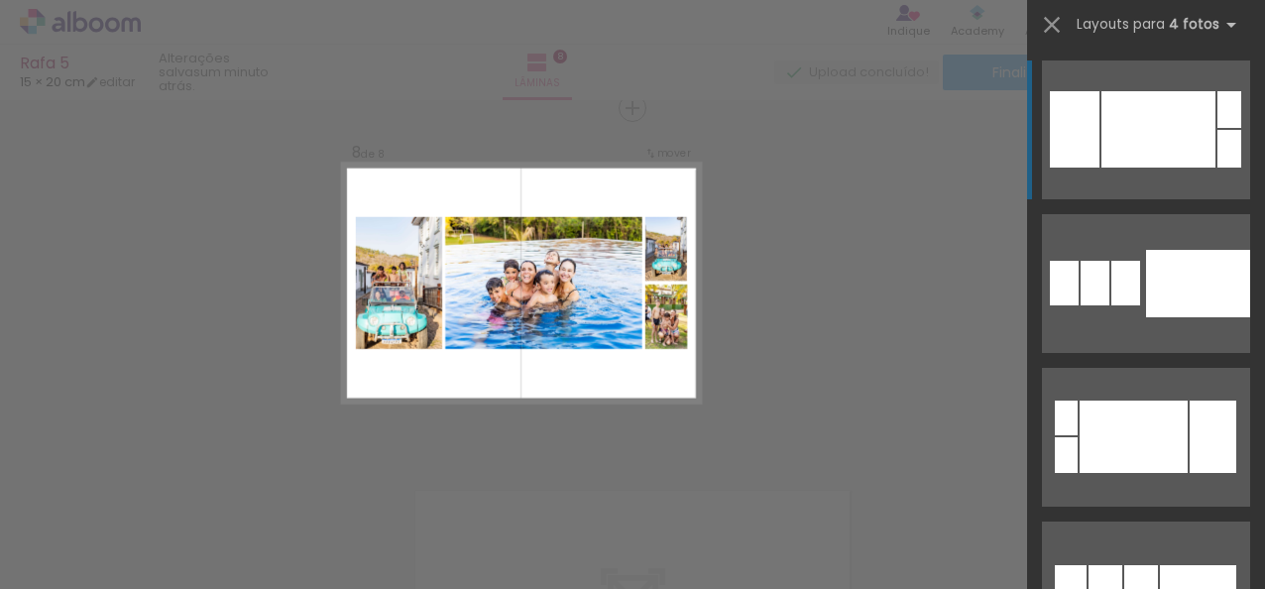
click at [1065, 97] on div at bounding box center [1075, 129] width 50 height 76
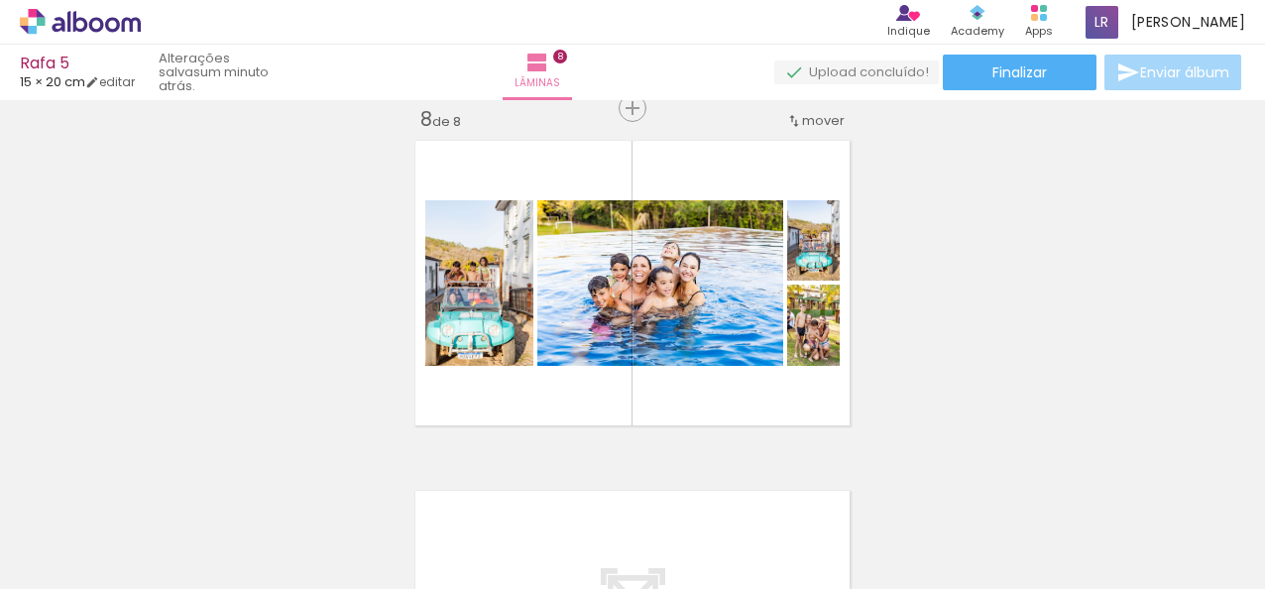
scroll to position [0, 351]
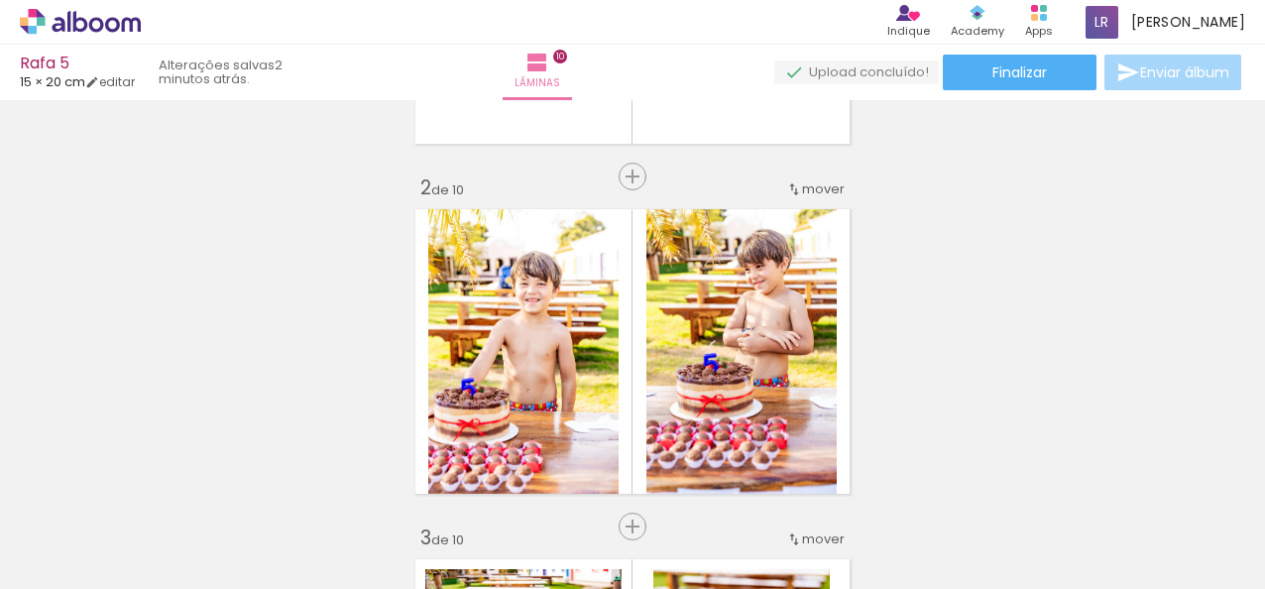
scroll to position [297, 0]
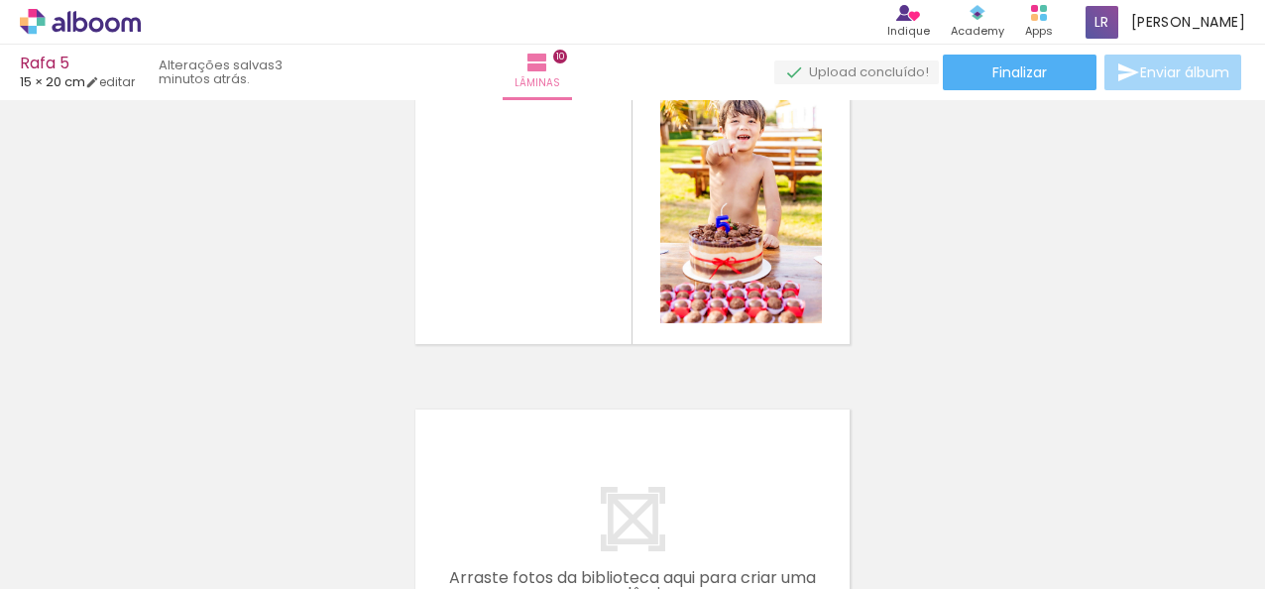
scroll to position [3067, 0]
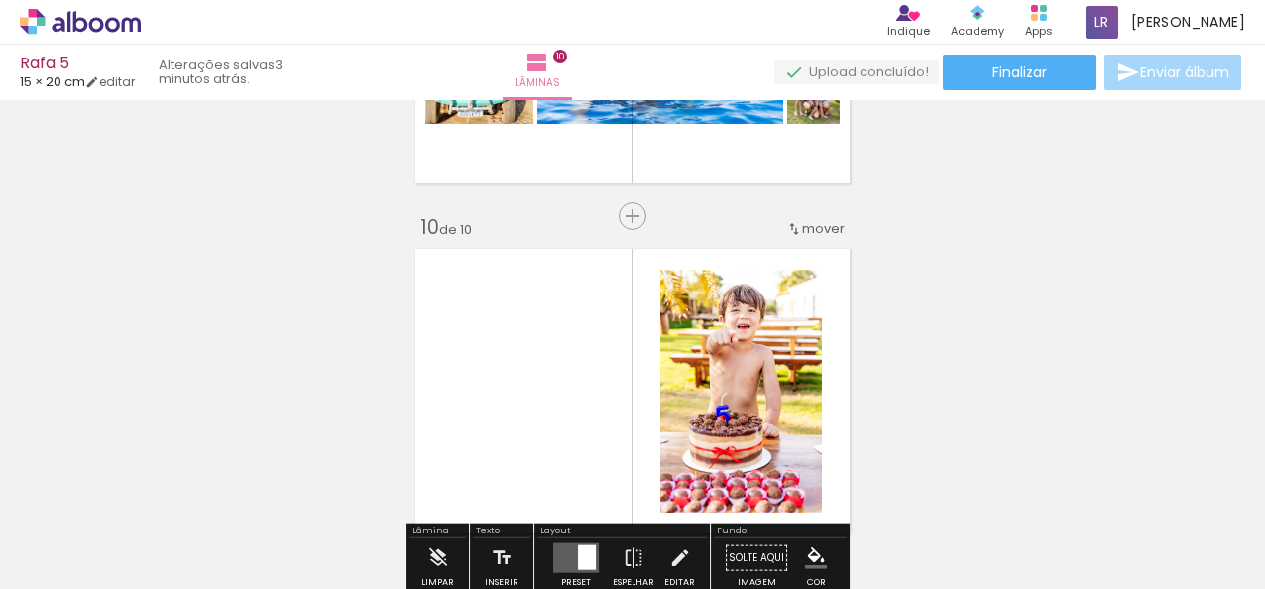
click at [787, 227] on iron-icon at bounding box center [794, 229] width 16 height 16
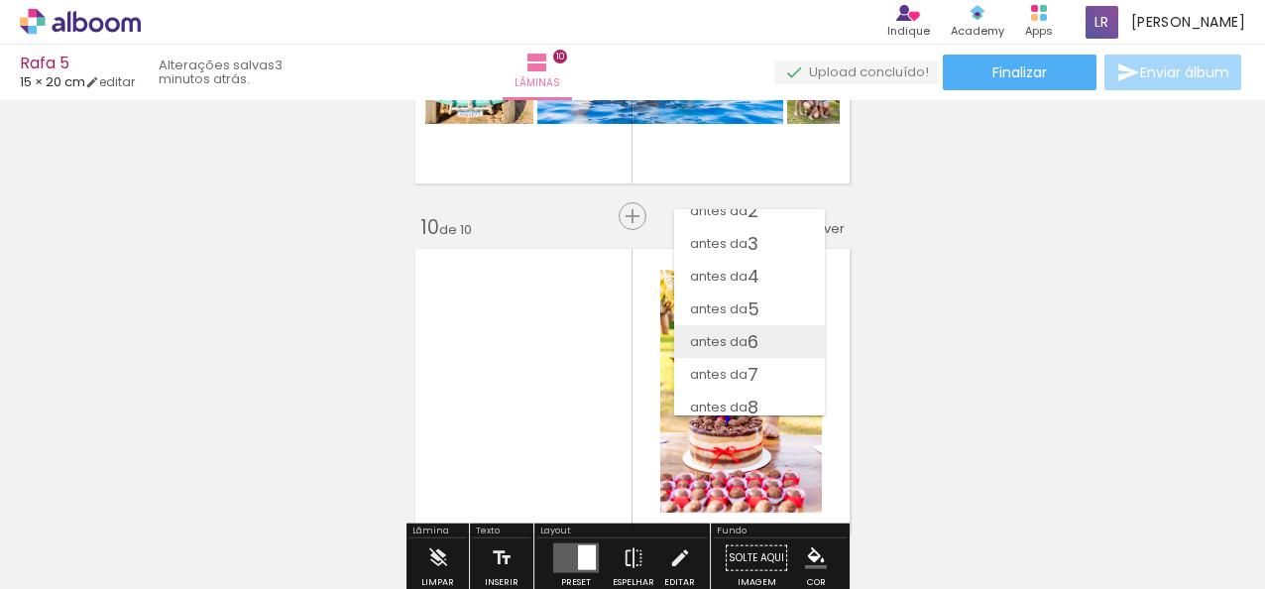
scroll to position [0, 0]
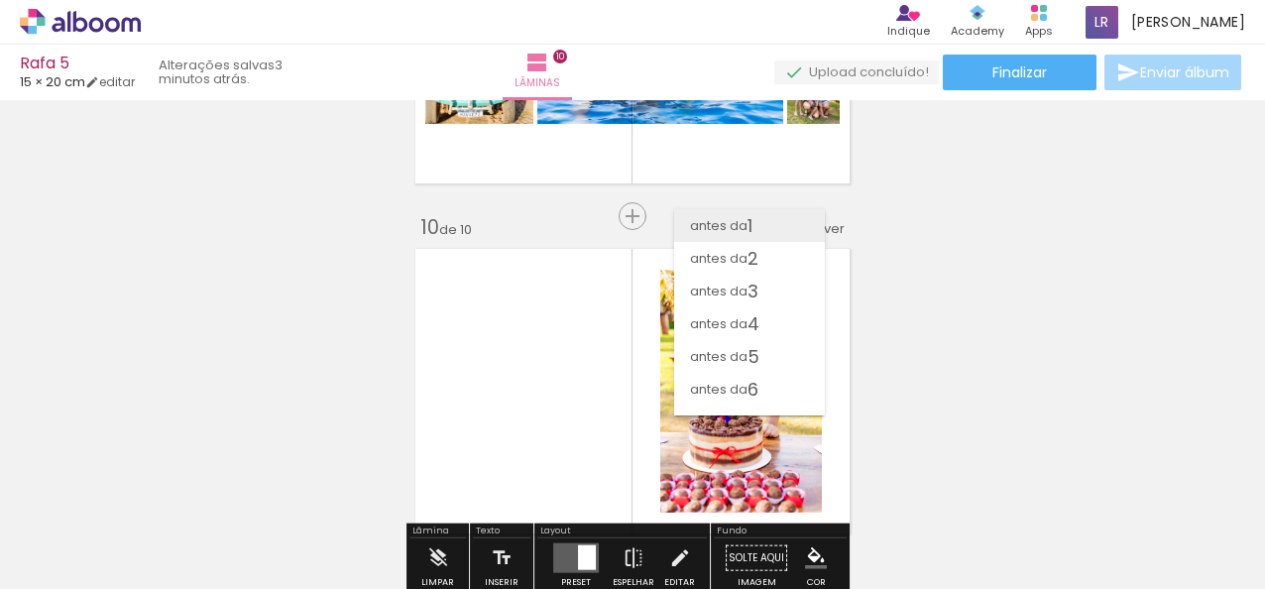
click at [766, 228] on paper-item "antes da 1" at bounding box center [749, 225] width 151 height 33
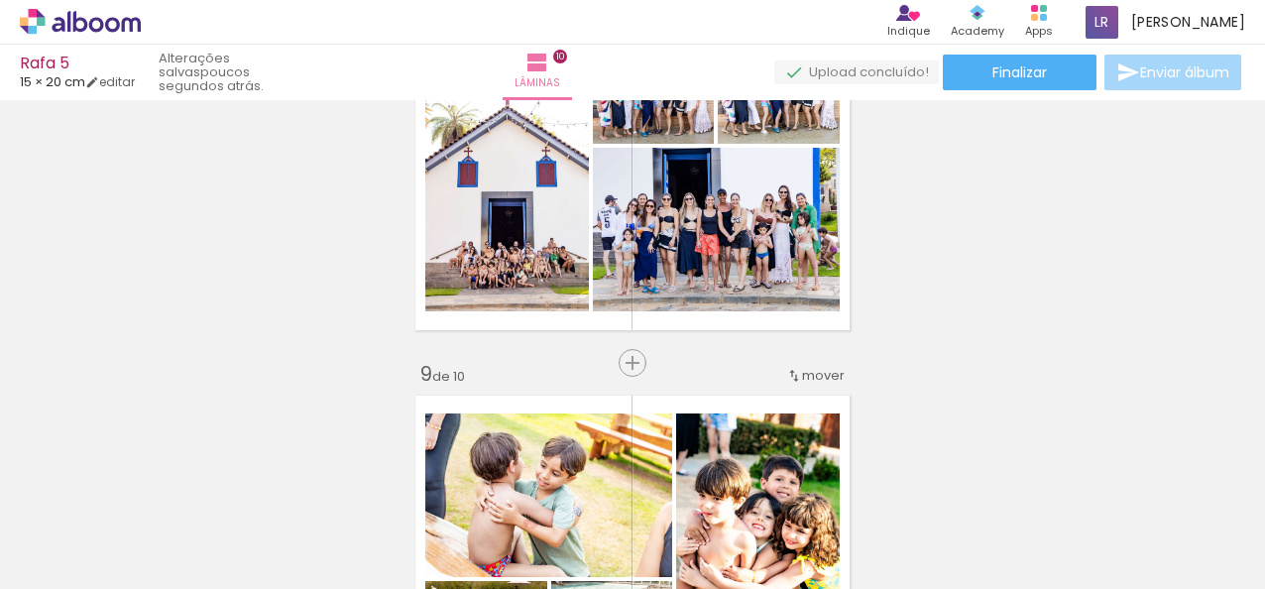
scroll to position [2669, 0]
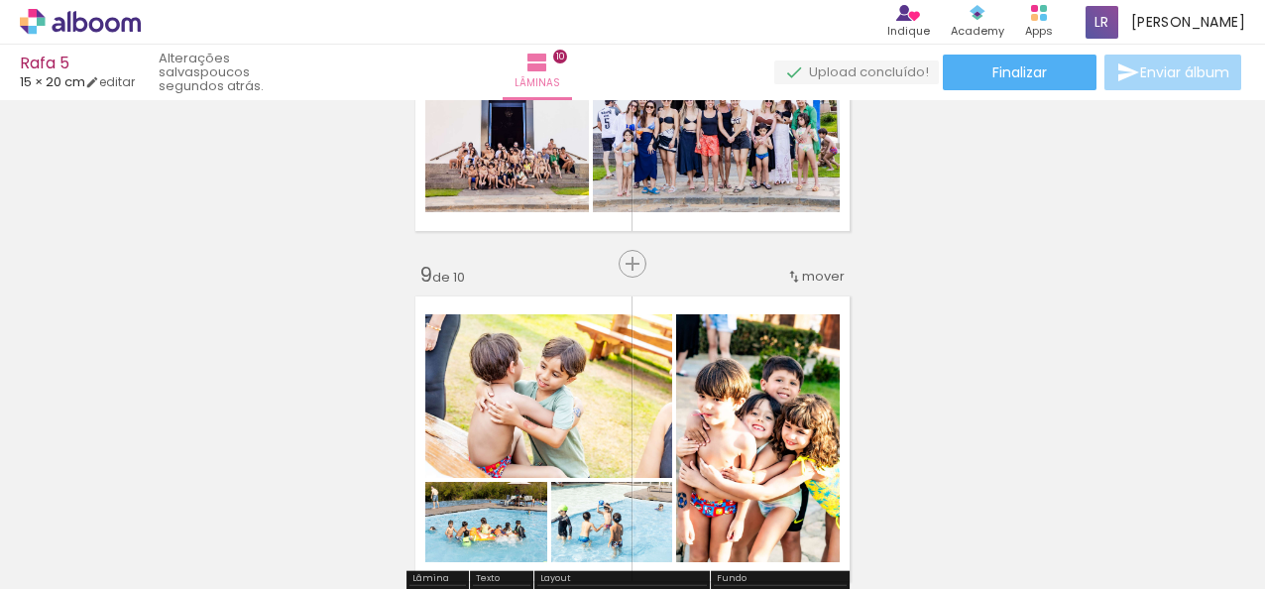
click at [787, 270] on iron-icon at bounding box center [794, 277] width 16 height 16
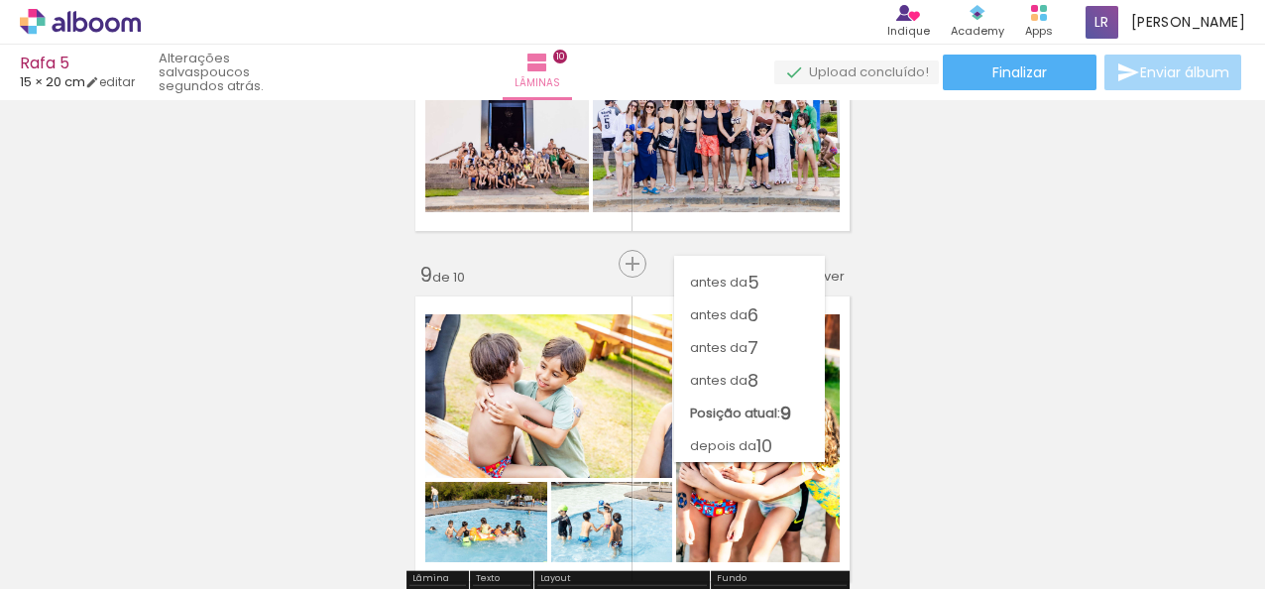
scroll to position [121, 0]
click at [769, 371] on paper-item "antes da 8" at bounding box center [749, 380] width 151 height 33
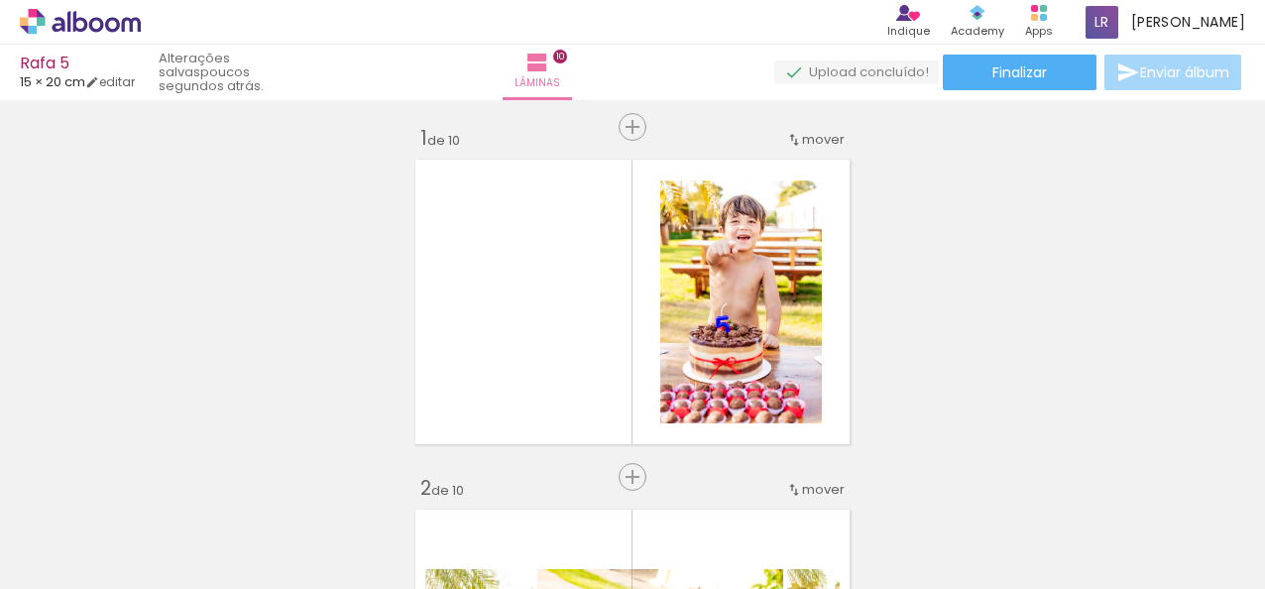
scroll to position [0, 0]
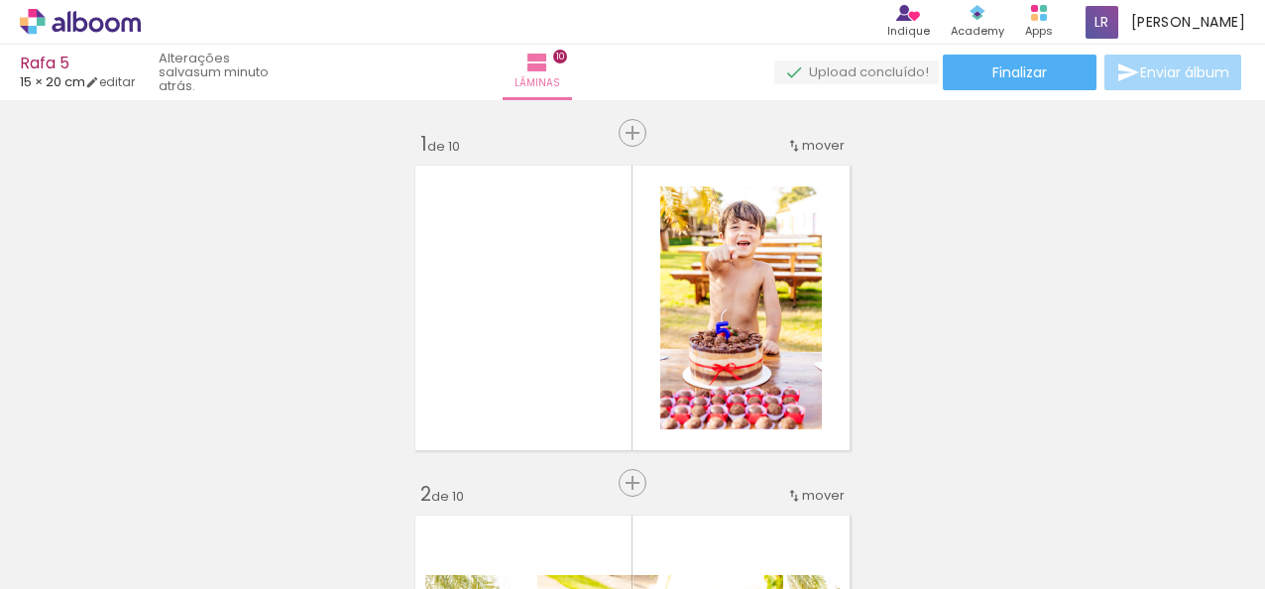
scroll to position [0, 1769]
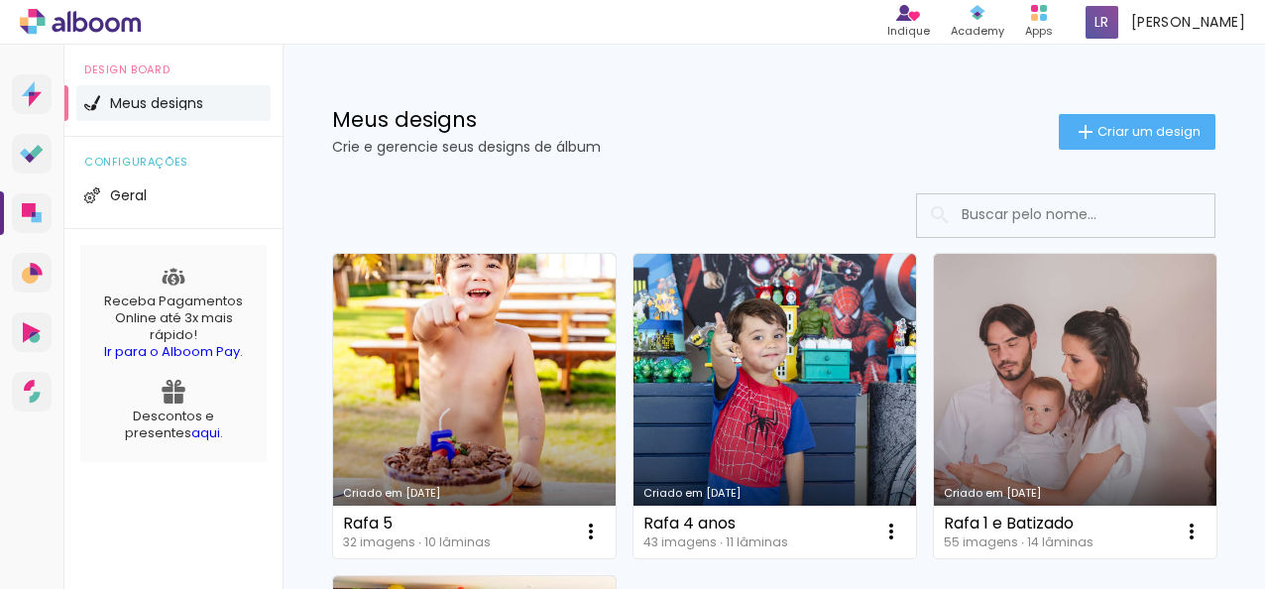
scroll to position [99, 0]
